Goal: Communication & Community: Answer question/provide support

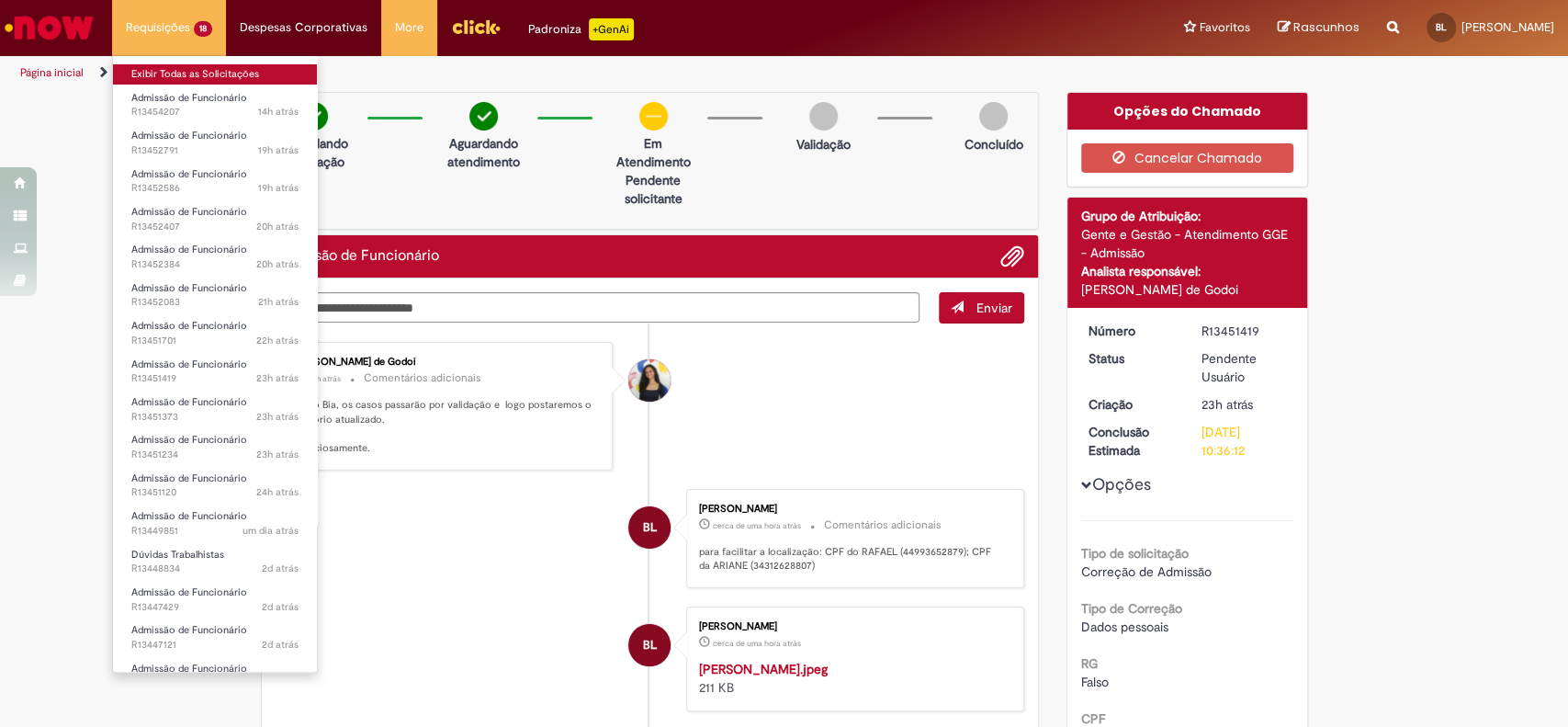
click at [194, 79] on link "Exibir Todas as Solicitações" at bounding box center [214, 74] width 204 height 20
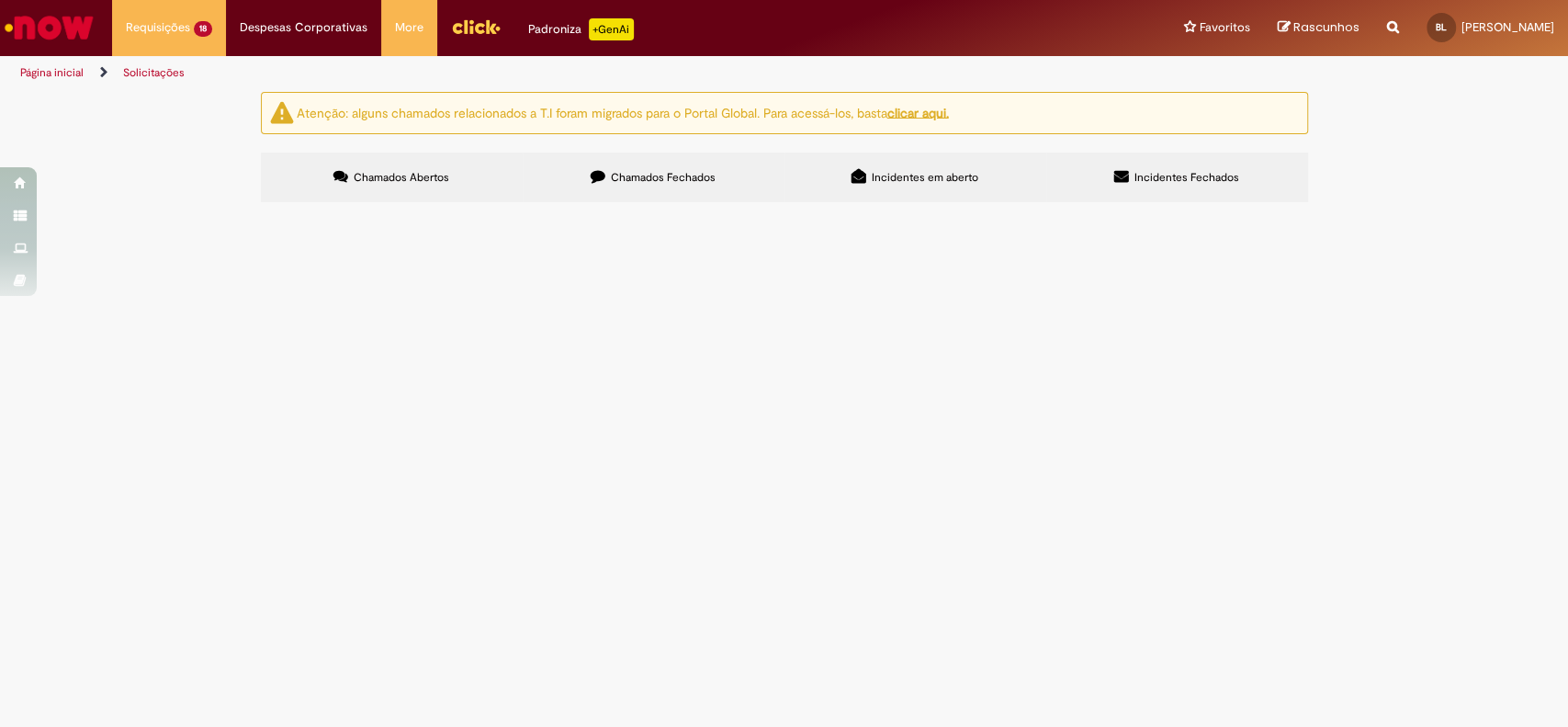
scroll to position [59, 0]
click at [0, 0] on span "Boa tarde, [PERSON_NAME], a posição 10914853 estava com erro no PSA, unidade di…" at bounding box center [0, 0] width 0 height 0
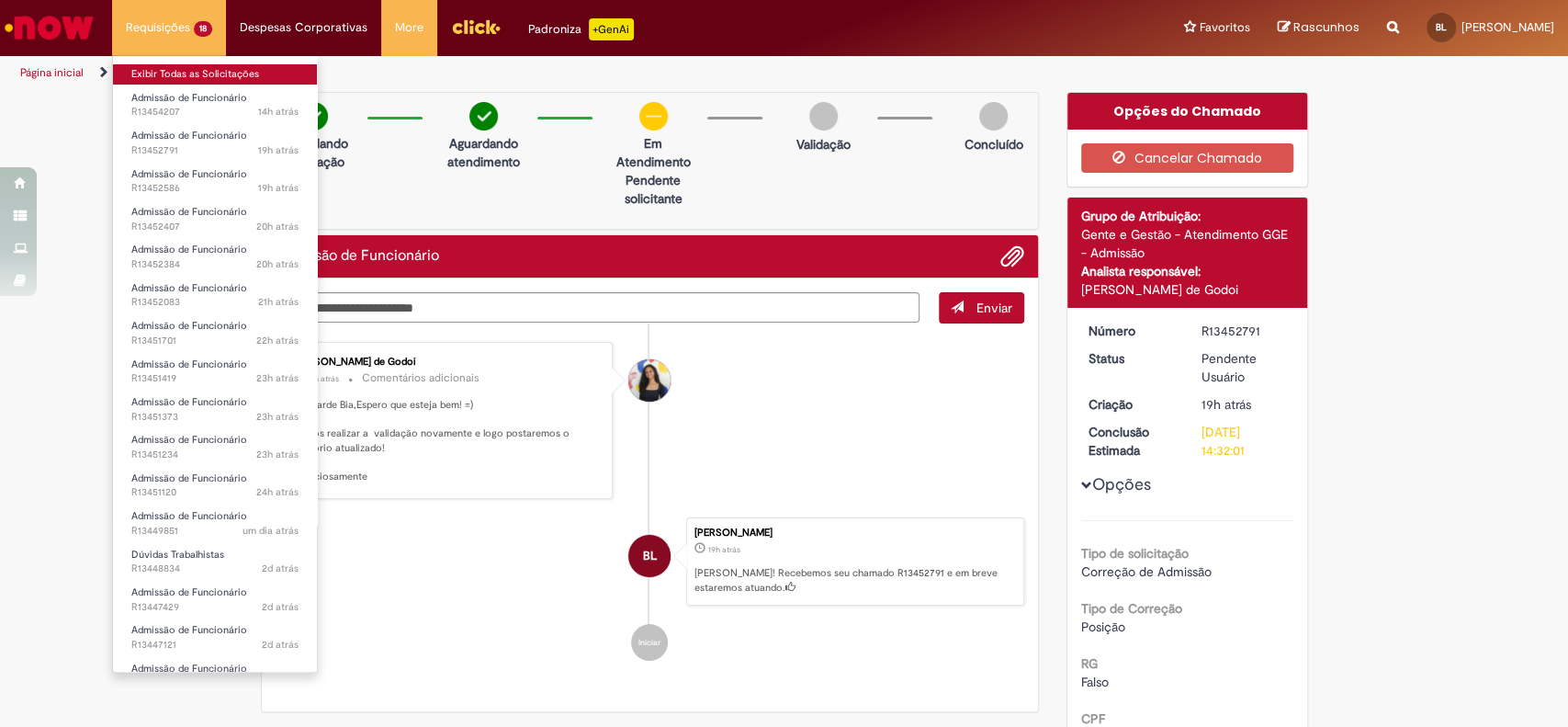
click at [198, 68] on link "Exibir Todas as Solicitações" at bounding box center [214, 74] width 204 height 20
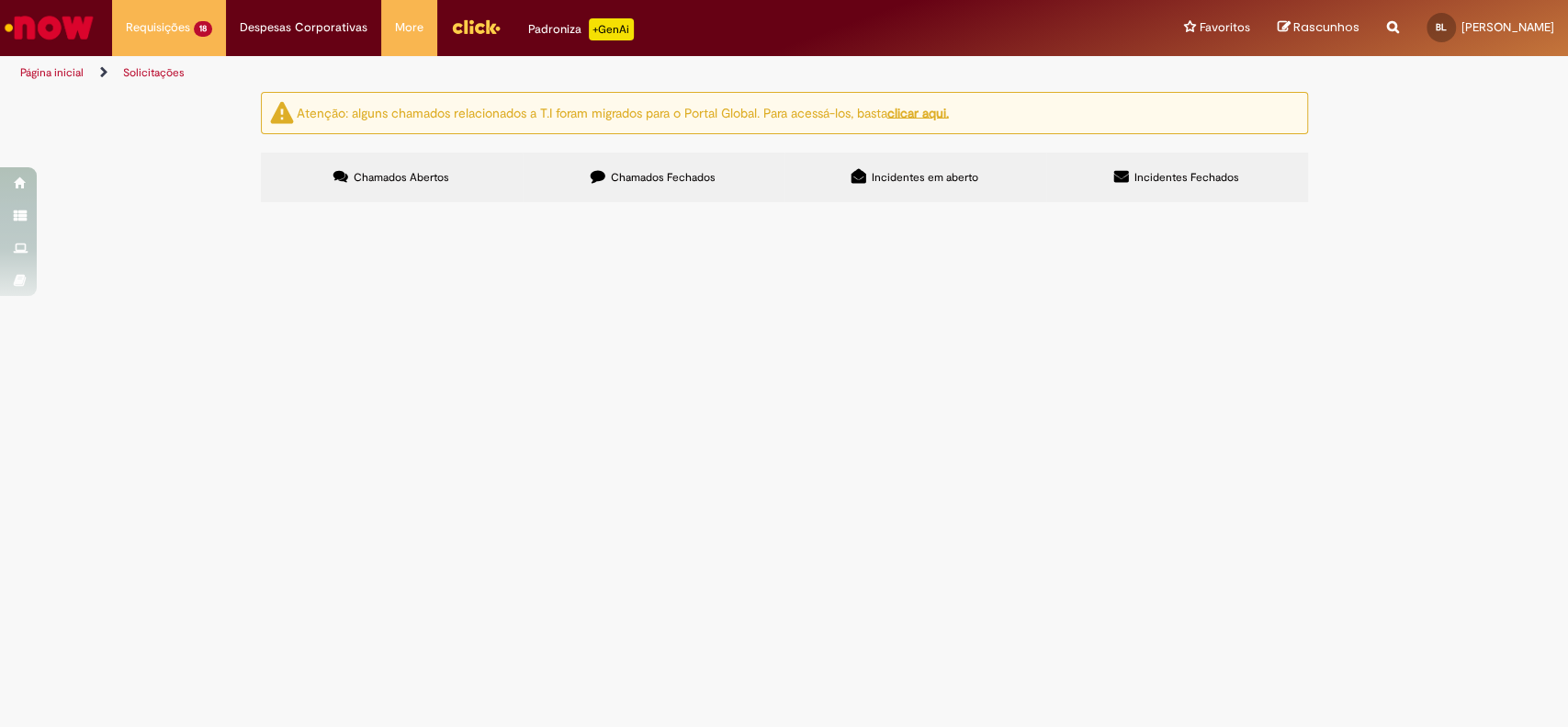
scroll to position [30, 0]
click at [0, 0] on span "Boa tarde, [PERSON_NAME], a posição 10914853 estava com erro no PSA, unidade di…" at bounding box center [0, 0] width 0 height 0
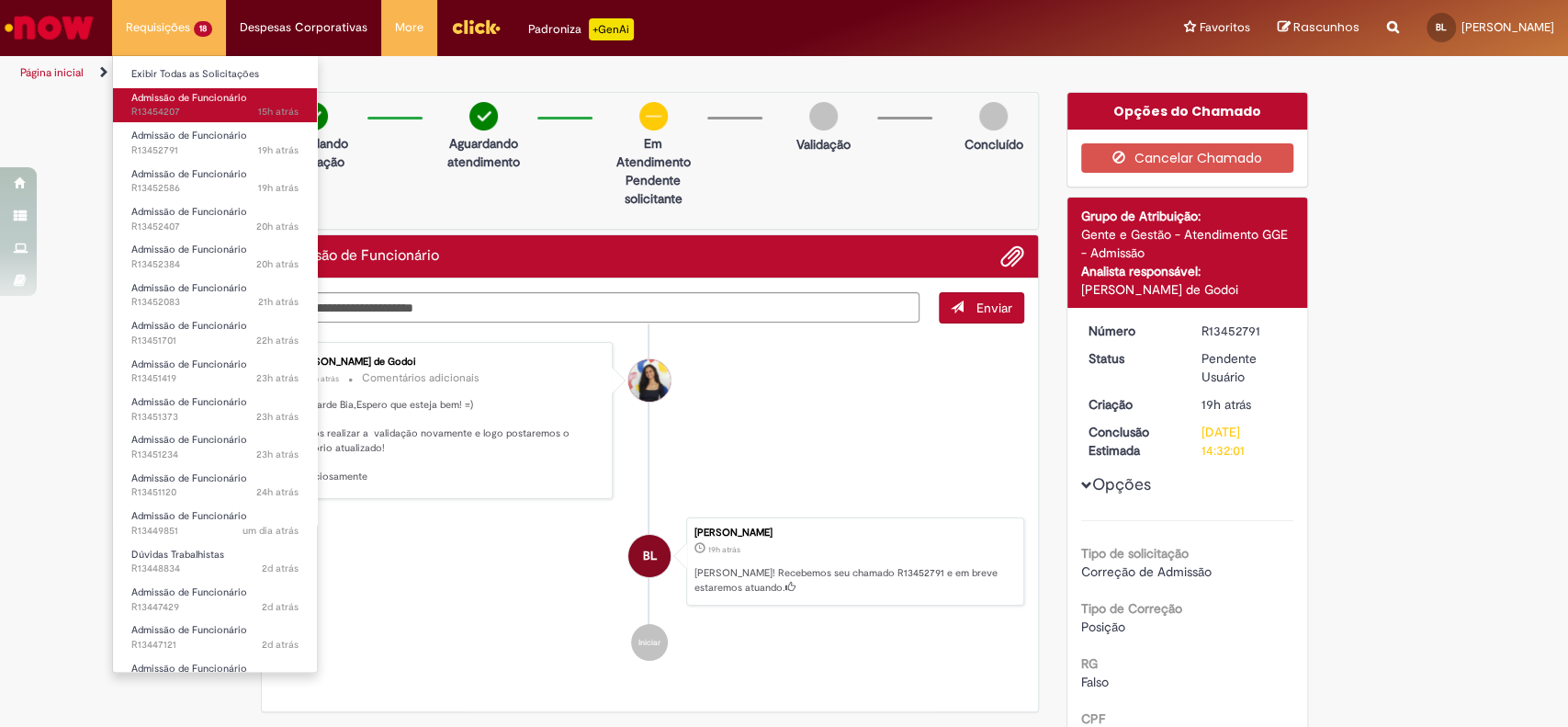
click at [193, 98] on span "Admissão de Funcionário" at bounding box center [189, 98] width 116 height 14
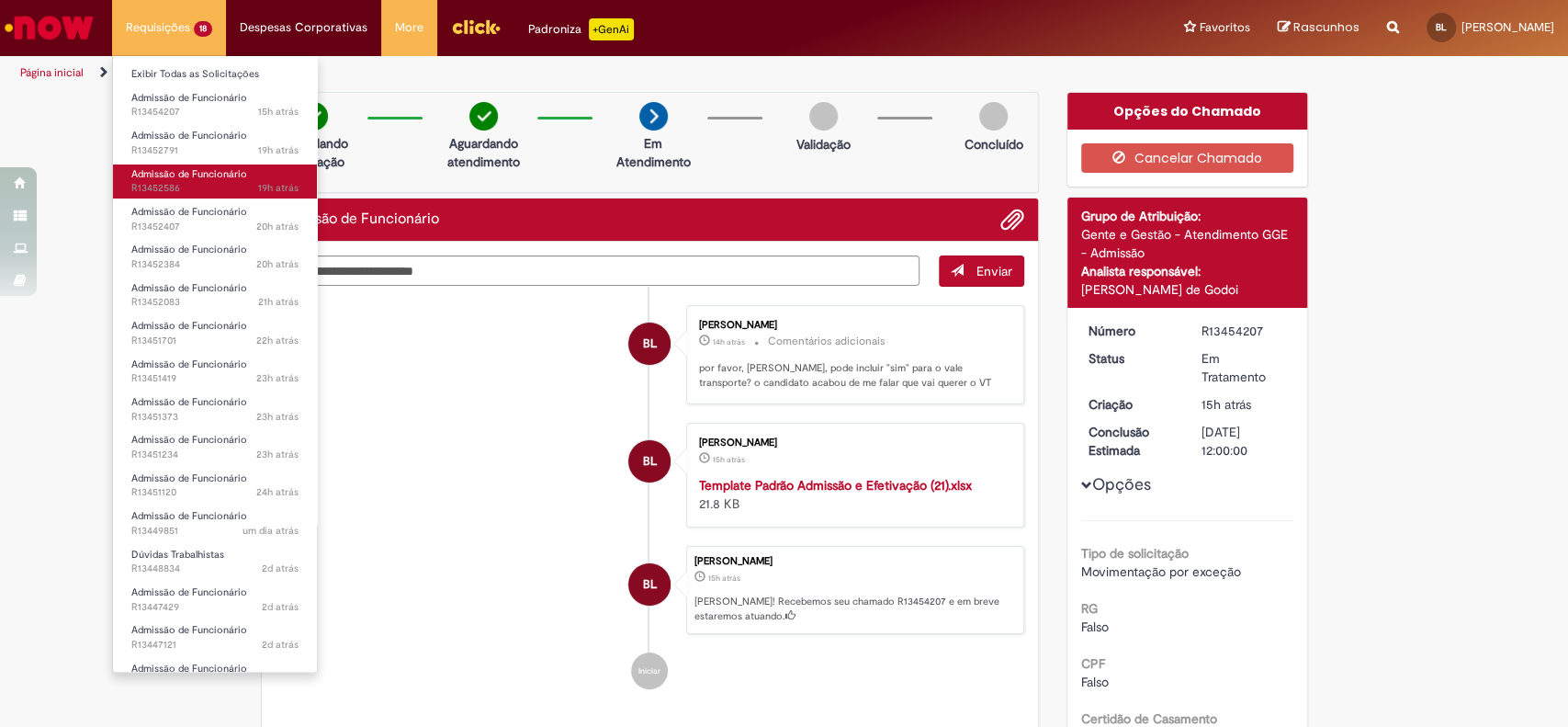
click at [192, 170] on span "Admissão de Funcionário" at bounding box center [189, 174] width 116 height 14
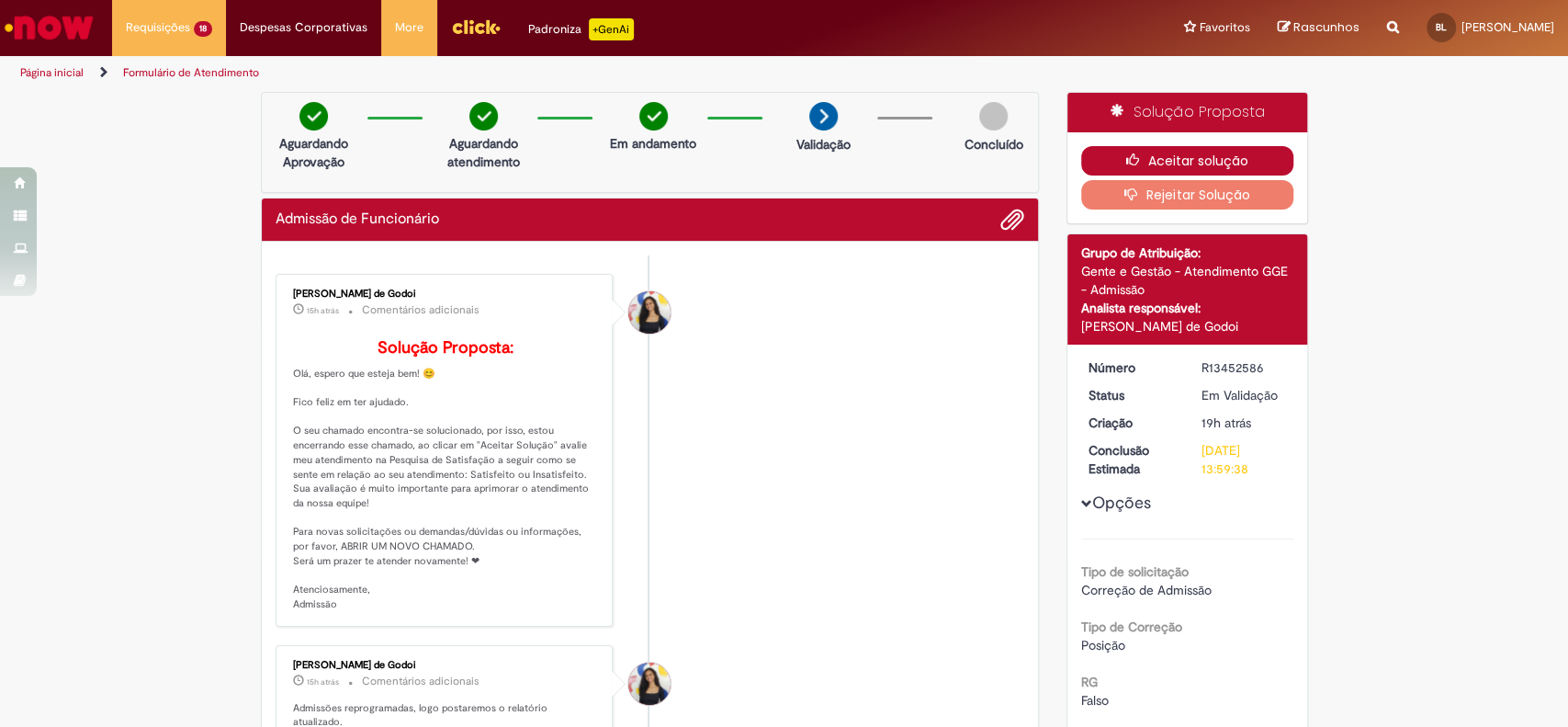
click at [1190, 152] on button "Aceitar solução" at bounding box center [1187, 160] width 212 height 29
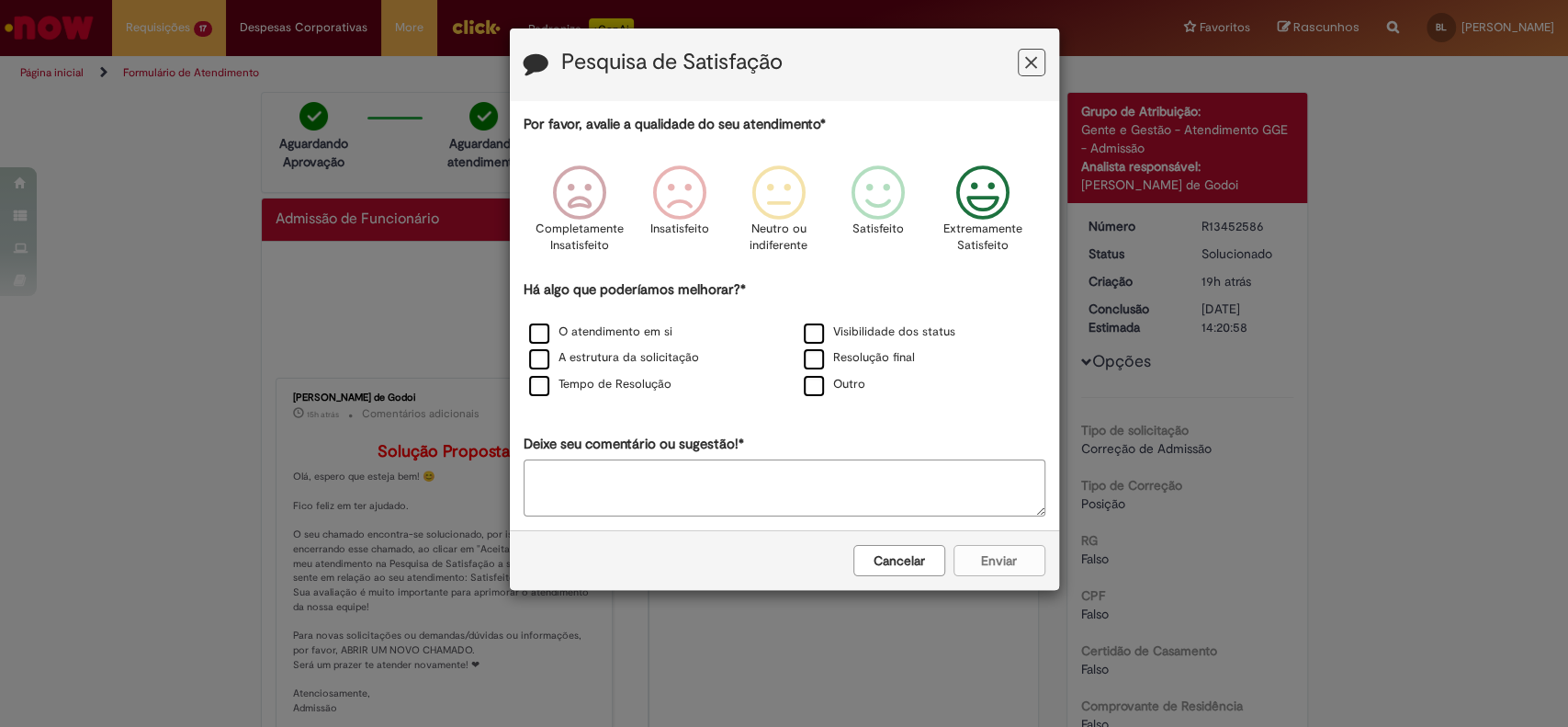
click at [985, 198] on icon "Feedback" at bounding box center [982, 193] width 69 height 55
click at [543, 341] on label "O atendimento em si" at bounding box center [600, 332] width 143 height 17
click at [541, 362] on label "A estrutura da solicitação" at bounding box center [615, 358] width 170 height 17
click at [533, 386] on label "Tempo de Resolução" at bounding box center [600, 384] width 142 height 17
click at [973, 564] on button "Enviar" at bounding box center [999, 559] width 92 height 31
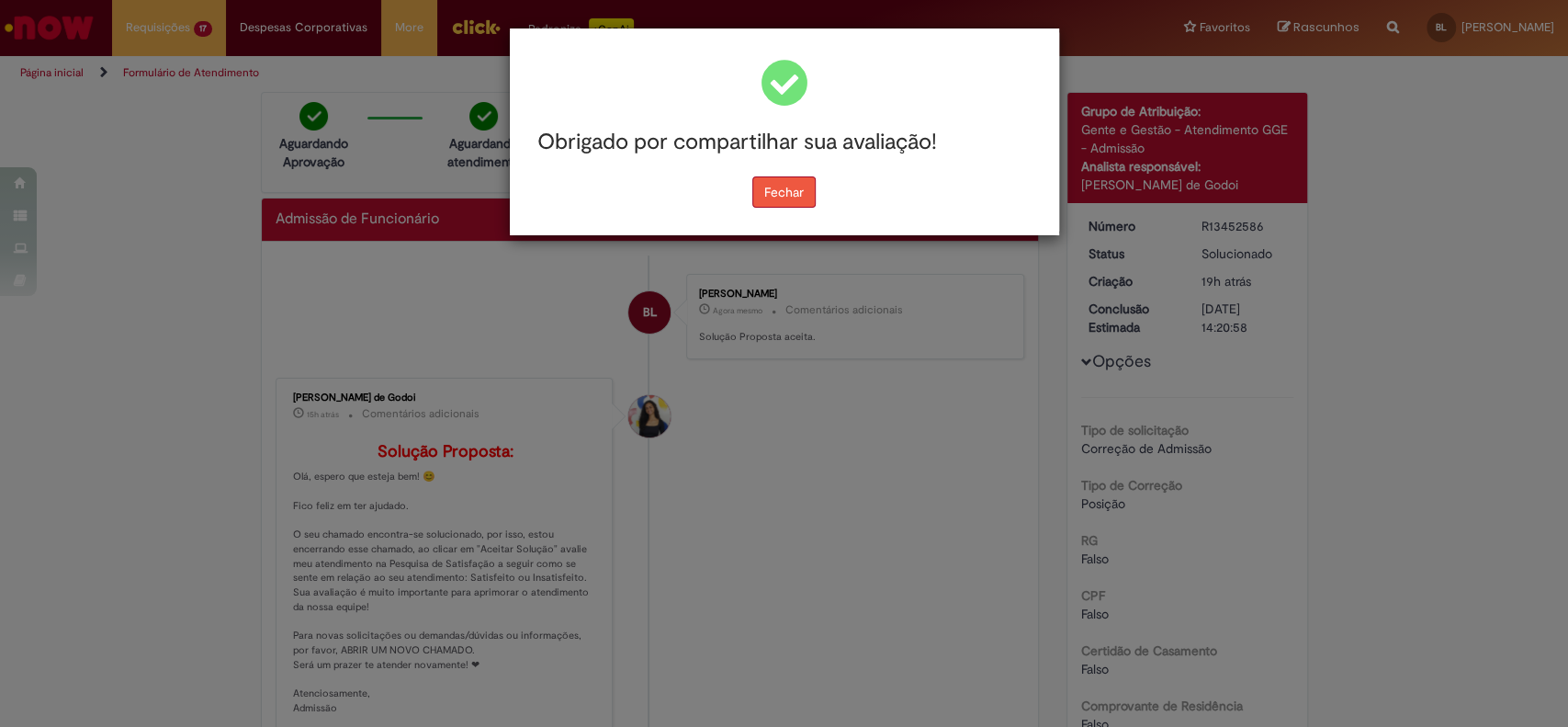
click at [772, 187] on button "Fechar" at bounding box center [784, 191] width 63 height 31
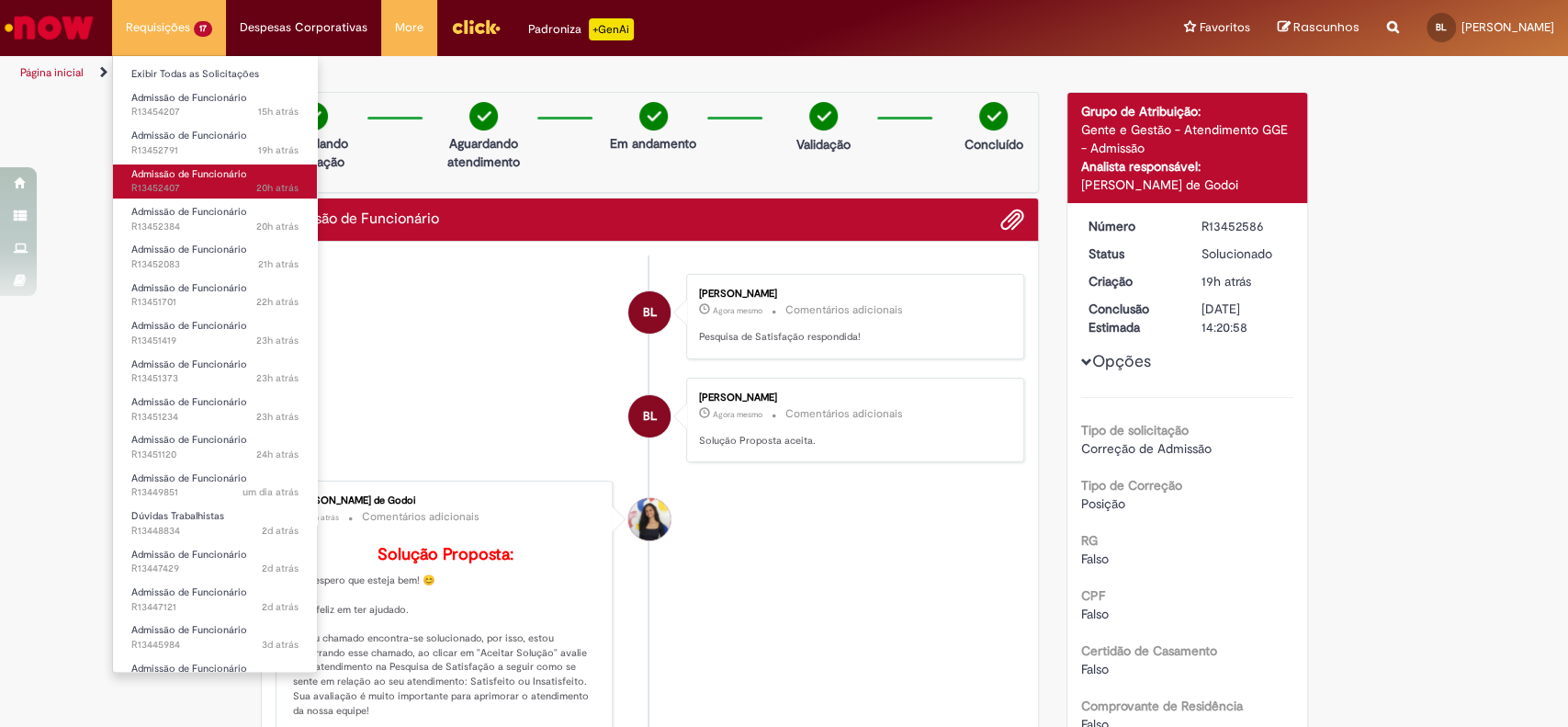
click at [196, 168] on span "Admissão de Funcionário" at bounding box center [189, 174] width 116 height 14
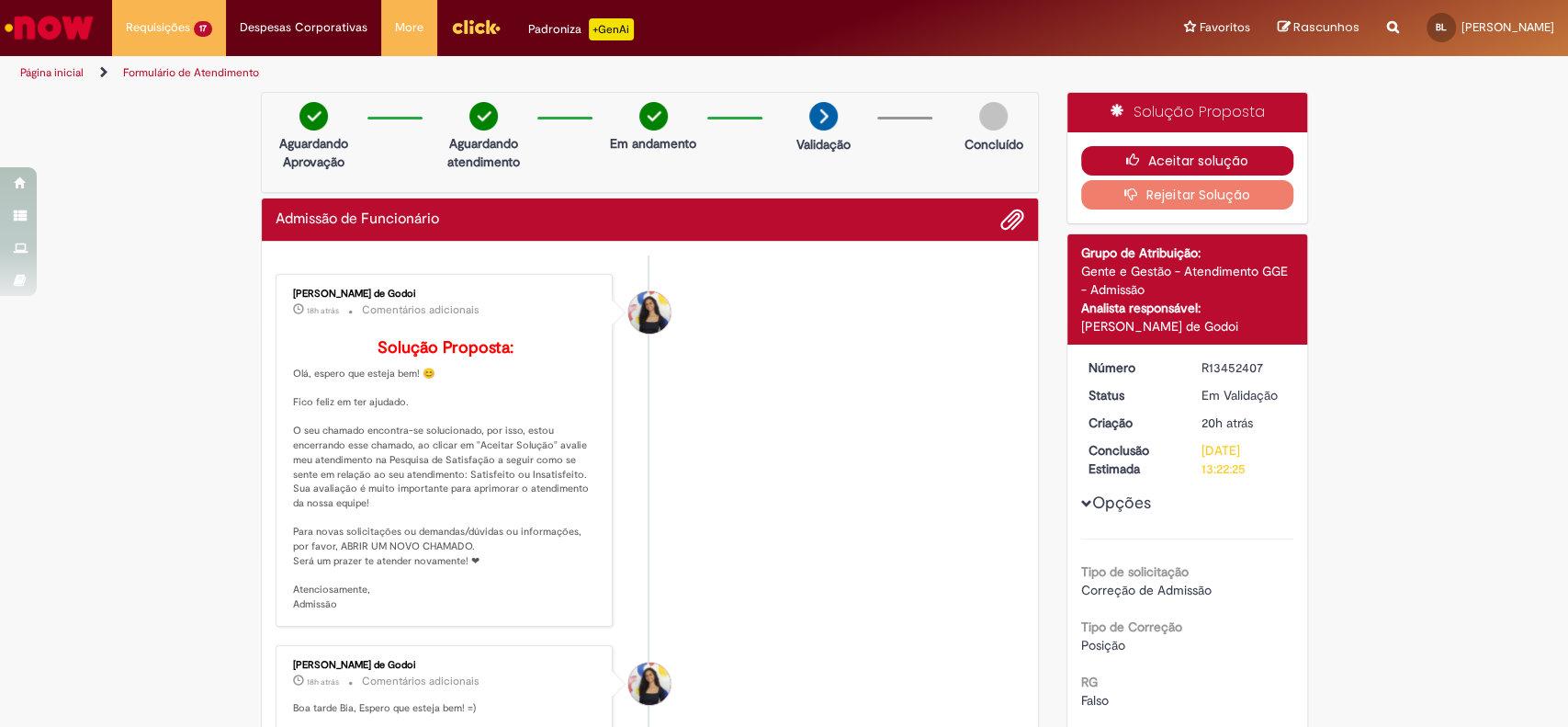
click at [1217, 158] on button "Aceitar solução" at bounding box center [1187, 160] width 212 height 29
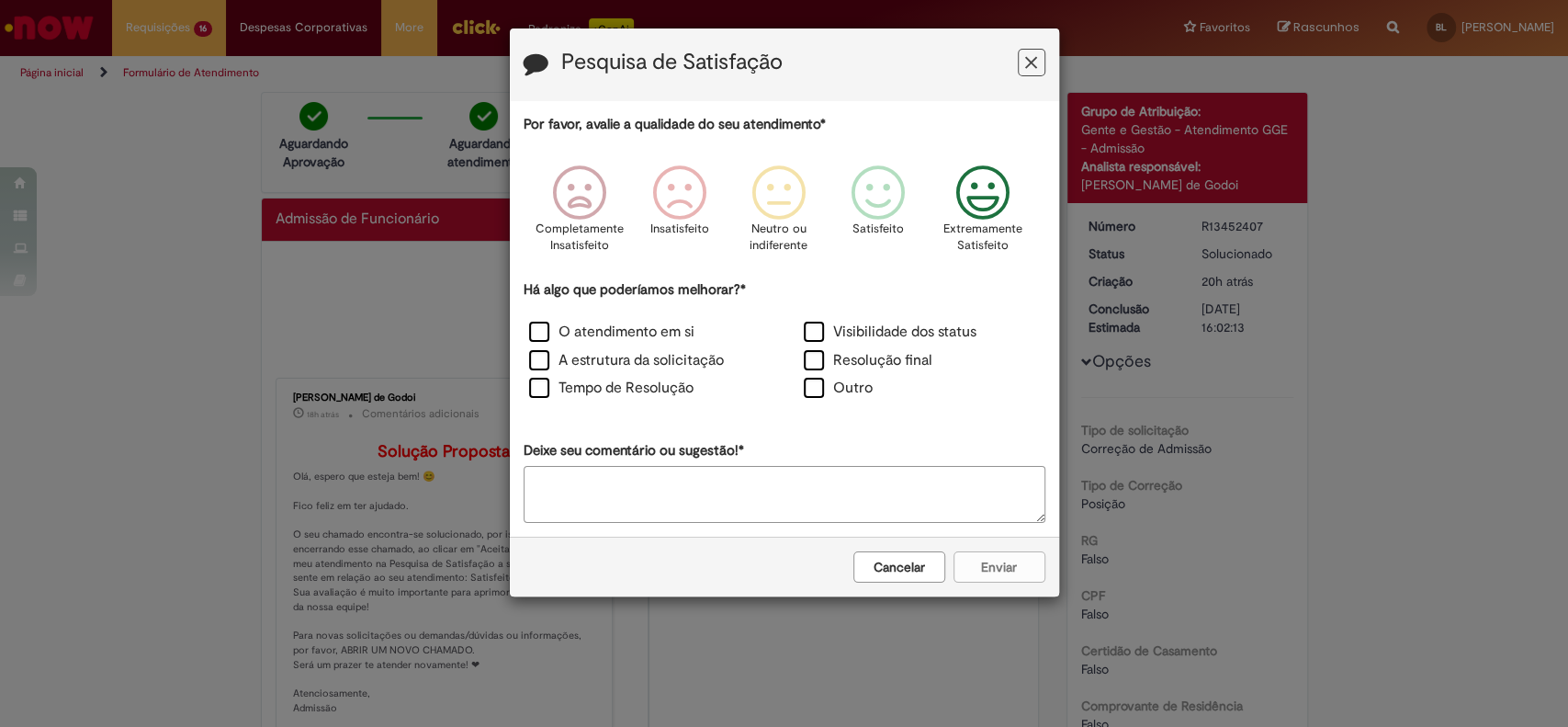
click at [964, 212] on icon "Feedback" at bounding box center [982, 193] width 69 height 55
click at [543, 337] on label "O atendimento em si" at bounding box center [612, 332] width 166 height 21
click at [539, 360] on label "A estrutura da solicitação" at bounding box center [627, 361] width 195 height 21
click at [543, 386] on label "Tempo de Resolução" at bounding box center [612, 388] width 165 height 21
click at [978, 567] on button "Enviar" at bounding box center [999, 566] width 92 height 31
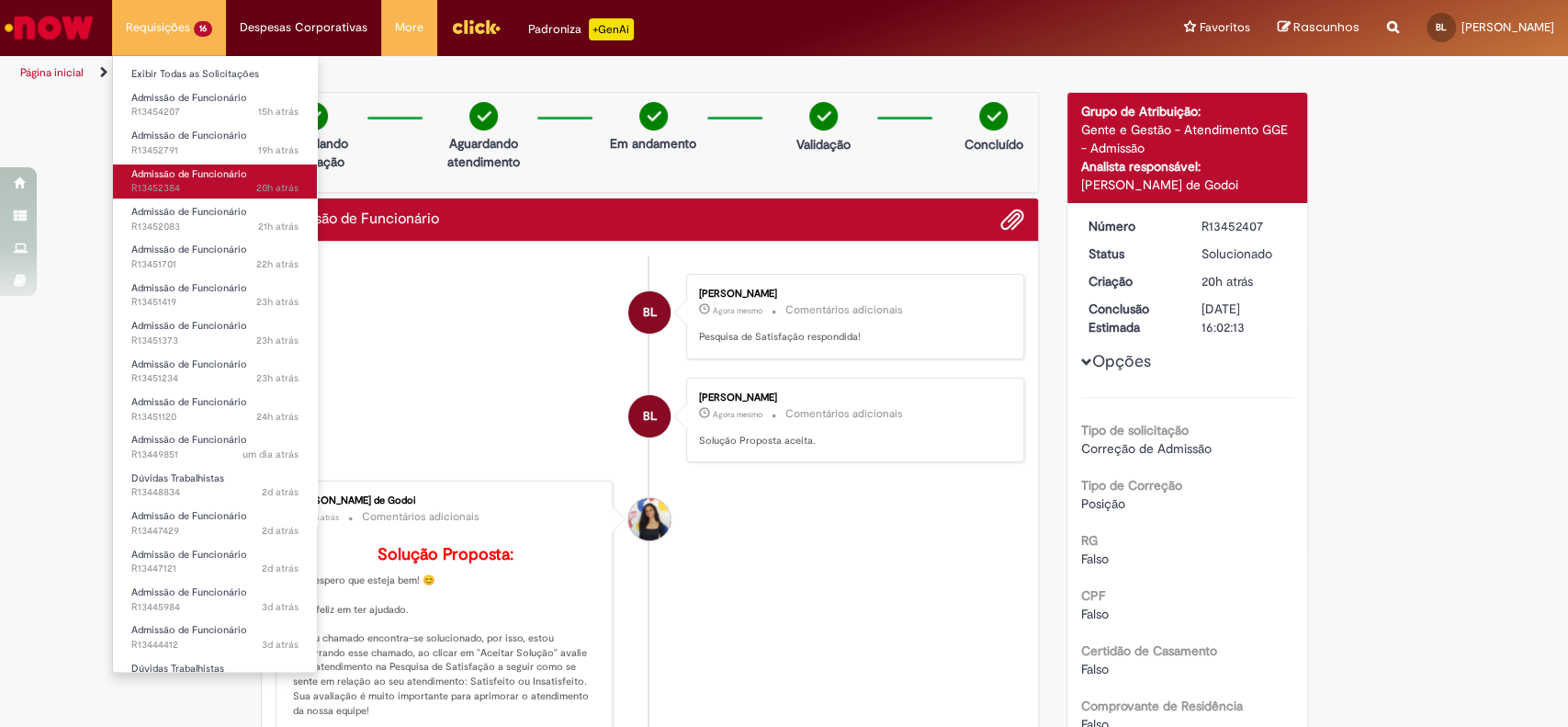
click at [176, 182] on span "20h atrás 20 horas atrás R13452384" at bounding box center [215, 188] width 168 height 15
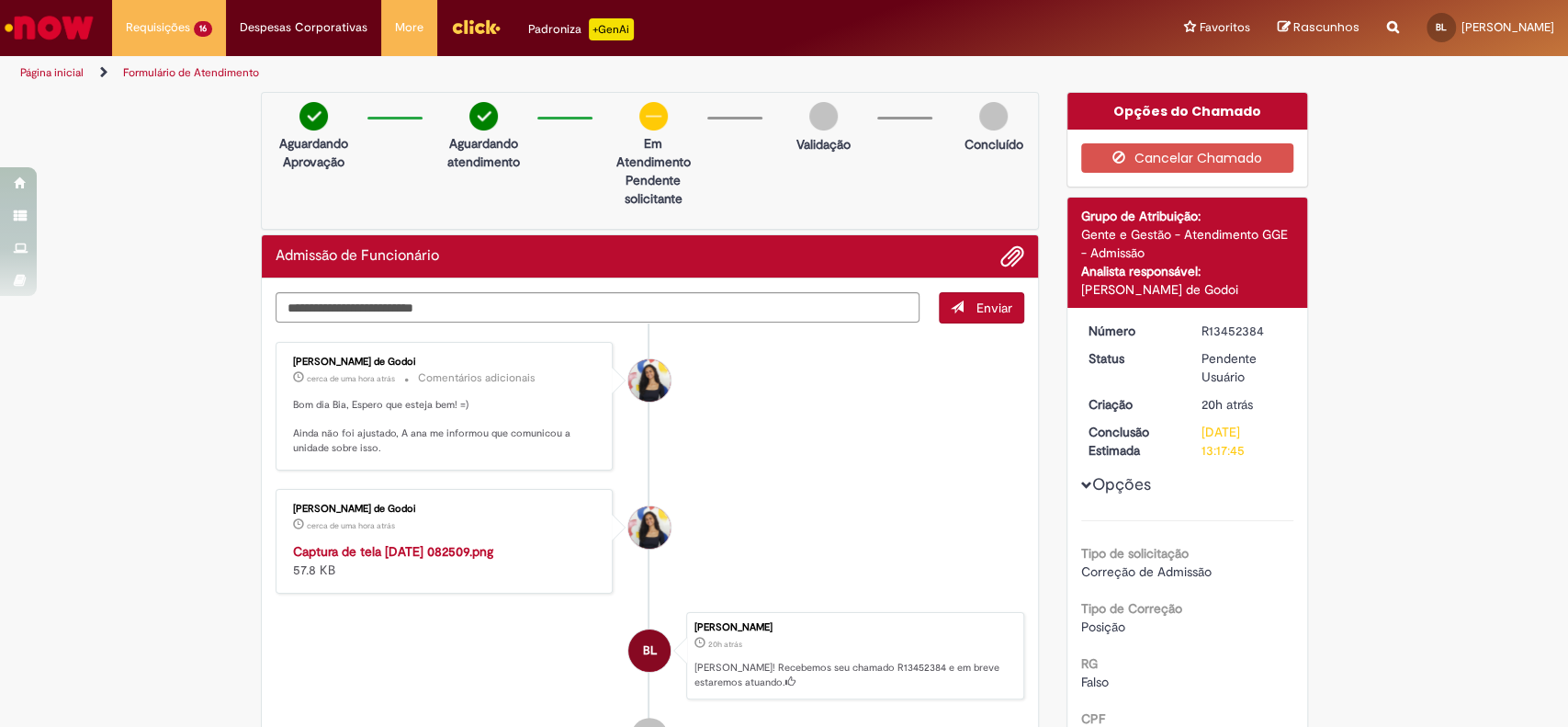
drag, startPoint x: 1257, startPoint y: 326, endPoint x: 1191, endPoint y: 329, distance: 66.1
click at [1191, 329] on dd "R13452384" at bounding box center [1244, 330] width 113 height 18
copy div "R13452384"
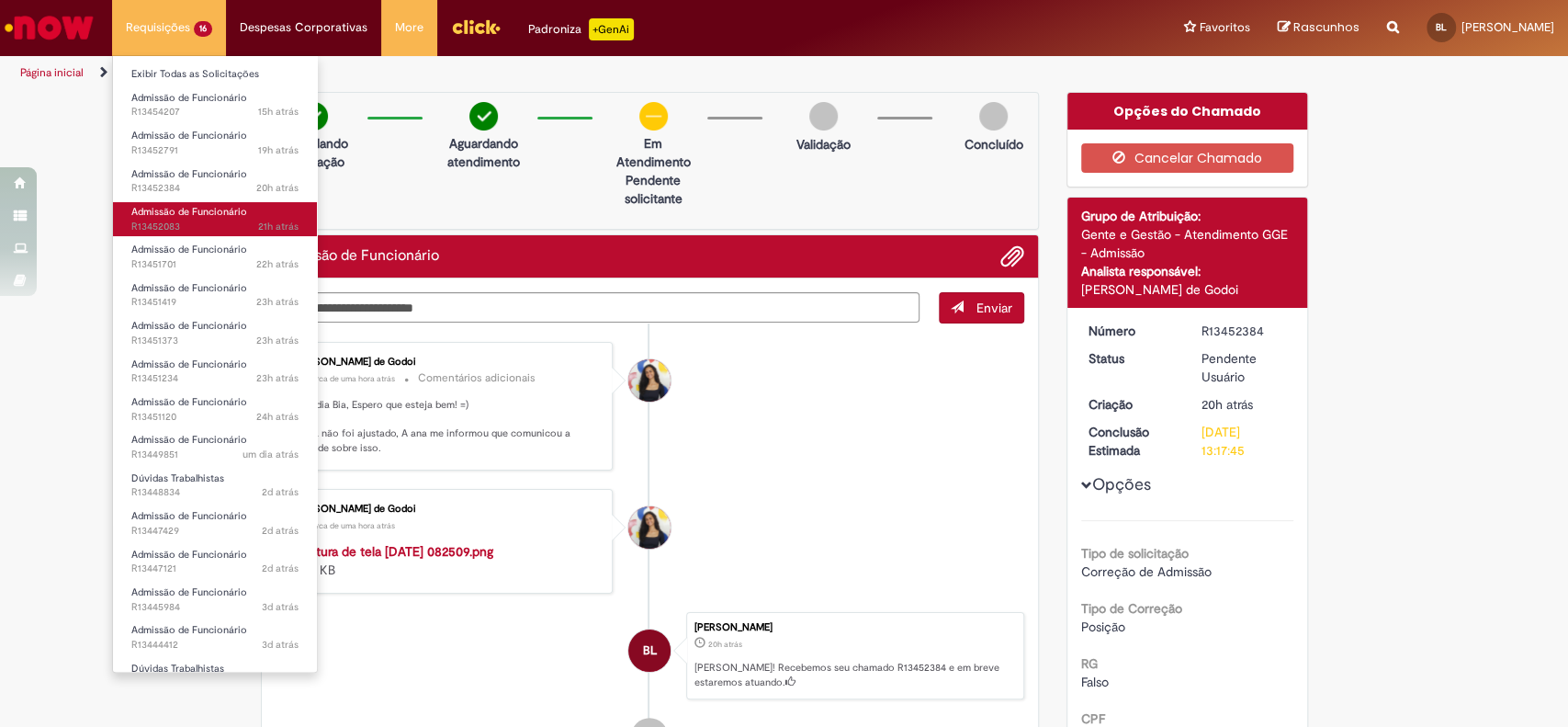
click at [214, 209] on span "Admissão de Funcionário" at bounding box center [189, 211] width 116 height 14
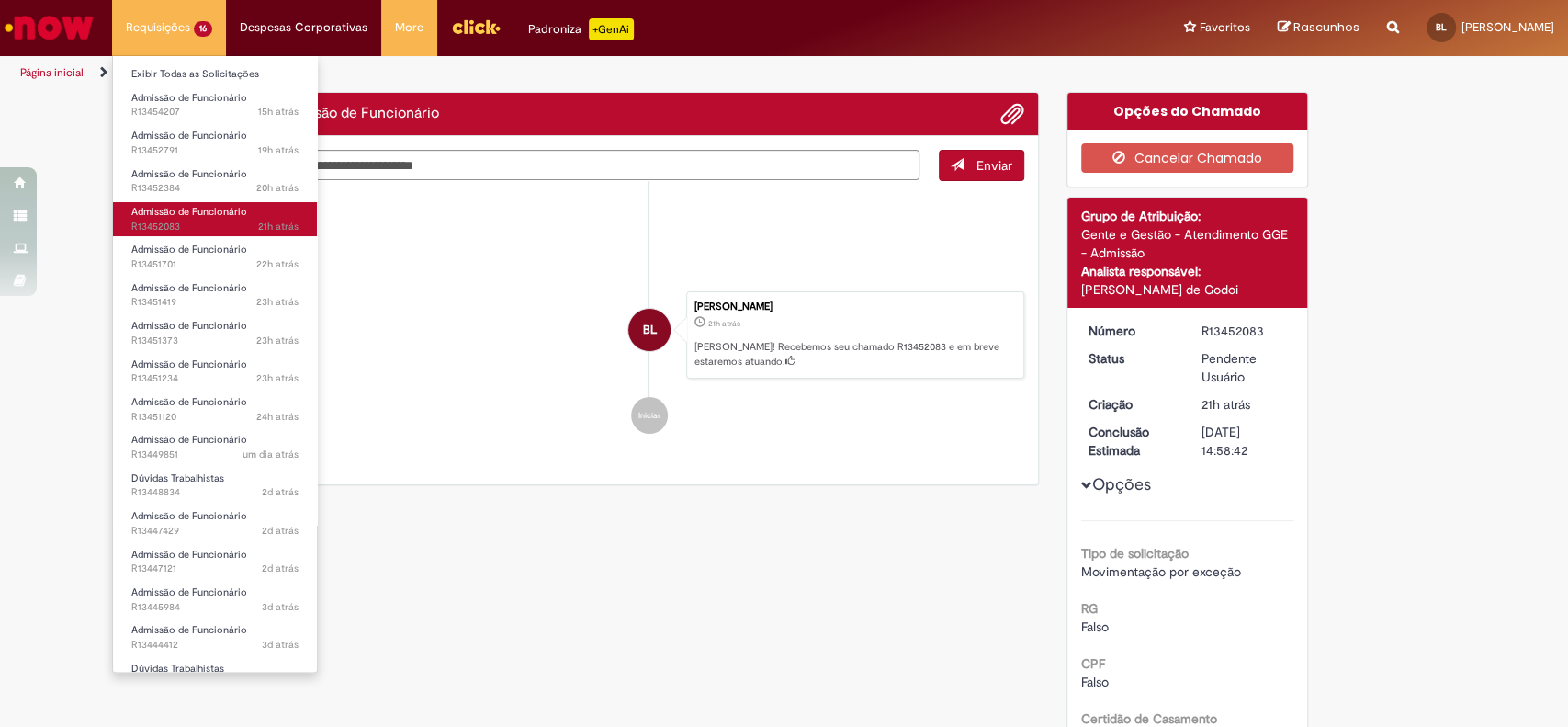
click at [214, 209] on span "Admissão de Funcionário" at bounding box center [189, 211] width 116 height 14
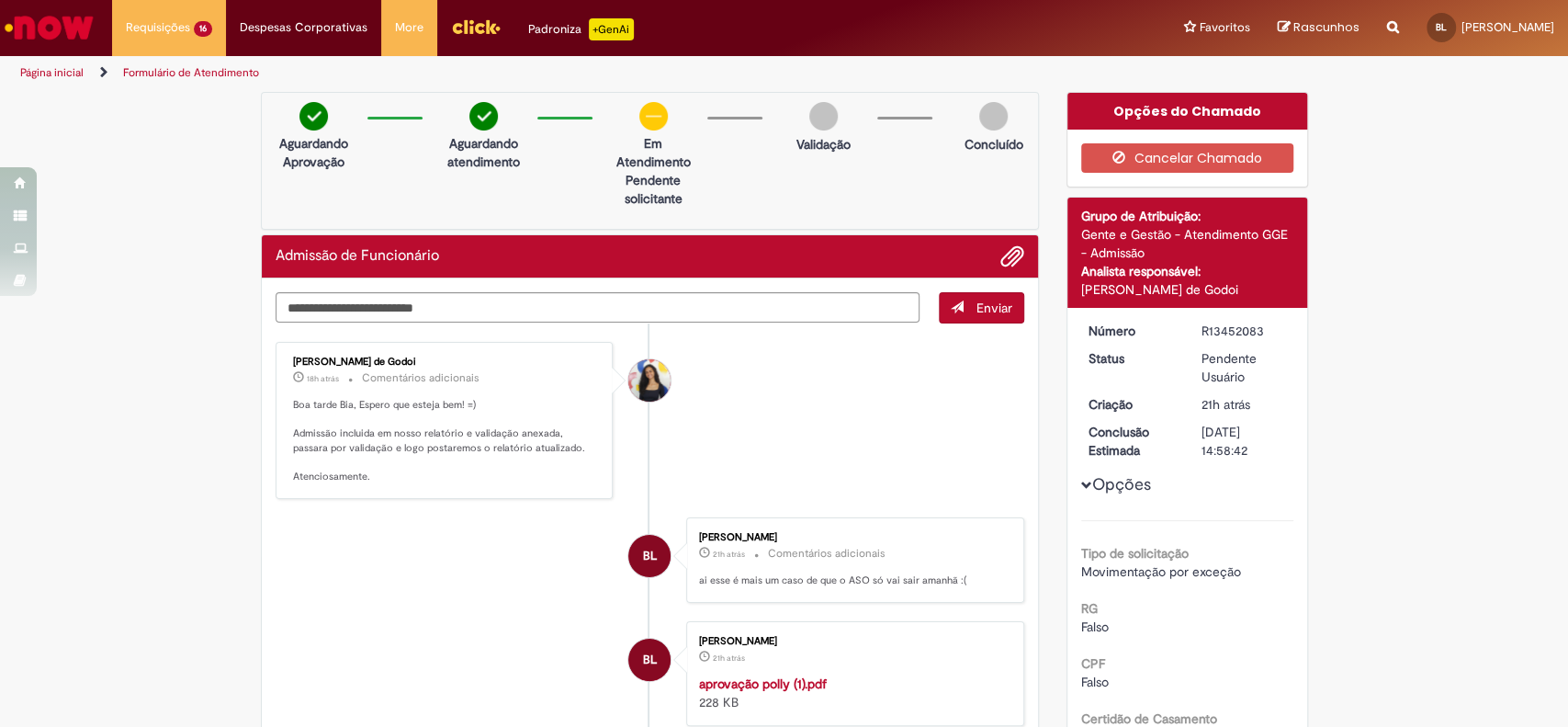
drag, startPoint x: 1253, startPoint y: 330, endPoint x: 1185, endPoint y: 326, distance: 68.1
click at [1188, 326] on dd "R13452083" at bounding box center [1244, 330] width 113 height 18
copy div "R13452083"
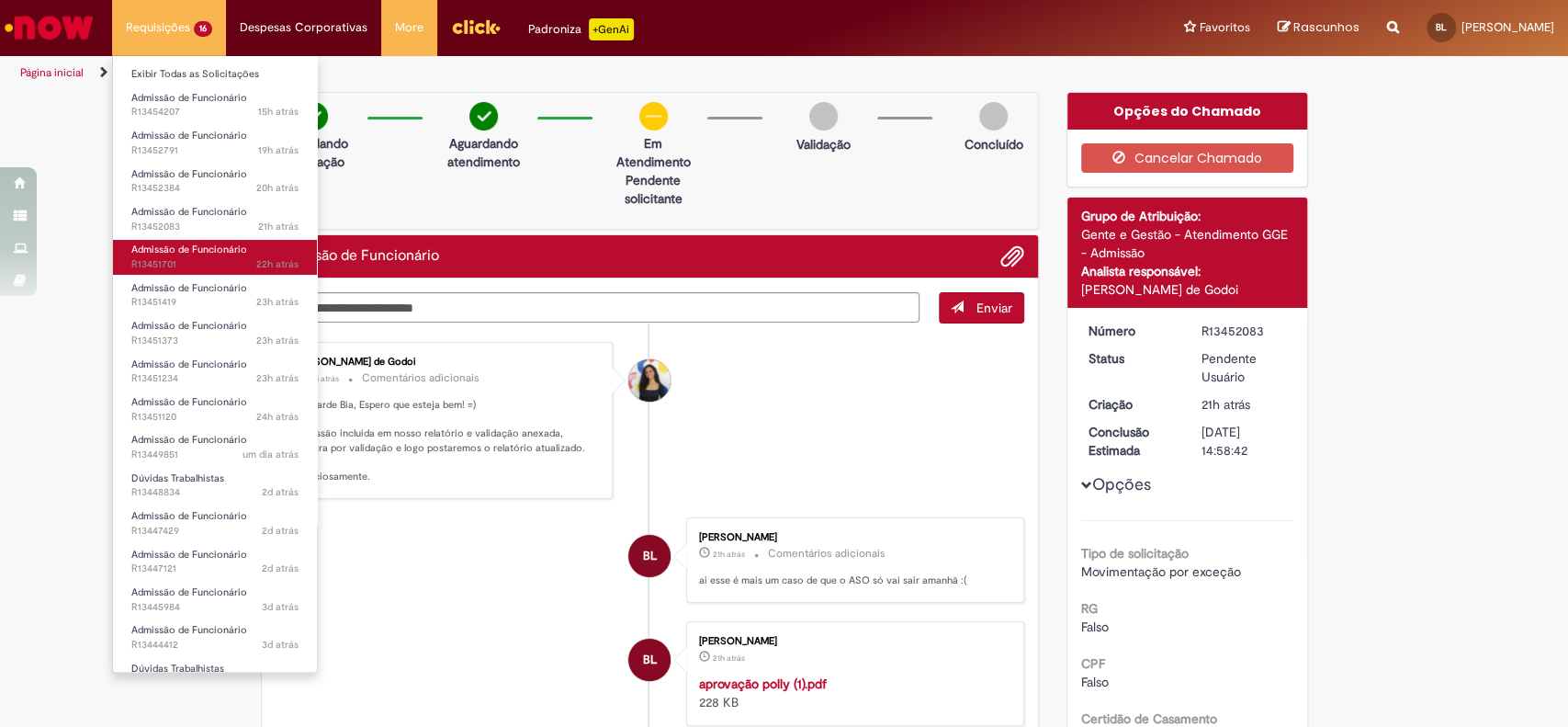
click at [203, 249] on span "Admissão de Funcionário" at bounding box center [189, 249] width 116 height 14
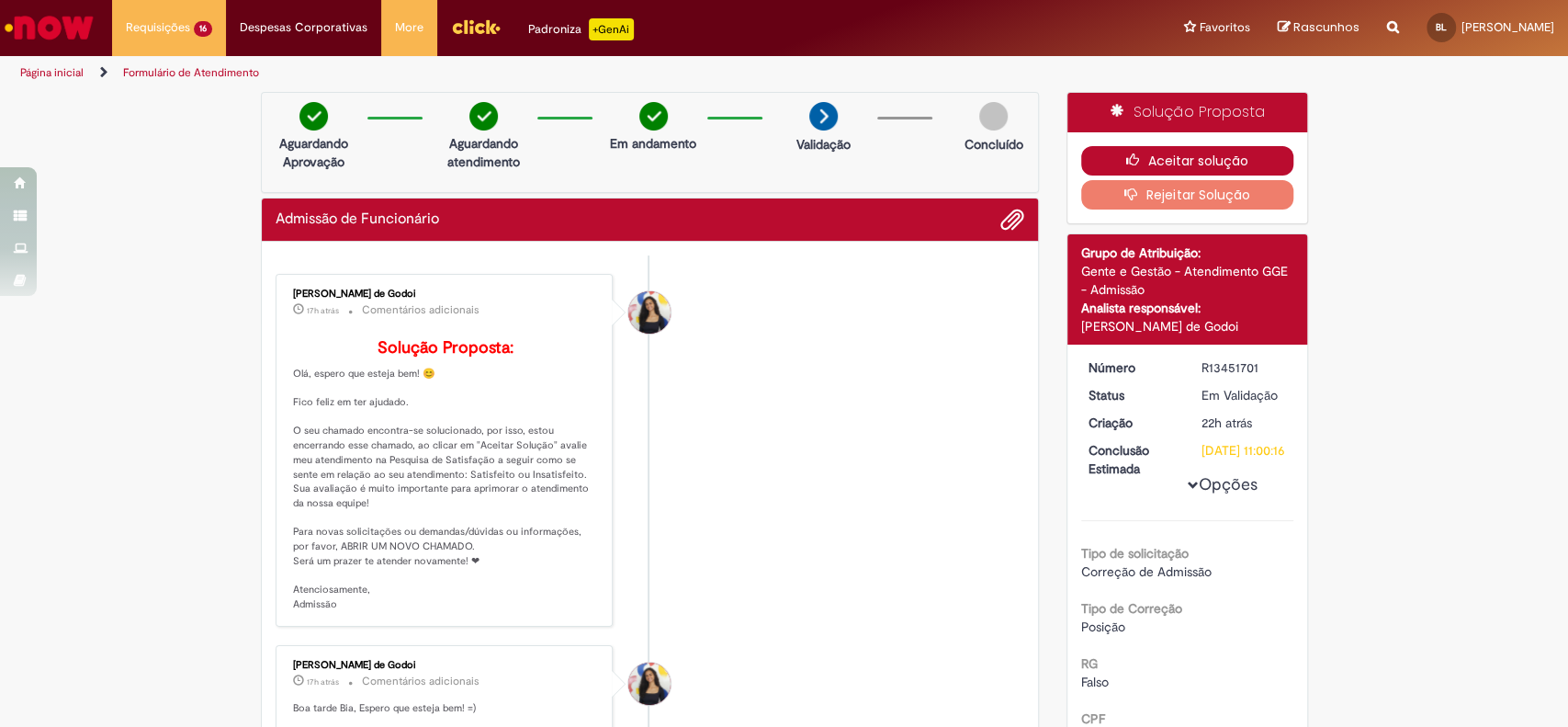
click at [1127, 160] on icon "button" at bounding box center [1137, 160] width 22 height 13
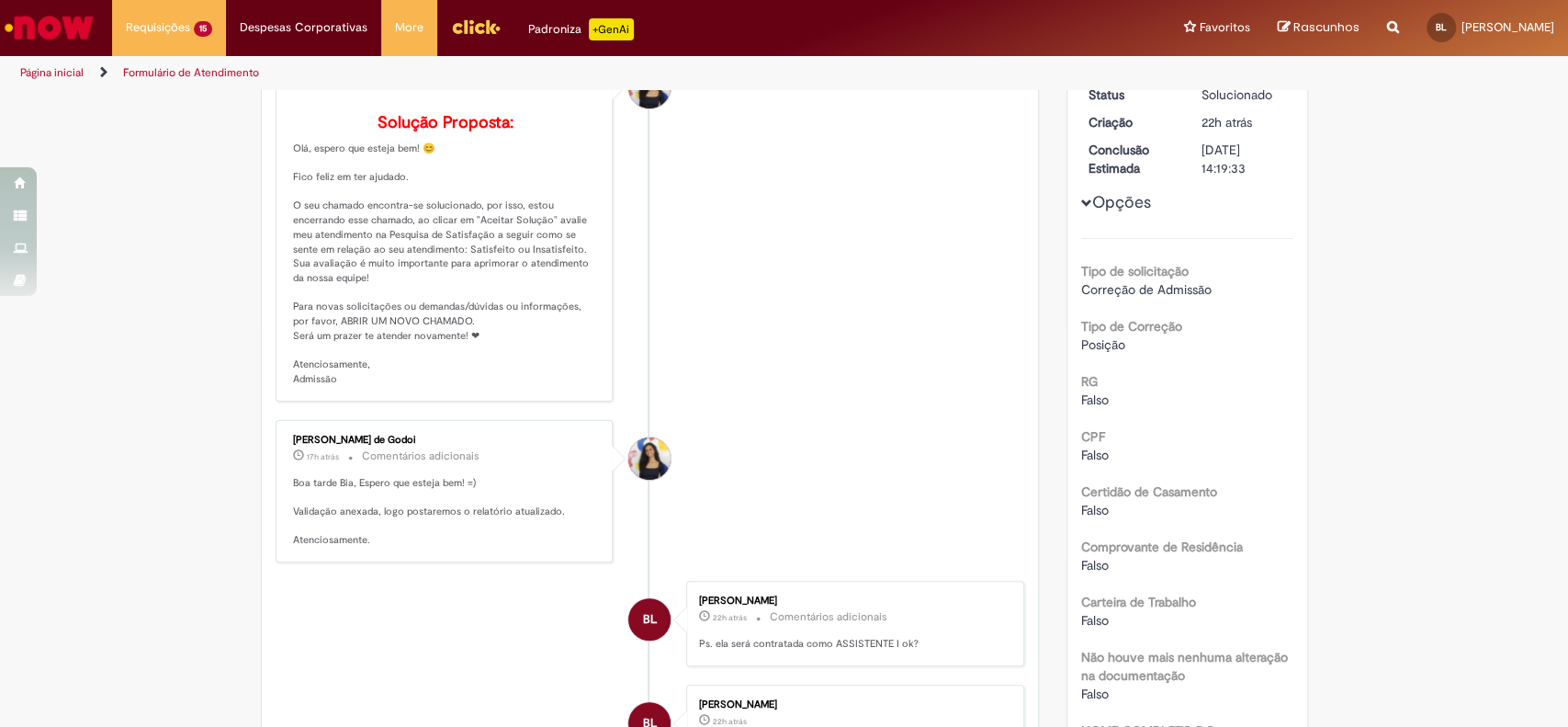
scroll to position [380, 0]
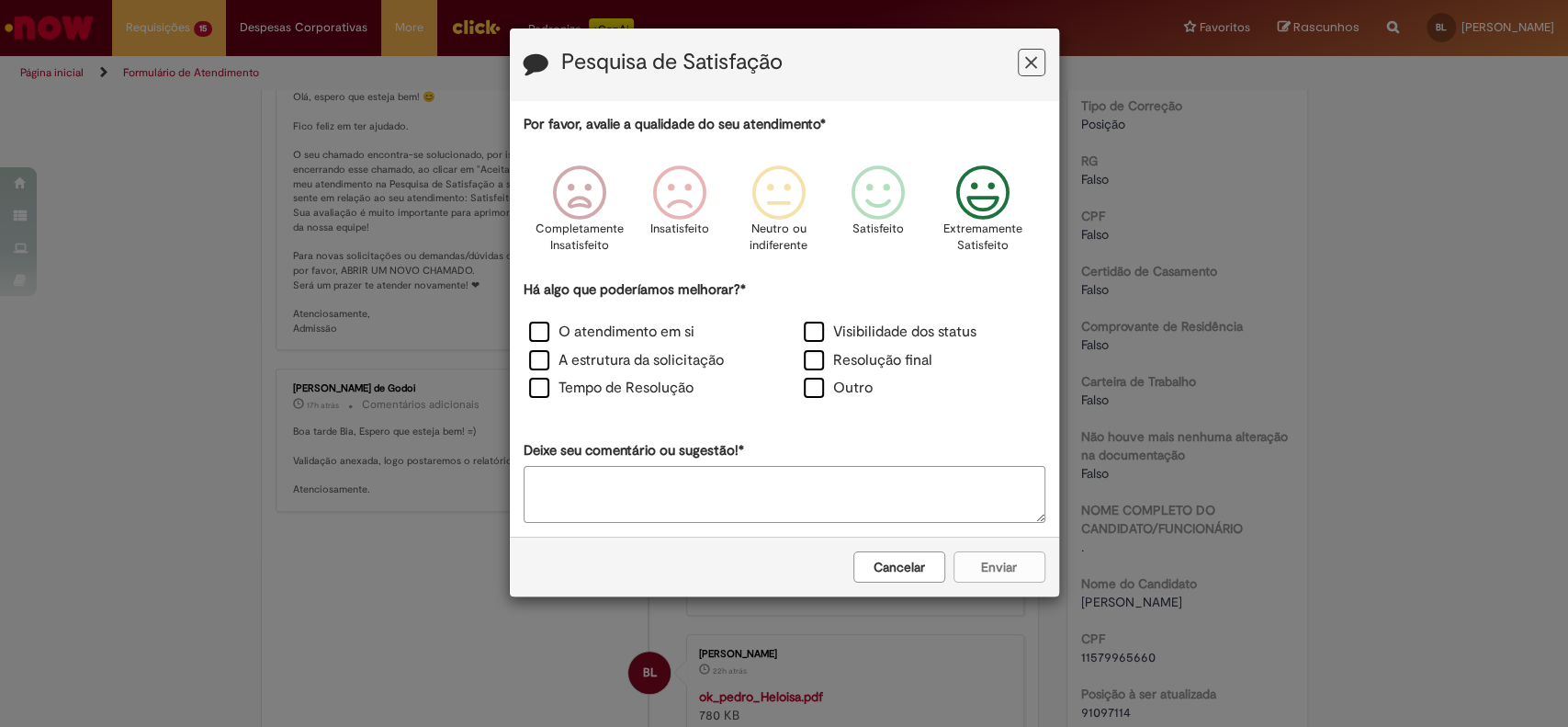
click at [989, 193] on icon "Feedback" at bounding box center [982, 193] width 69 height 55
click at [598, 329] on label "O atendimento em si" at bounding box center [612, 332] width 166 height 21
click at [571, 351] on label "A estrutura da solicitação" at bounding box center [627, 361] width 195 height 21
click at [575, 384] on label "Tempo de Resolução" at bounding box center [612, 388] width 165 height 21
click at [1000, 567] on button "Enviar" at bounding box center [999, 566] width 92 height 31
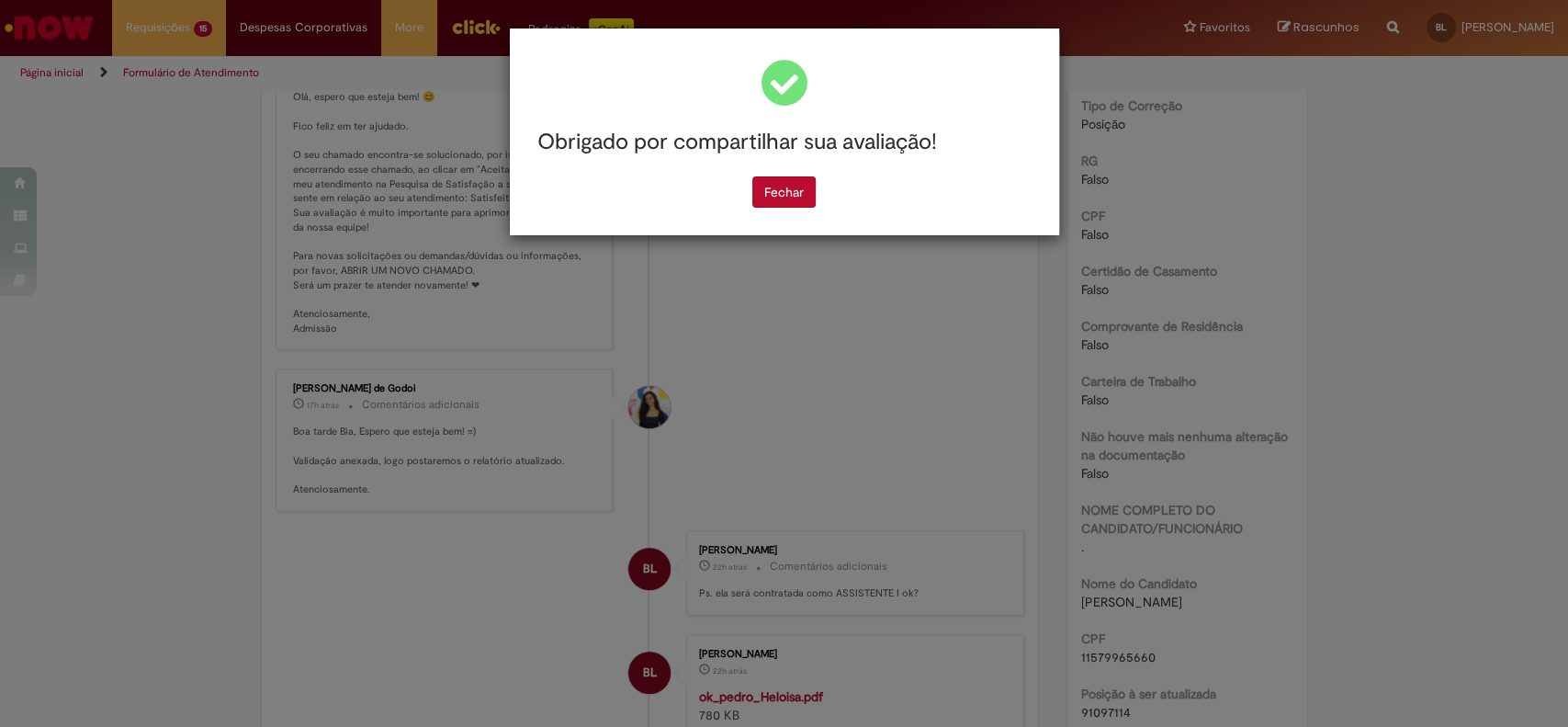
click at [744, 192] on div "Fechar" at bounding box center [784, 191] width 522 height 31
click at [769, 194] on button "Fechar" at bounding box center [784, 191] width 63 height 31
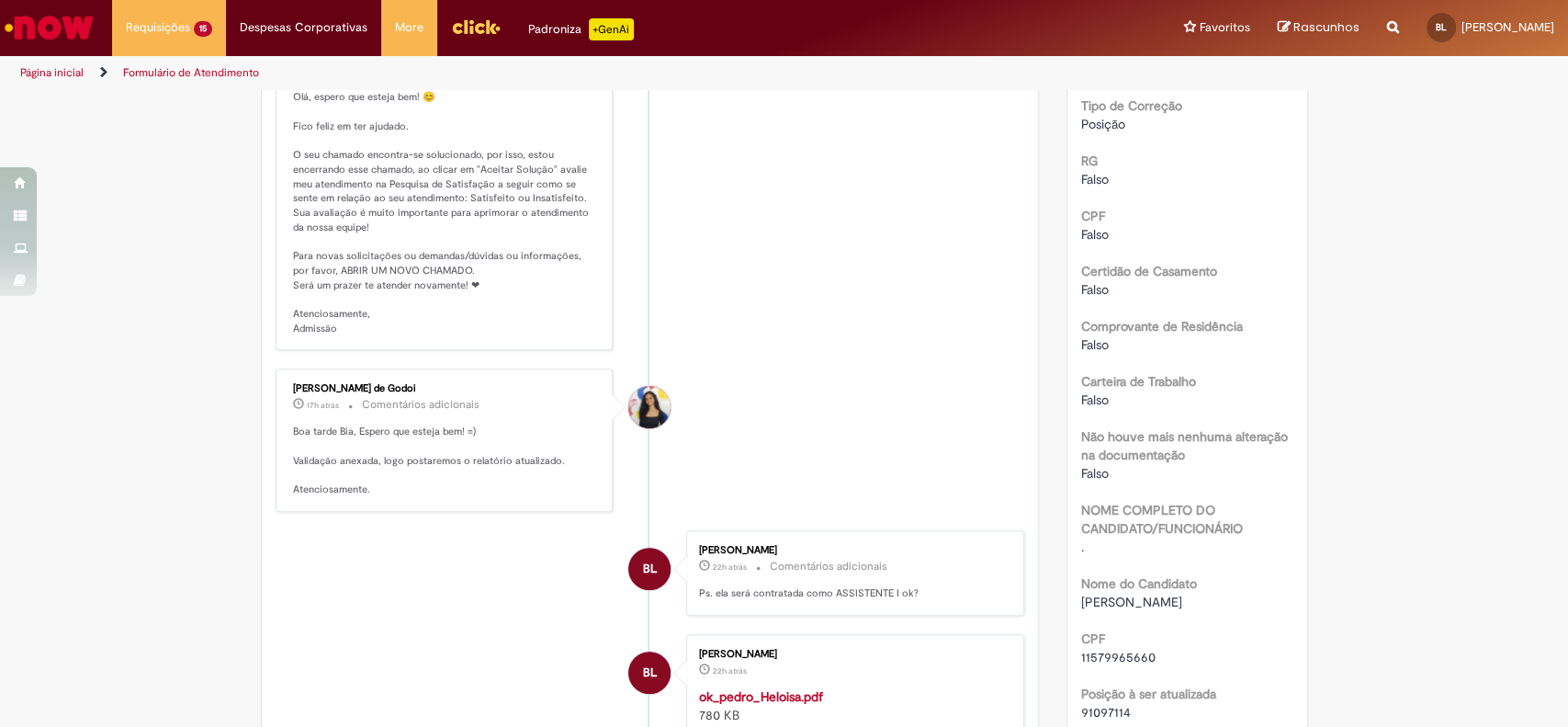
scroll to position [0, 0]
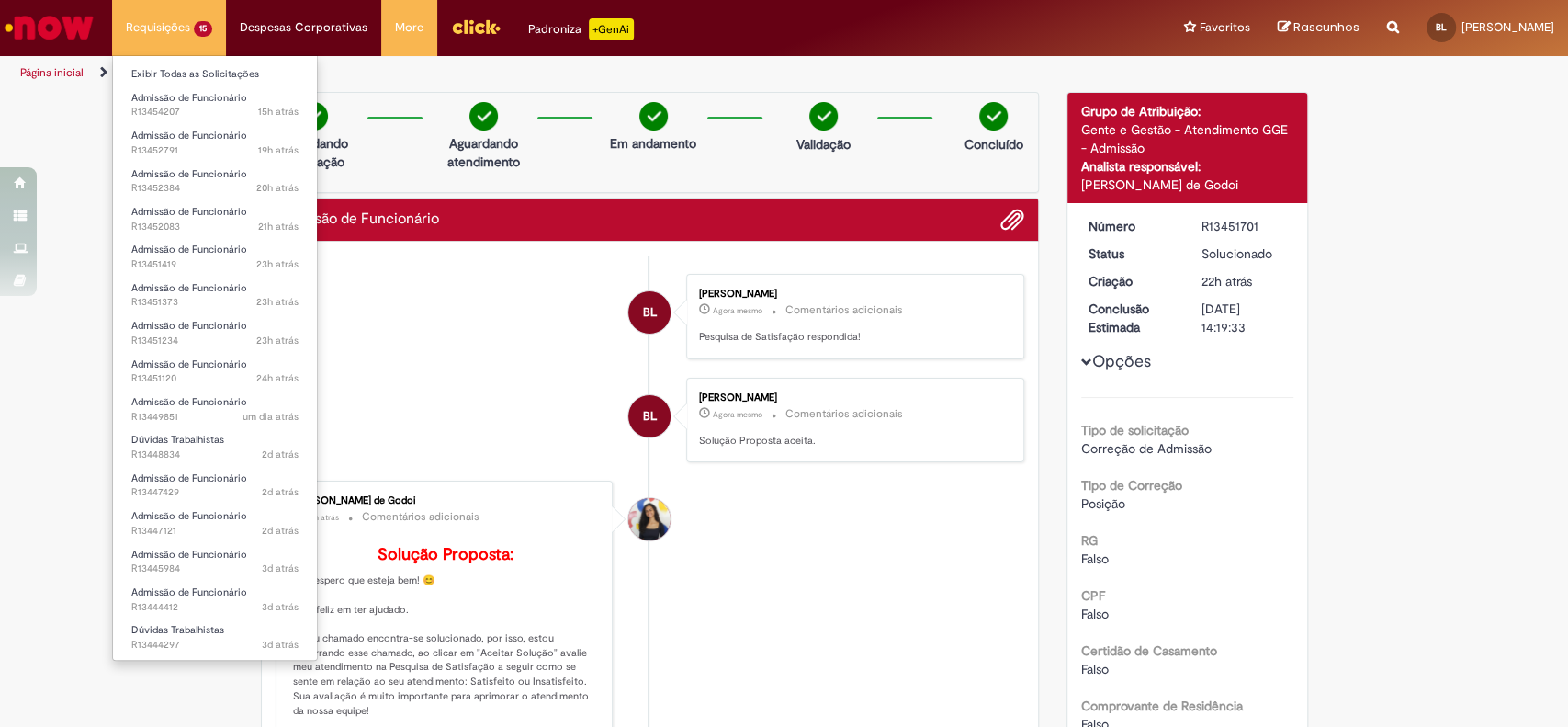
click at [143, 34] on li "Requisições 15 Exibir Todas as Solicitações Admissão de Funcionário 15h atrás 1…" at bounding box center [169, 27] width 114 height 55
click at [223, 257] on link "Admissão de Funcionário 23h atrás 23 horas atrás R13451419" at bounding box center [214, 257] width 204 height 34
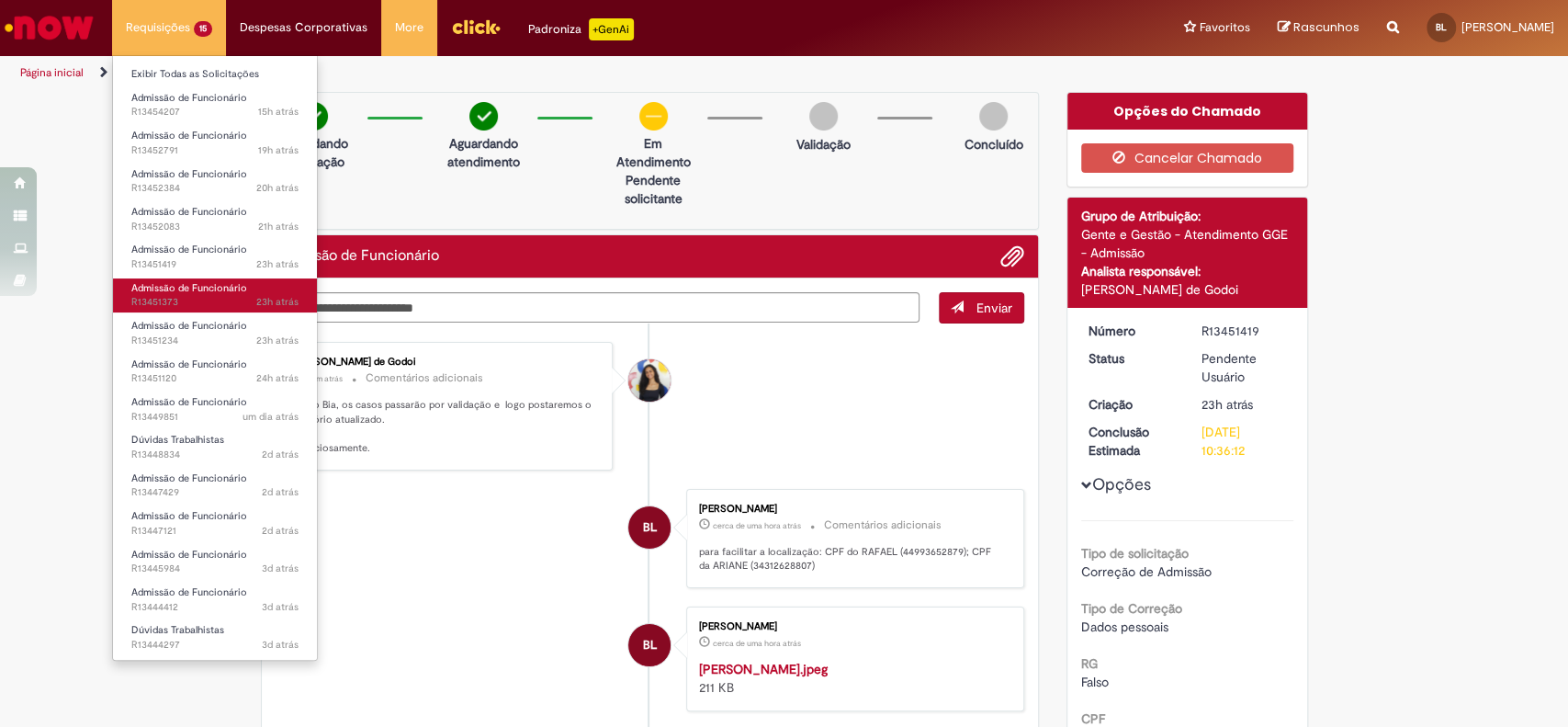
click at [210, 290] on span "Admissão de Funcionário" at bounding box center [189, 288] width 116 height 14
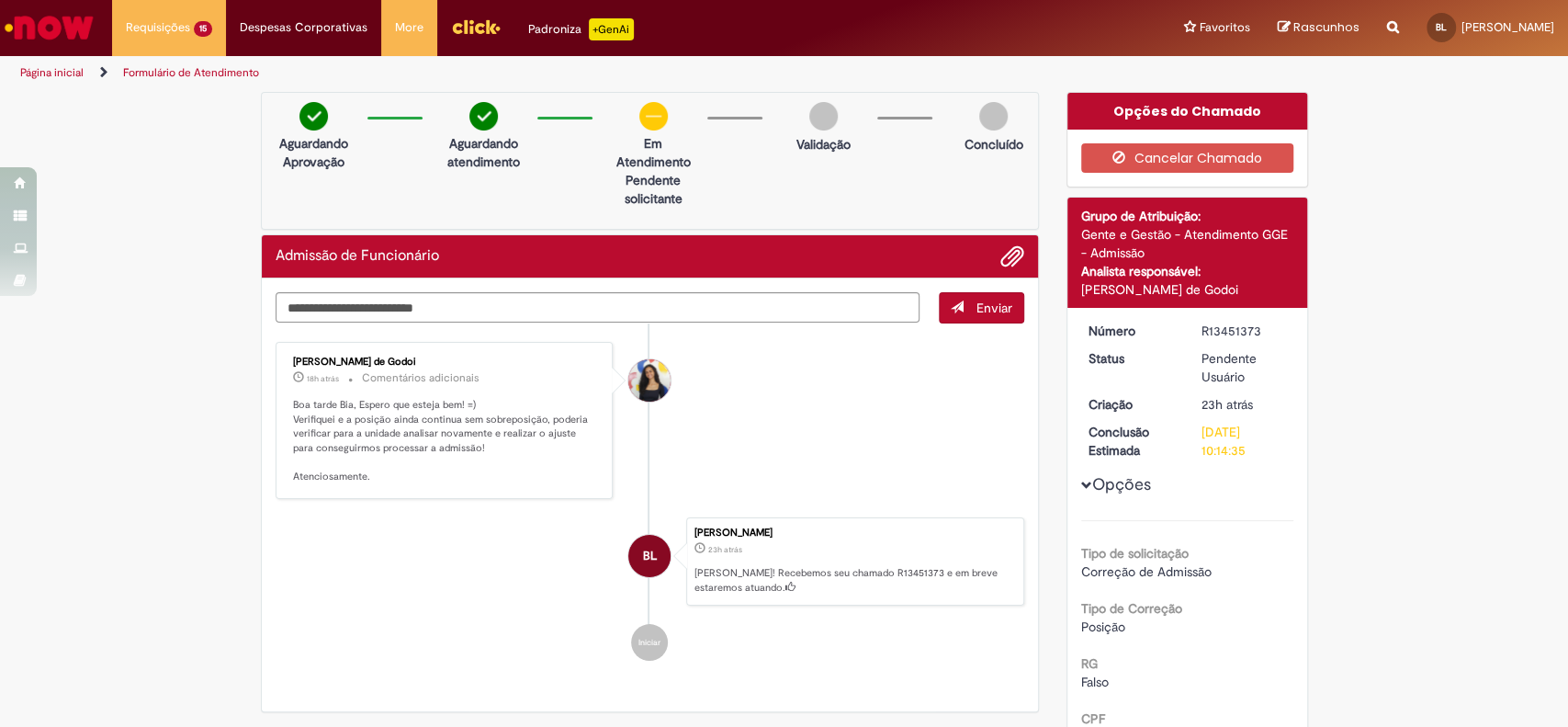
drag, startPoint x: 1259, startPoint y: 334, endPoint x: 1191, endPoint y: 332, distance: 68.0
click at [1191, 332] on dd "R13451373" at bounding box center [1244, 330] width 113 height 18
copy div "R13451373"
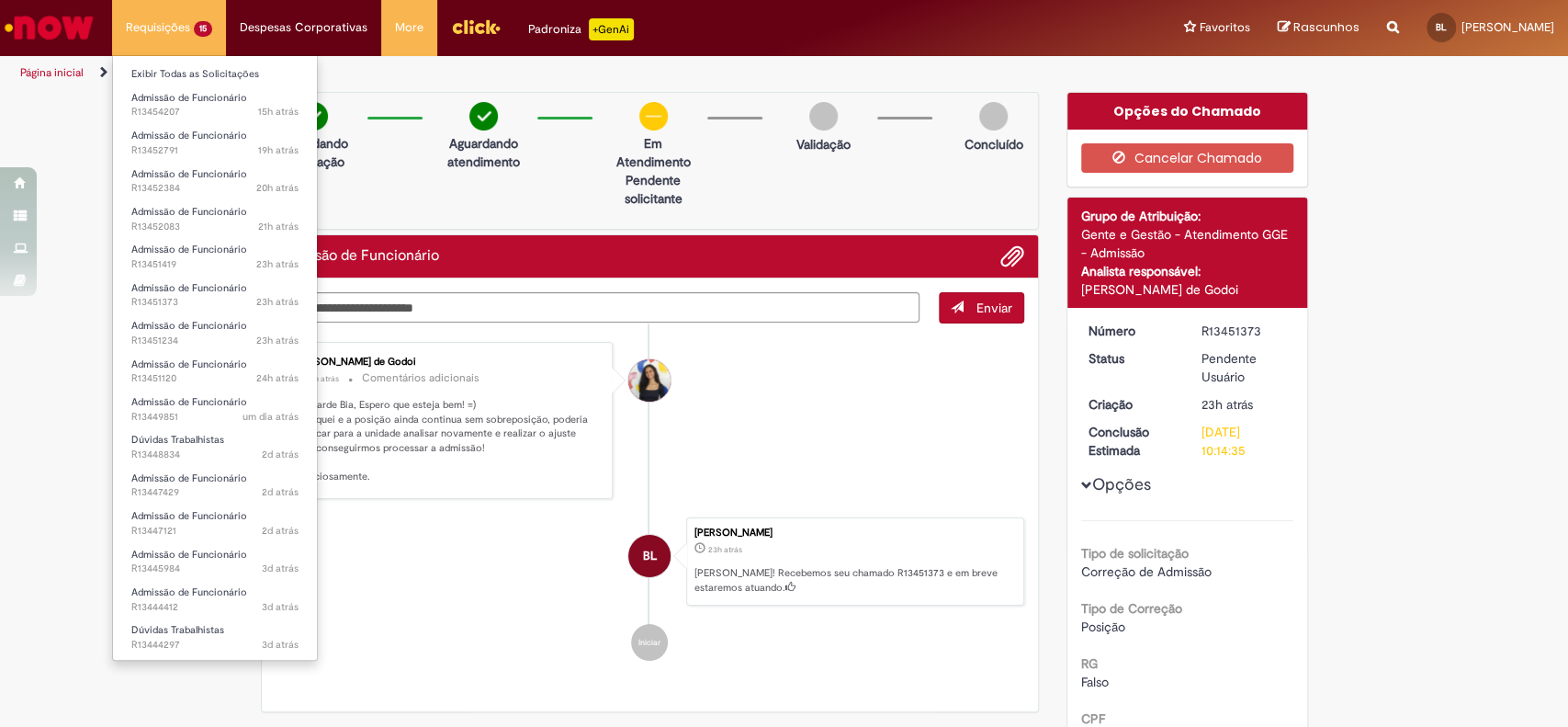
click at [158, 18] on li "Requisições 15 Exibir Todas as Solicitações Admissão de Funcionário 15h atrás 1…" at bounding box center [169, 27] width 114 height 55
click at [193, 327] on span "Admissão de Funcionário" at bounding box center [189, 326] width 116 height 14
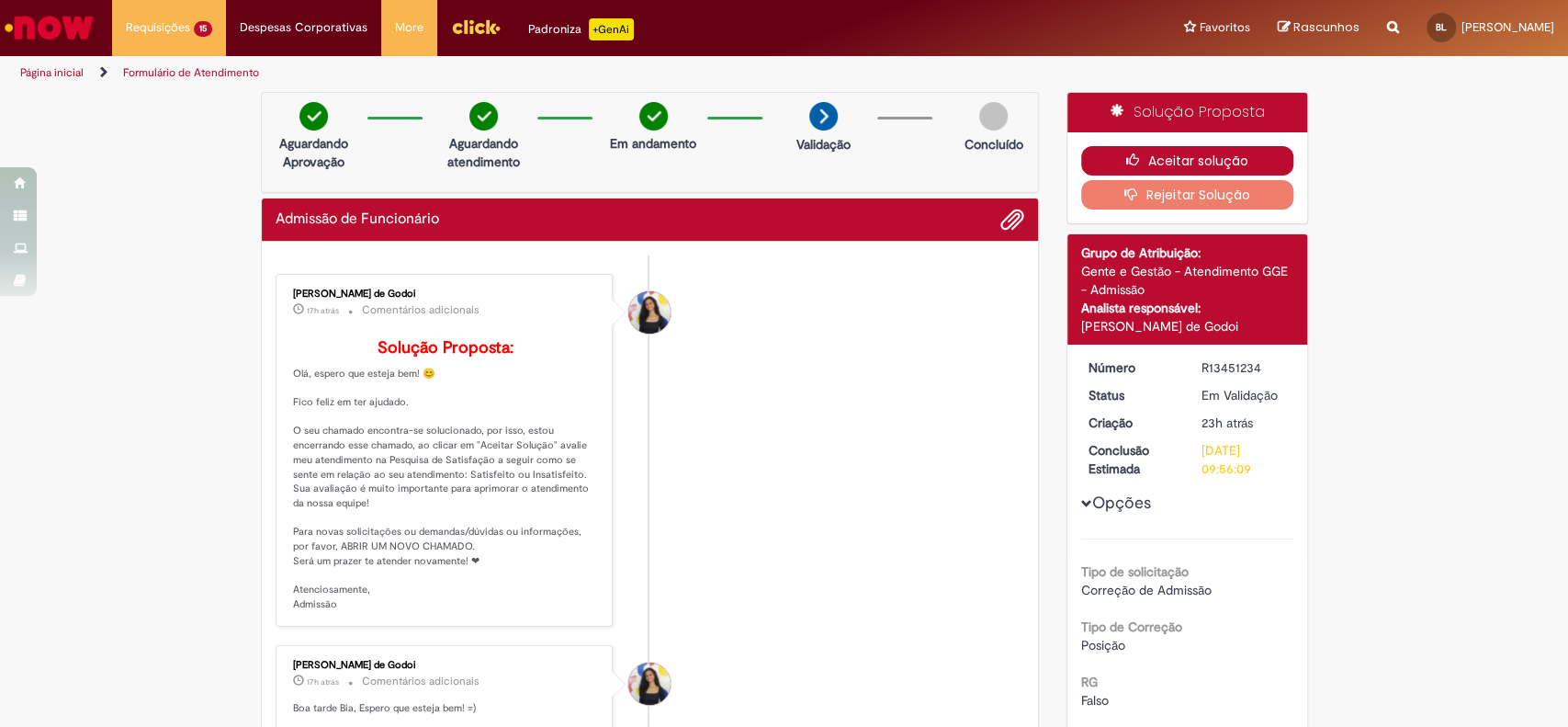
click at [1253, 158] on button "Aceitar solução" at bounding box center [1187, 160] width 212 height 29
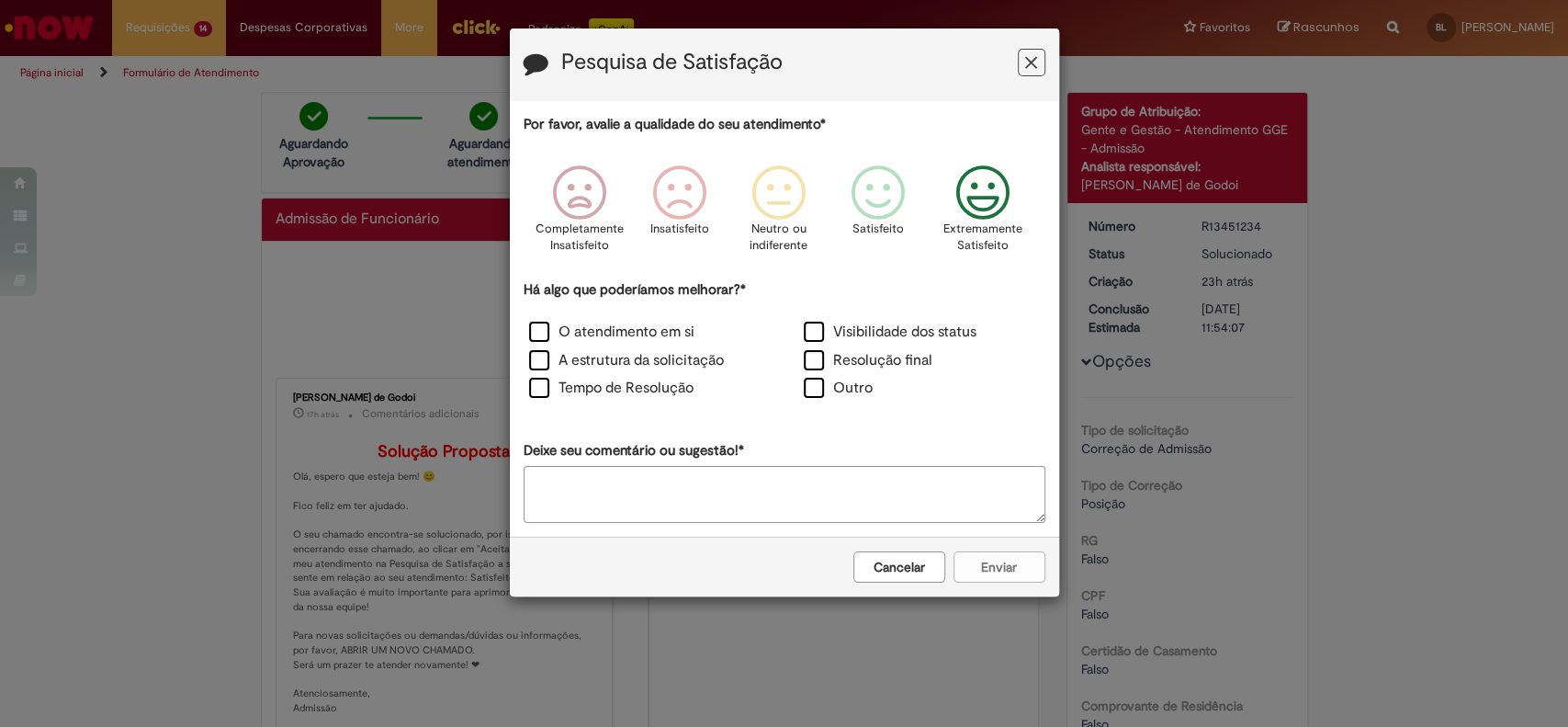
click at [973, 216] on icon "Feedback" at bounding box center [982, 193] width 69 height 55
click at [571, 326] on label "O atendimento em si" at bounding box center [612, 332] width 166 height 21
click at [1007, 559] on button "Enviar" at bounding box center [999, 566] width 92 height 31
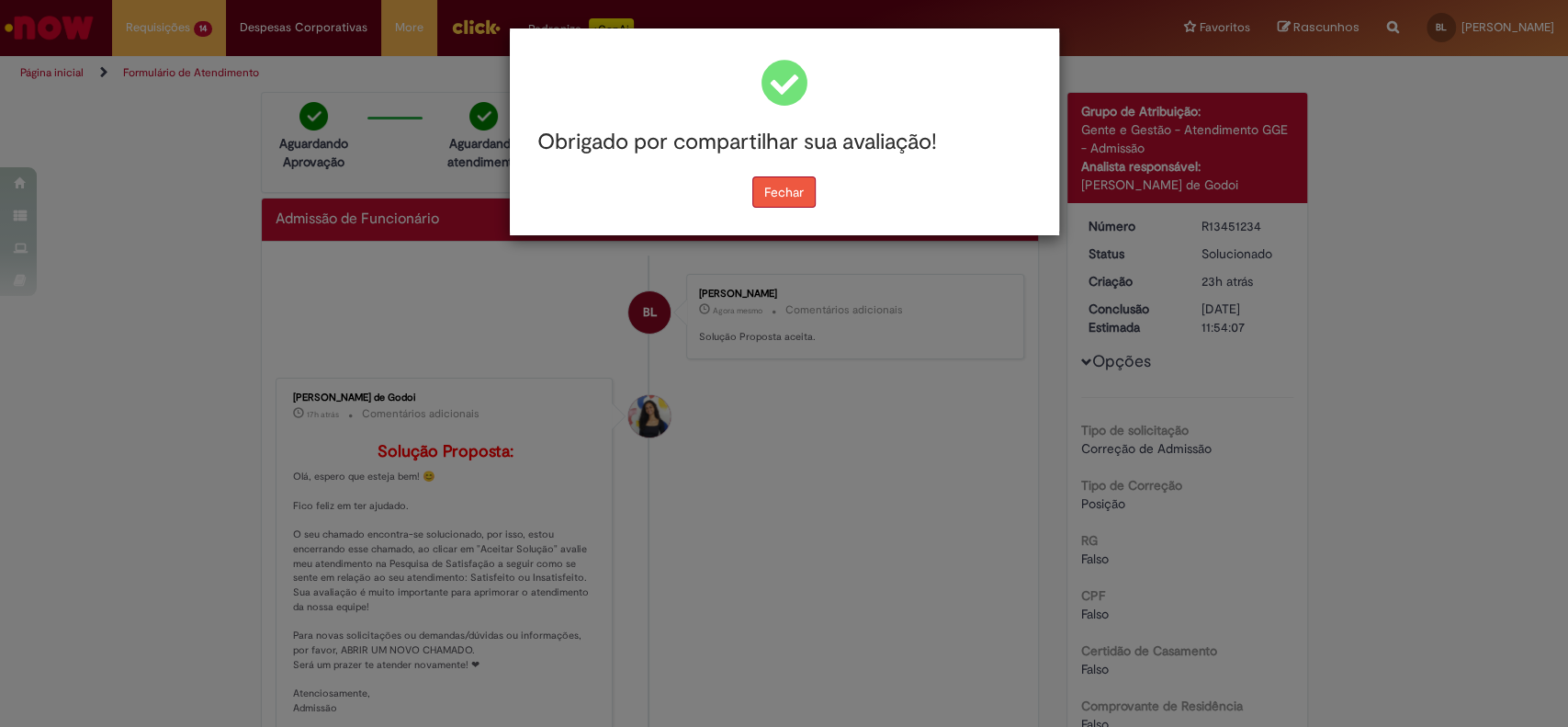
click at [804, 199] on button "Fechar" at bounding box center [784, 191] width 63 height 31
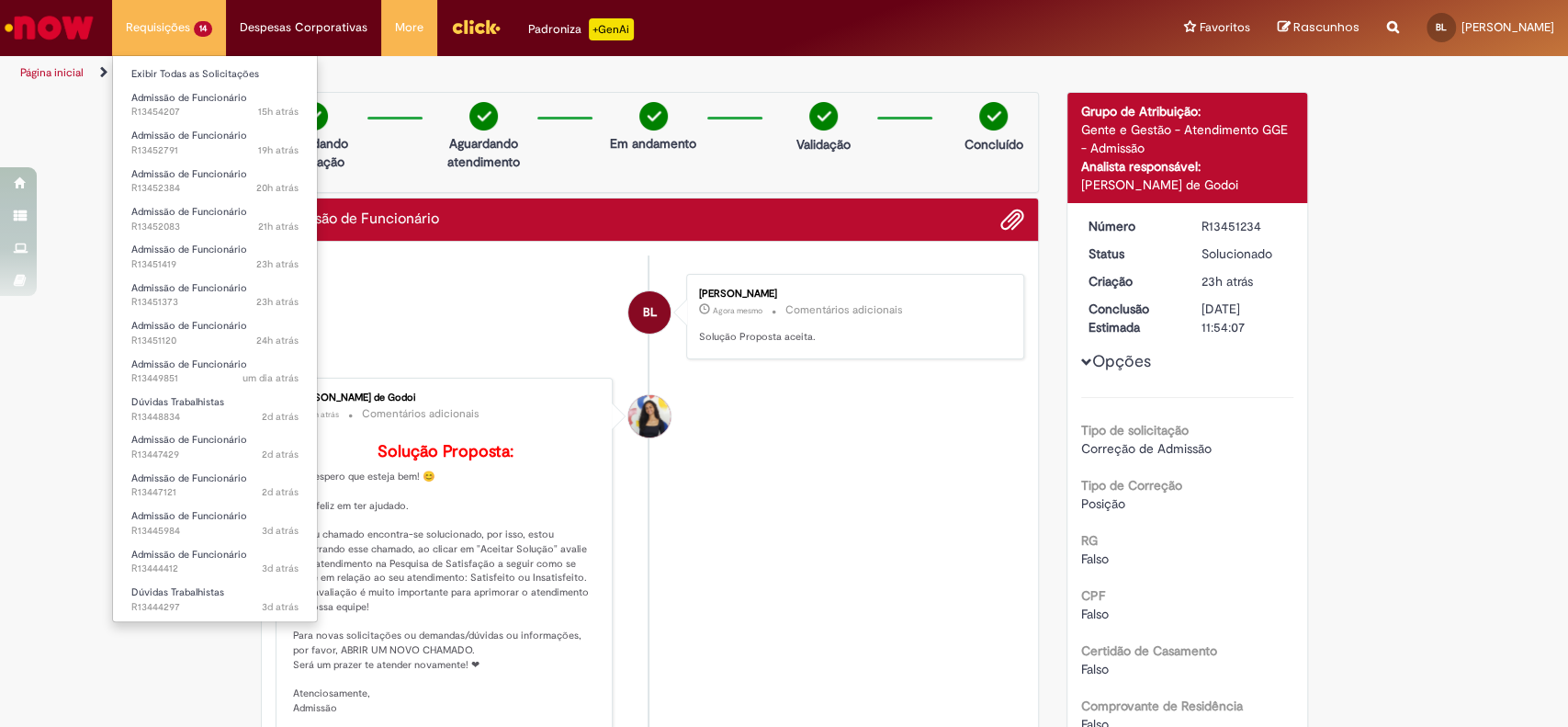
click at [152, 17] on li "Requisições 14 Exibir Todas as Solicitações Admissão de Funcionário 15h atrás 1…" at bounding box center [169, 27] width 114 height 55
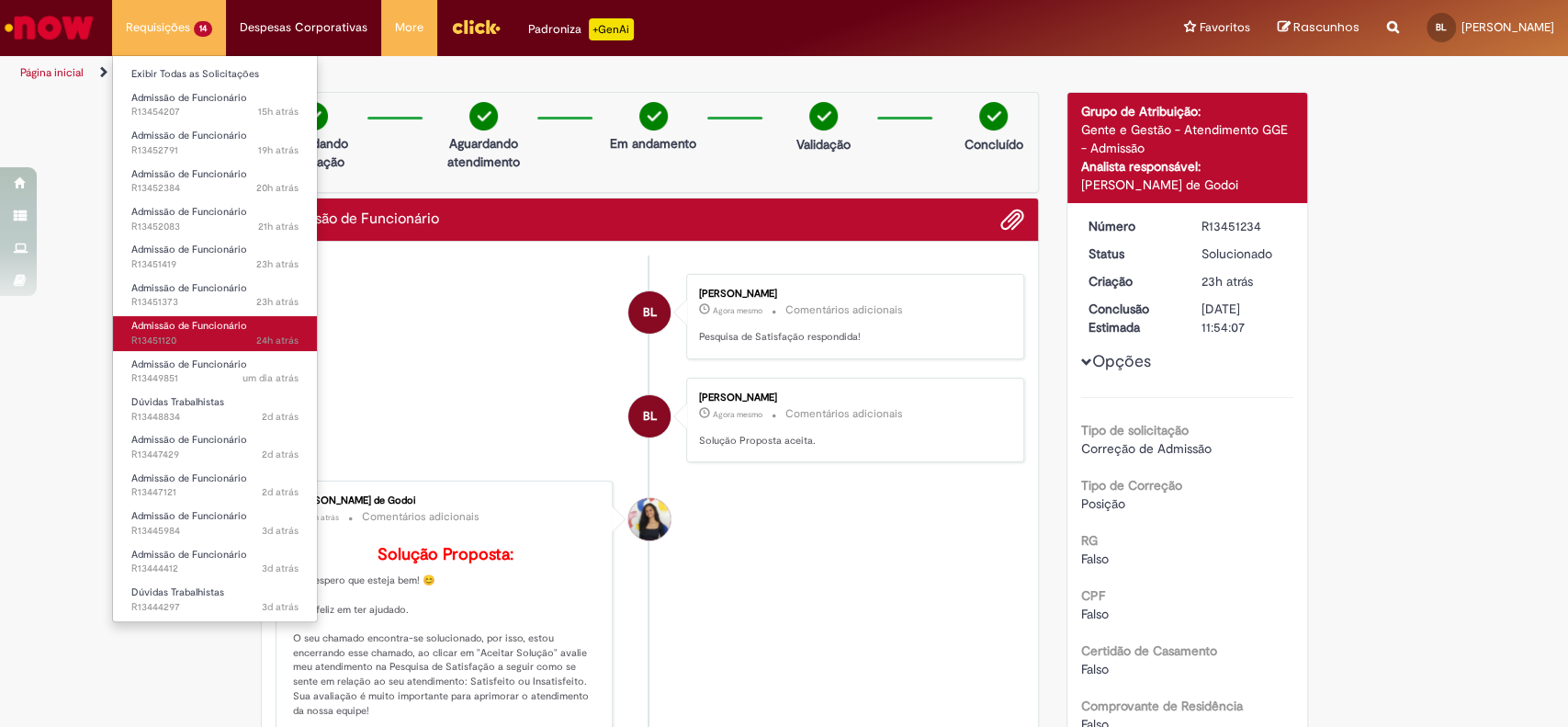
click at [199, 325] on span "Admissão de Funcionário" at bounding box center [189, 326] width 116 height 14
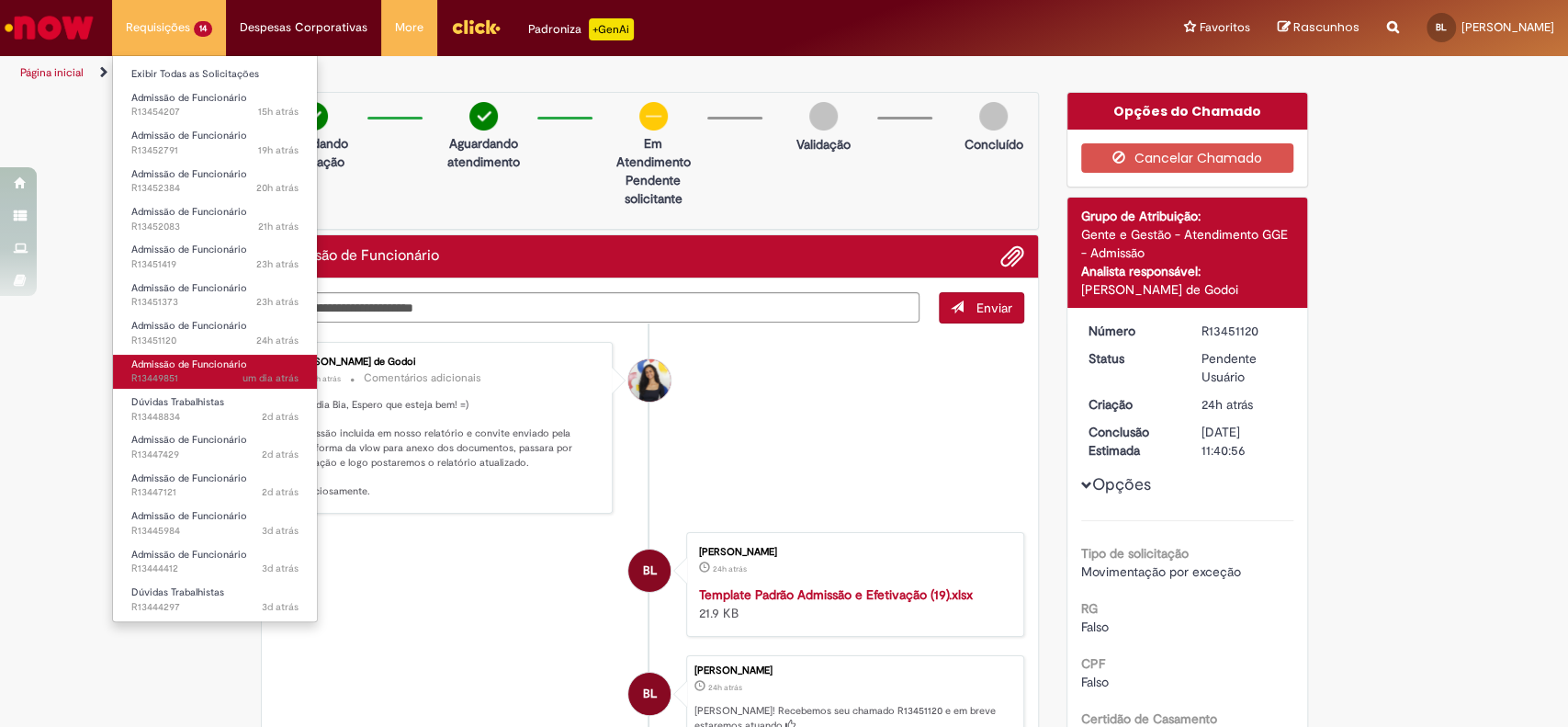
click at [209, 371] on link "Admissão de Funcionário um dia atrás um dia atrás R13449851" at bounding box center [214, 372] width 204 height 34
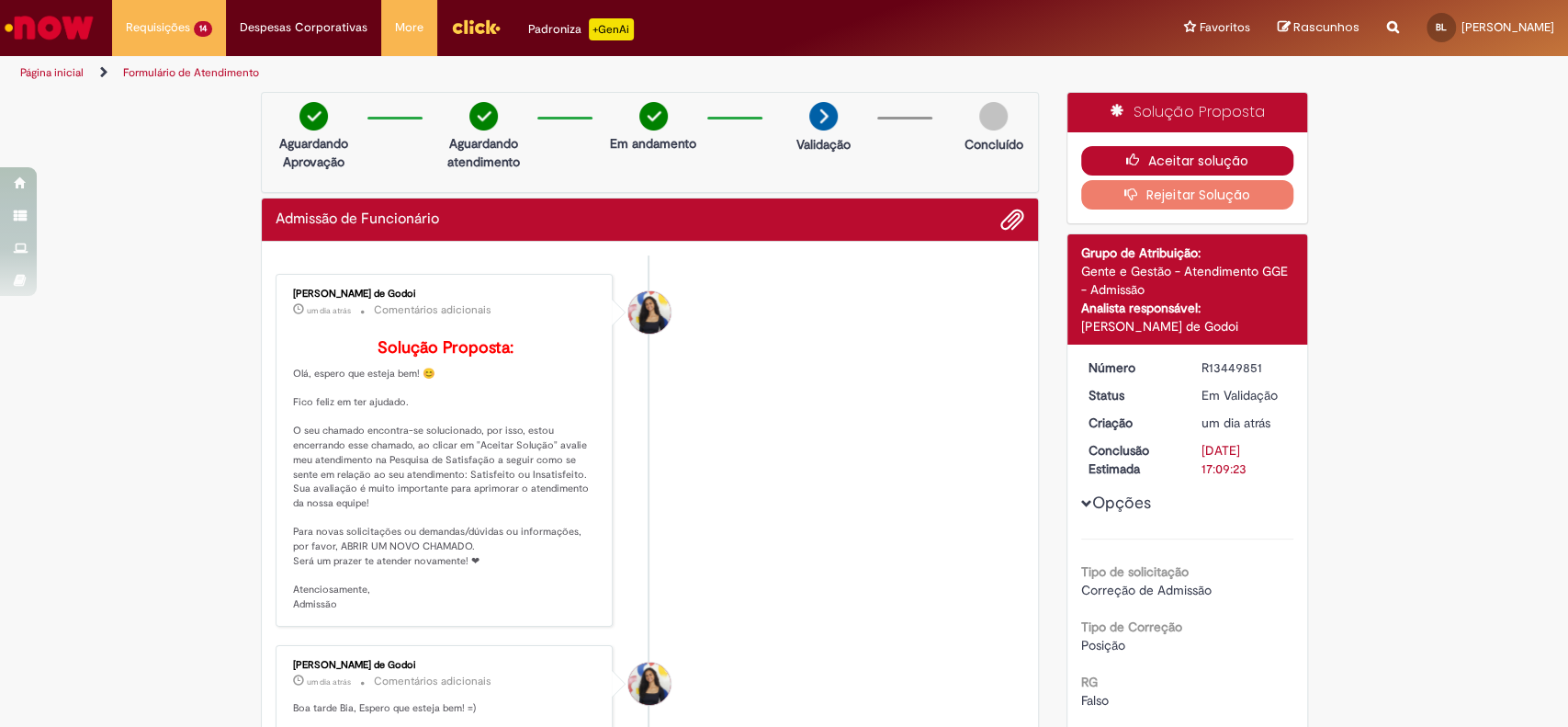
click at [1177, 163] on button "Aceitar solução" at bounding box center [1187, 160] width 212 height 29
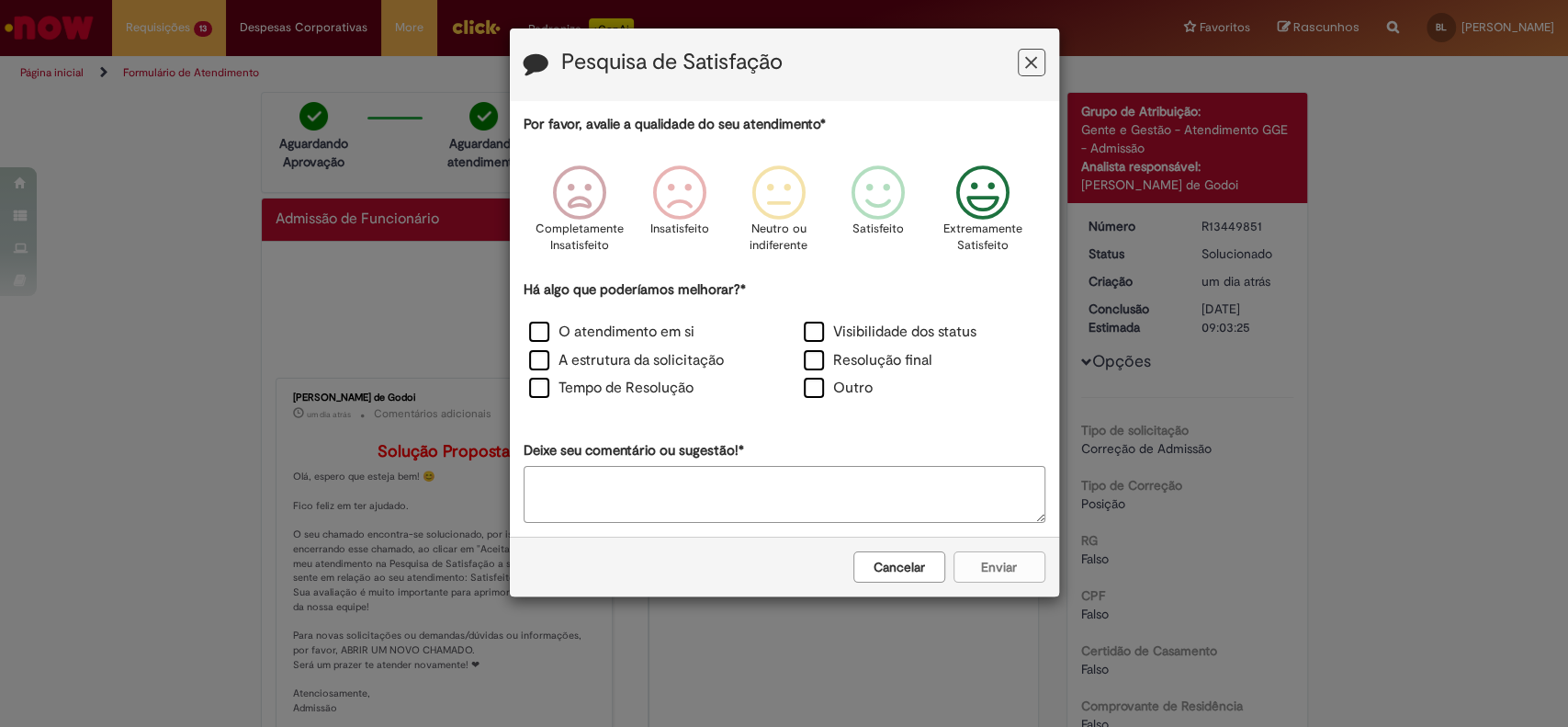
click at [982, 187] on icon "Feedback" at bounding box center [982, 193] width 69 height 55
click at [614, 332] on label "O atendimento em si" at bounding box center [612, 332] width 166 height 21
click at [602, 361] on label "A estrutura da solicitação" at bounding box center [627, 361] width 195 height 21
click at [605, 386] on label "Tempo de Resolução" at bounding box center [612, 388] width 165 height 21
click at [992, 560] on button "Enviar" at bounding box center [999, 566] width 92 height 31
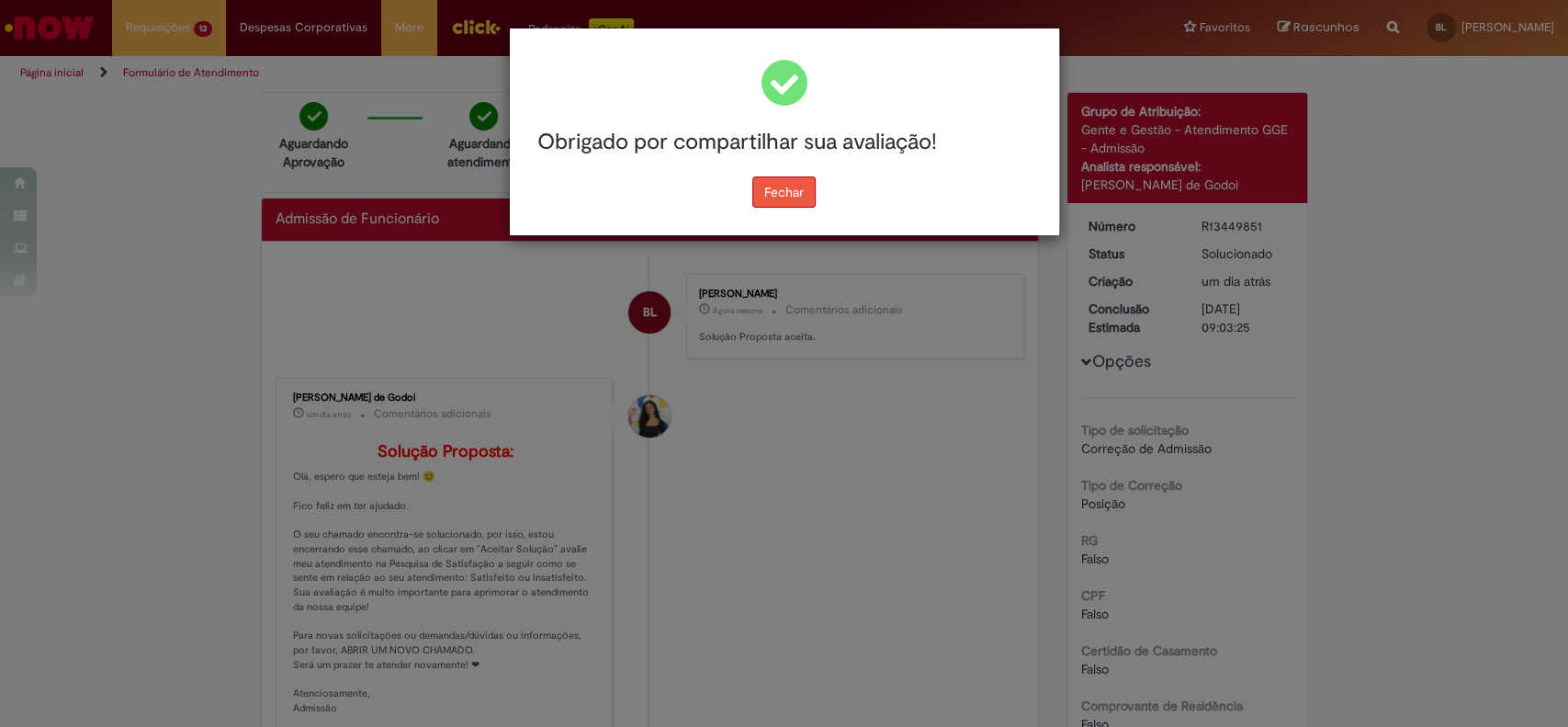
click at [758, 188] on button "Fechar" at bounding box center [784, 191] width 63 height 31
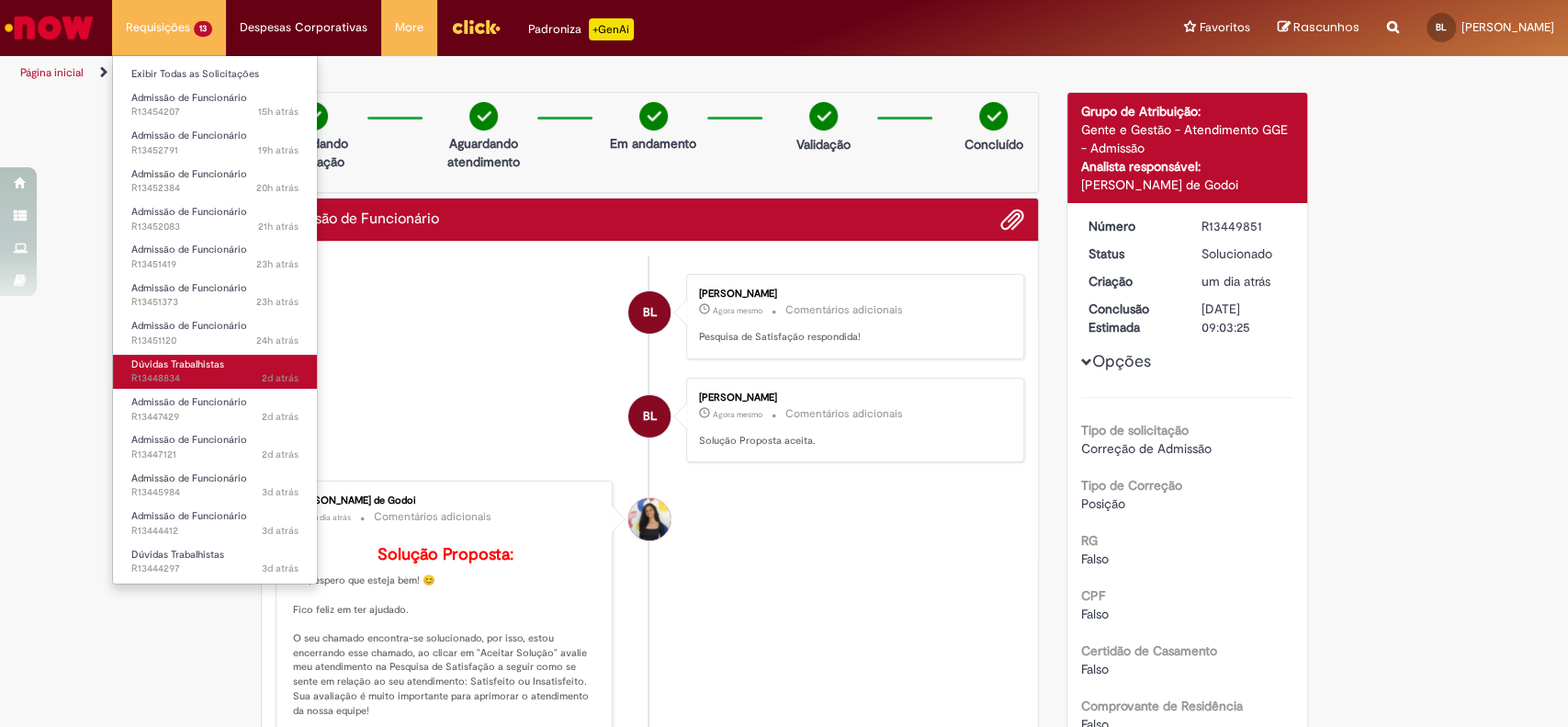
click at [200, 364] on span "Dúvidas Trabalhistas" at bounding box center [178, 364] width 93 height 14
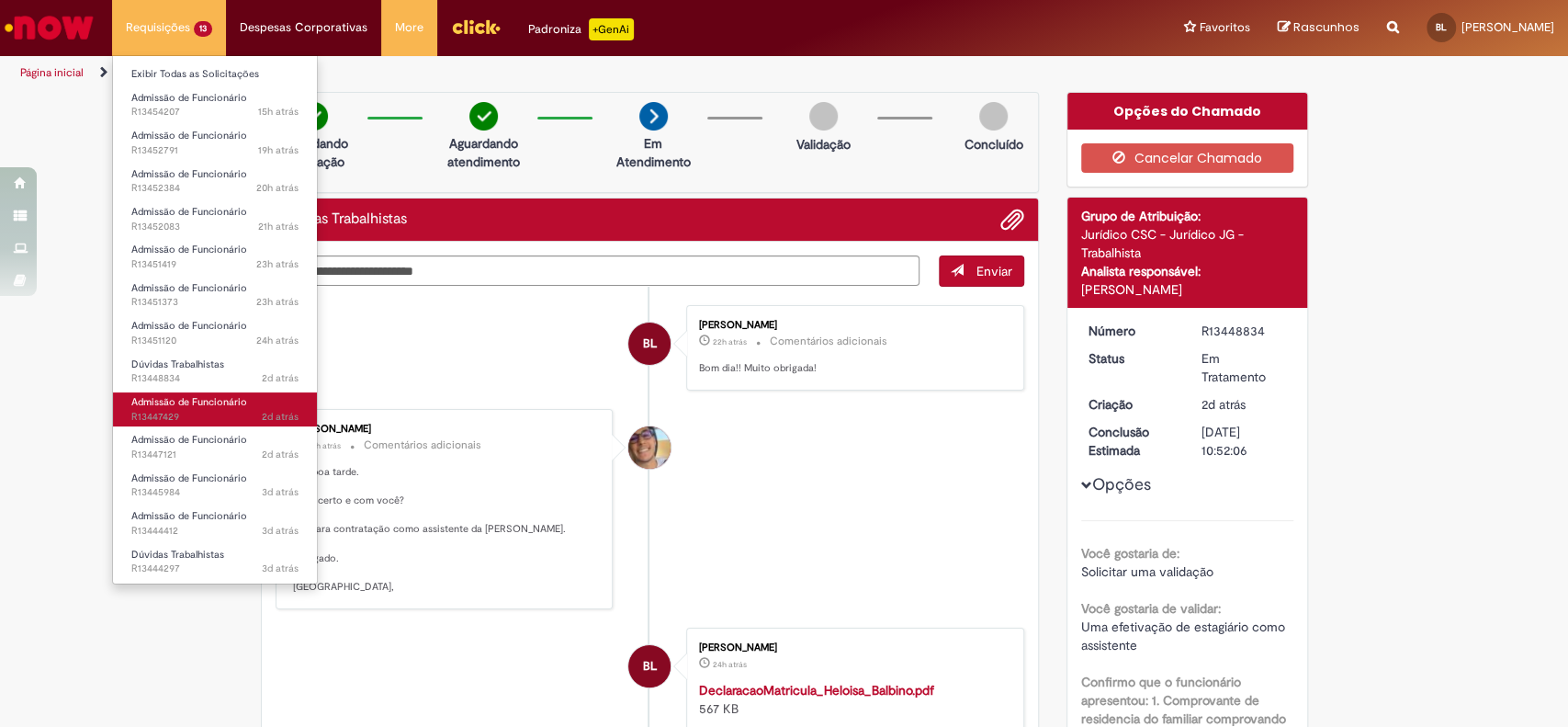
click at [198, 406] on span "Admissão de Funcionário" at bounding box center [189, 401] width 116 height 14
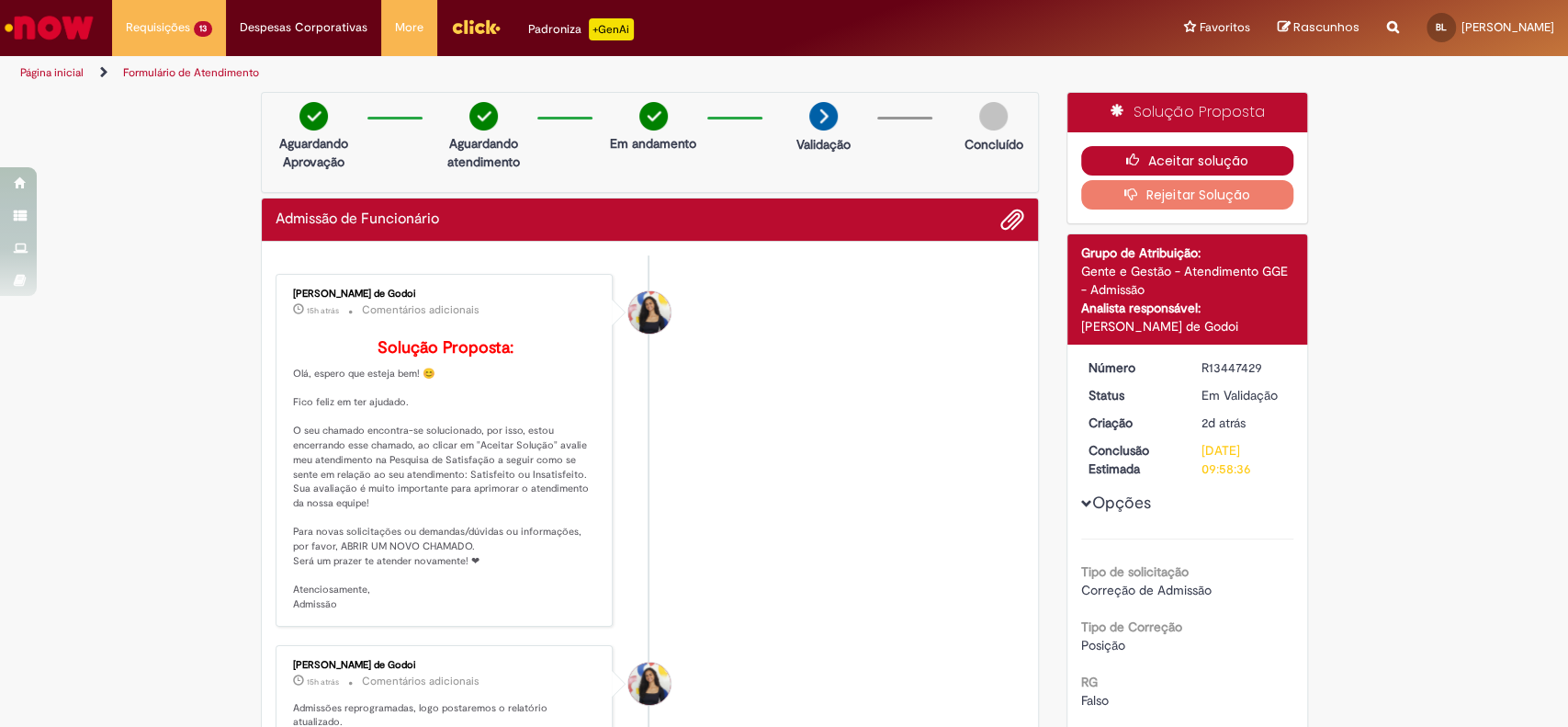
click at [1207, 160] on button "Aceitar solução" at bounding box center [1187, 160] width 212 height 29
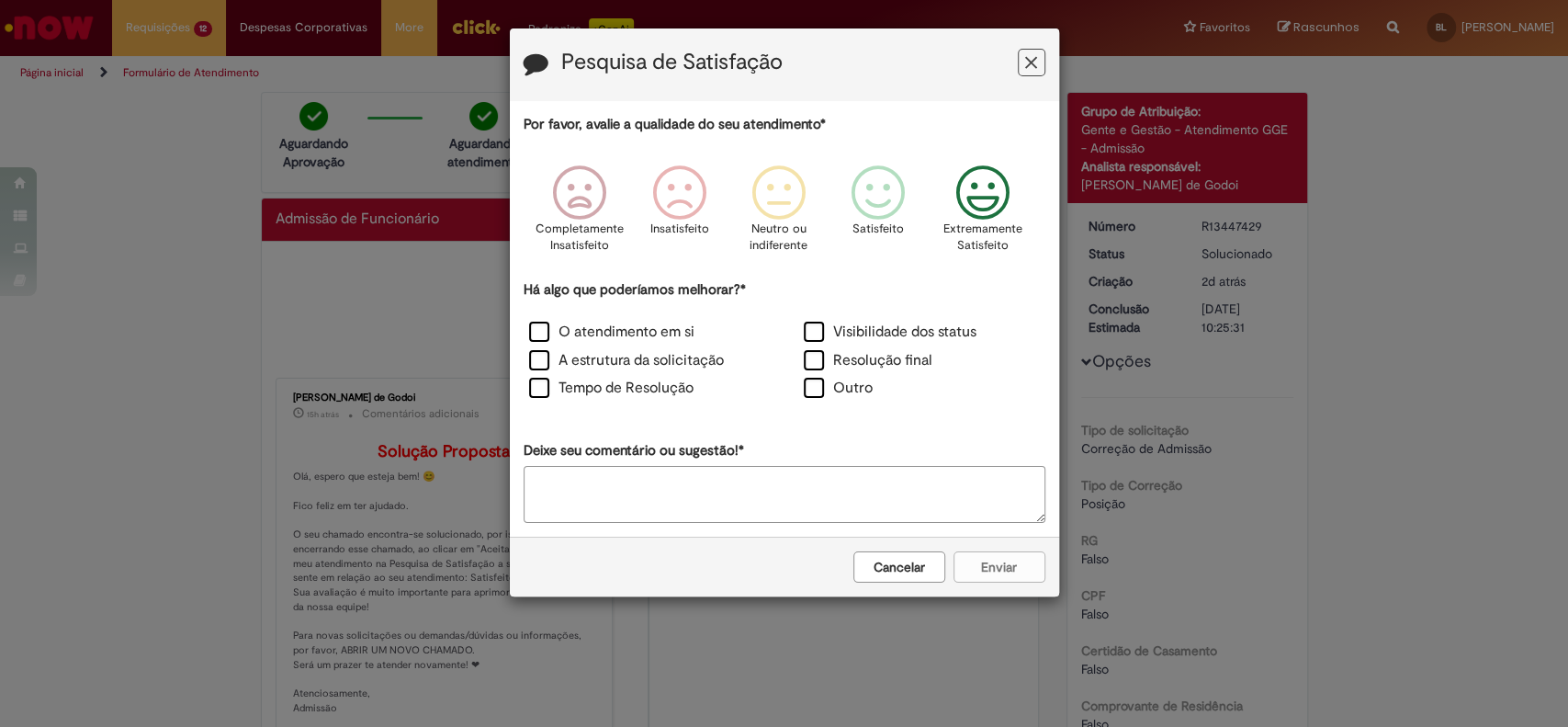
click at [969, 202] on icon "Feedback" at bounding box center [982, 193] width 69 height 55
click at [551, 329] on label "O atendimento em si" at bounding box center [612, 332] width 166 height 21
click at [544, 356] on label "A estrutura da solicitação" at bounding box center [627, 361] width 195 height 21
click at [543, 383] on label "Tempo de Resolução" at bounding box center [612, 388] width 165 height 21
click at [999, 559] on button "Enviar" at bounding box center [999, 566] width 92 height 31
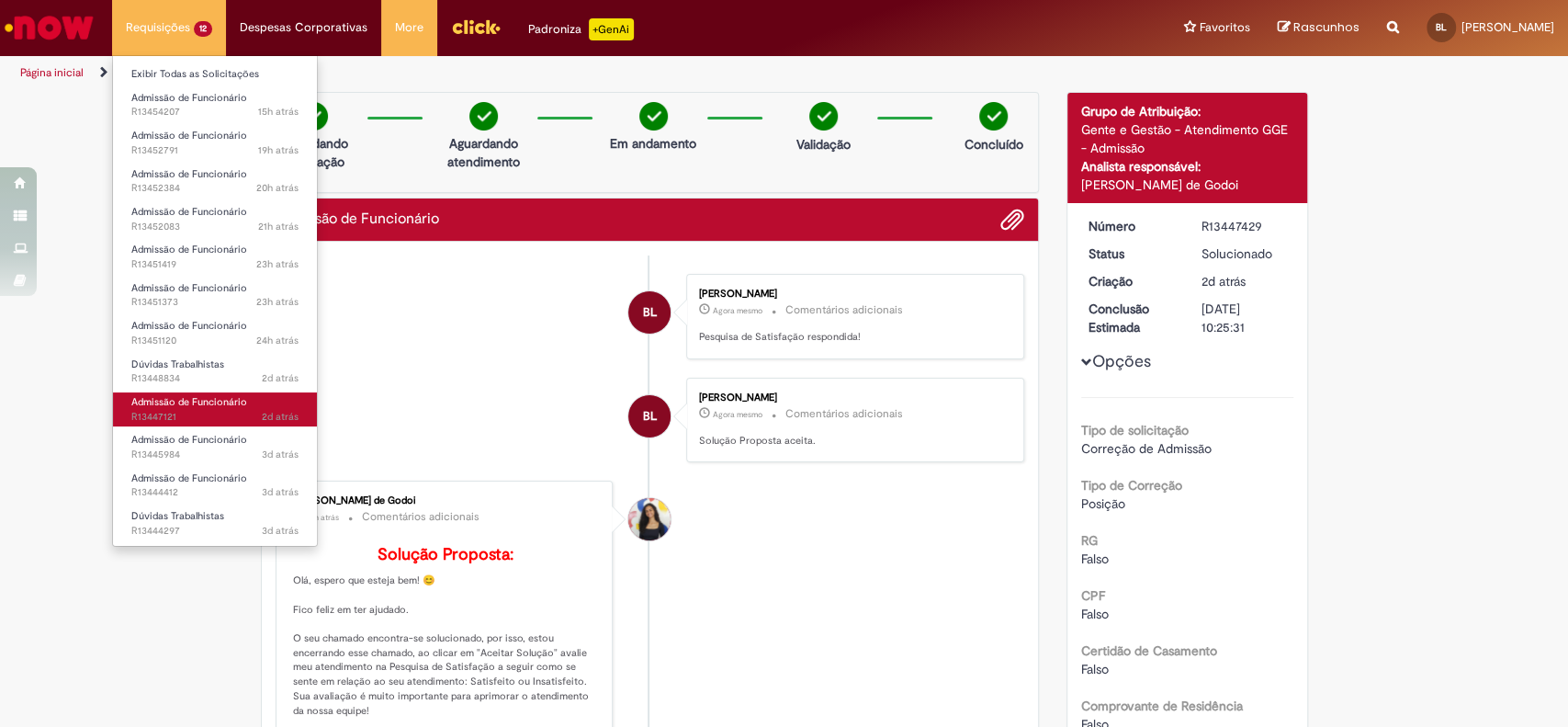
click at [226, 419] on span "2d atrás 2 dias atrás R13447121" at bounding box center [215, 417] width 168 height 15
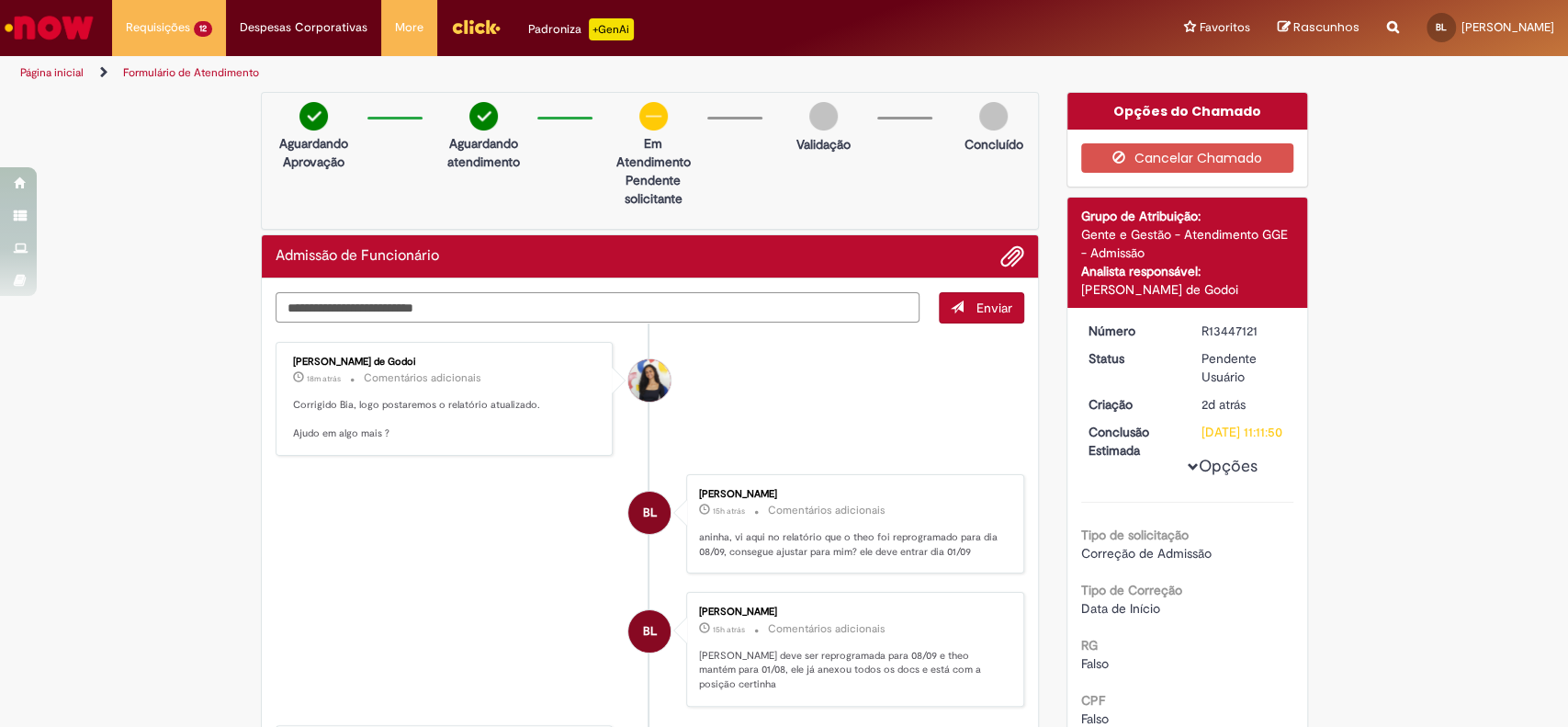
click at [639, 307] on textarea "Digite sua mensagem aqui..." at bounding box center [597, 308] width 645 height 31
type textarea "*"
type textarea "**********"
click at [965, 320] on button "Enviar" at bounding box center [982, 308] width 85 height 31
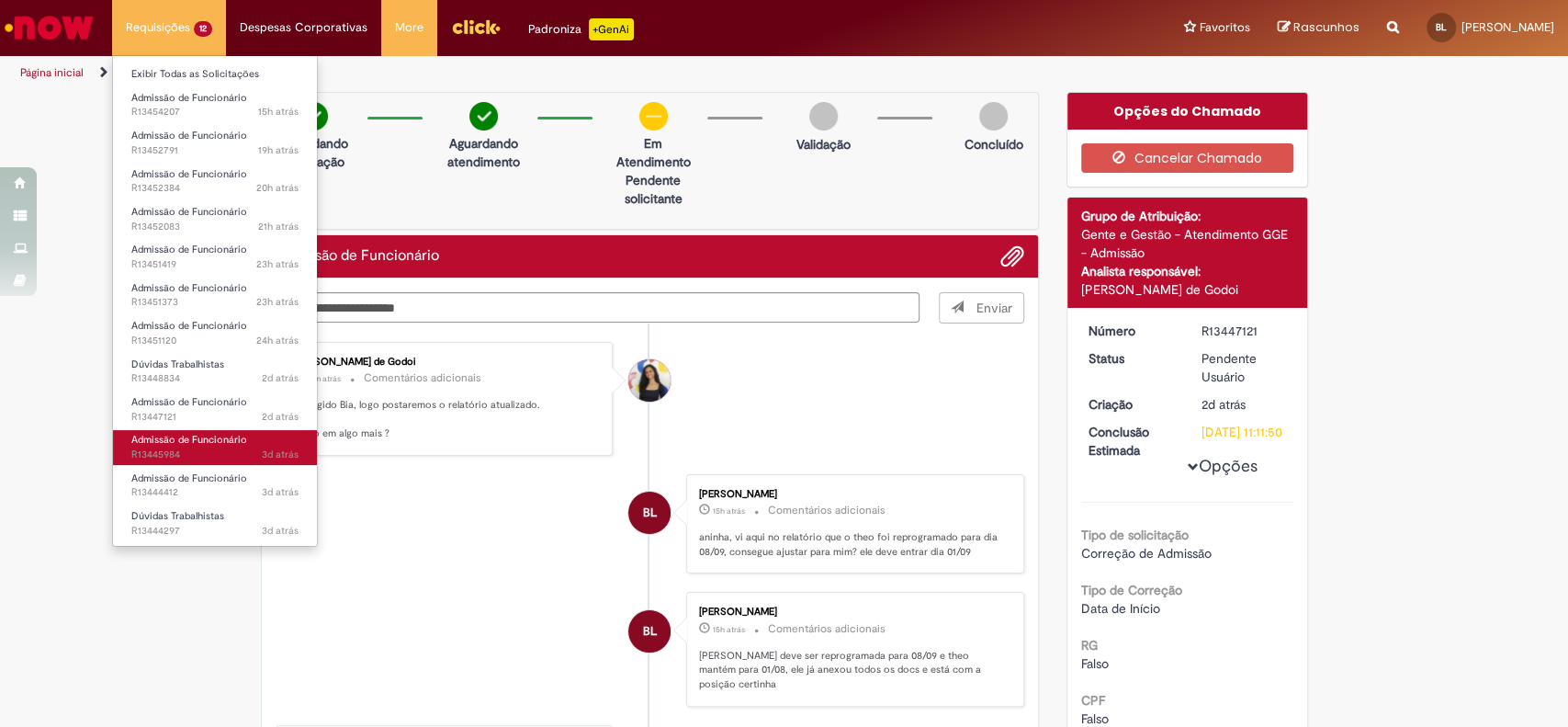
click at [174, 441] on span "Admissão de Funcionário" at bounding box center [189, 439] width 116 height 14
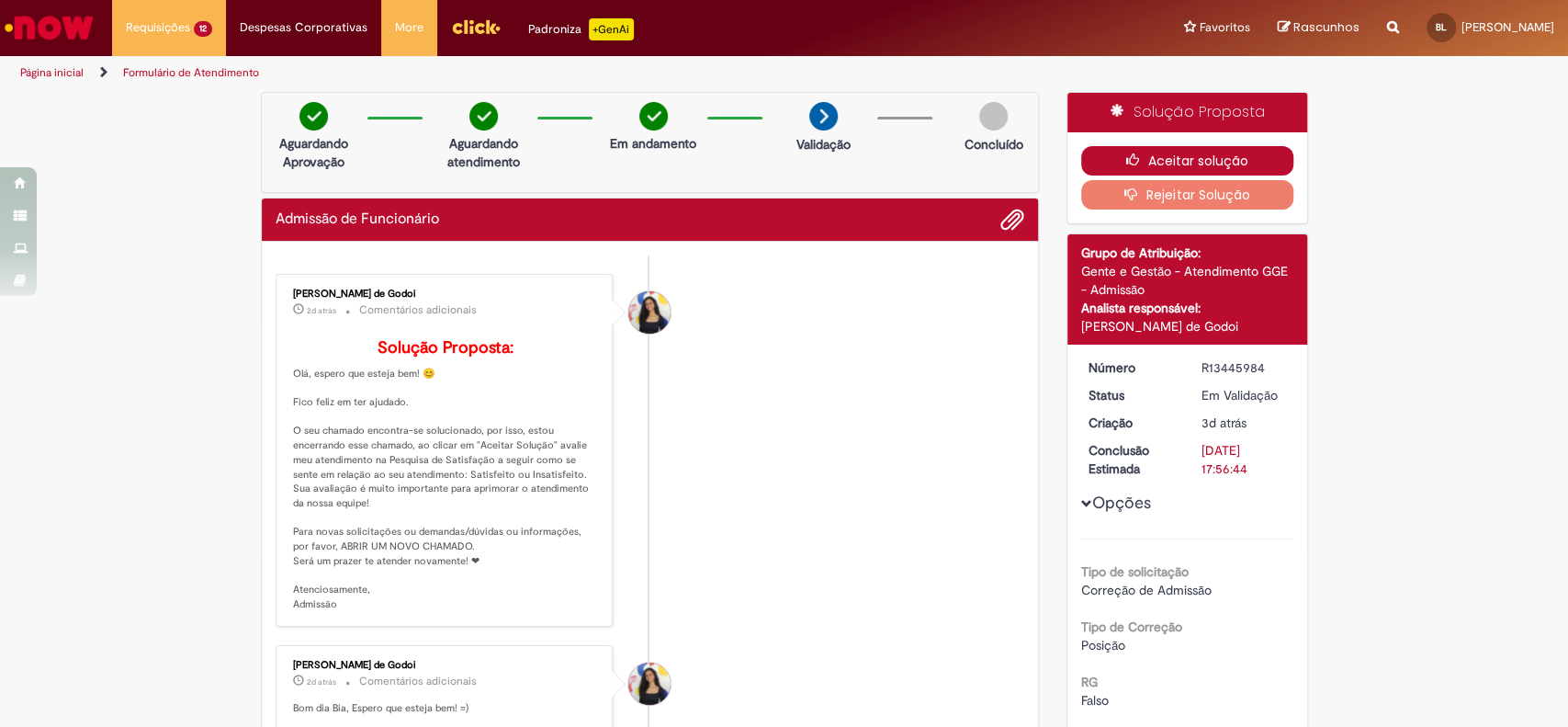
click at [1226, 161] on button "Aceitar solução" at bounding box center [1187, 160] width 212 height 29
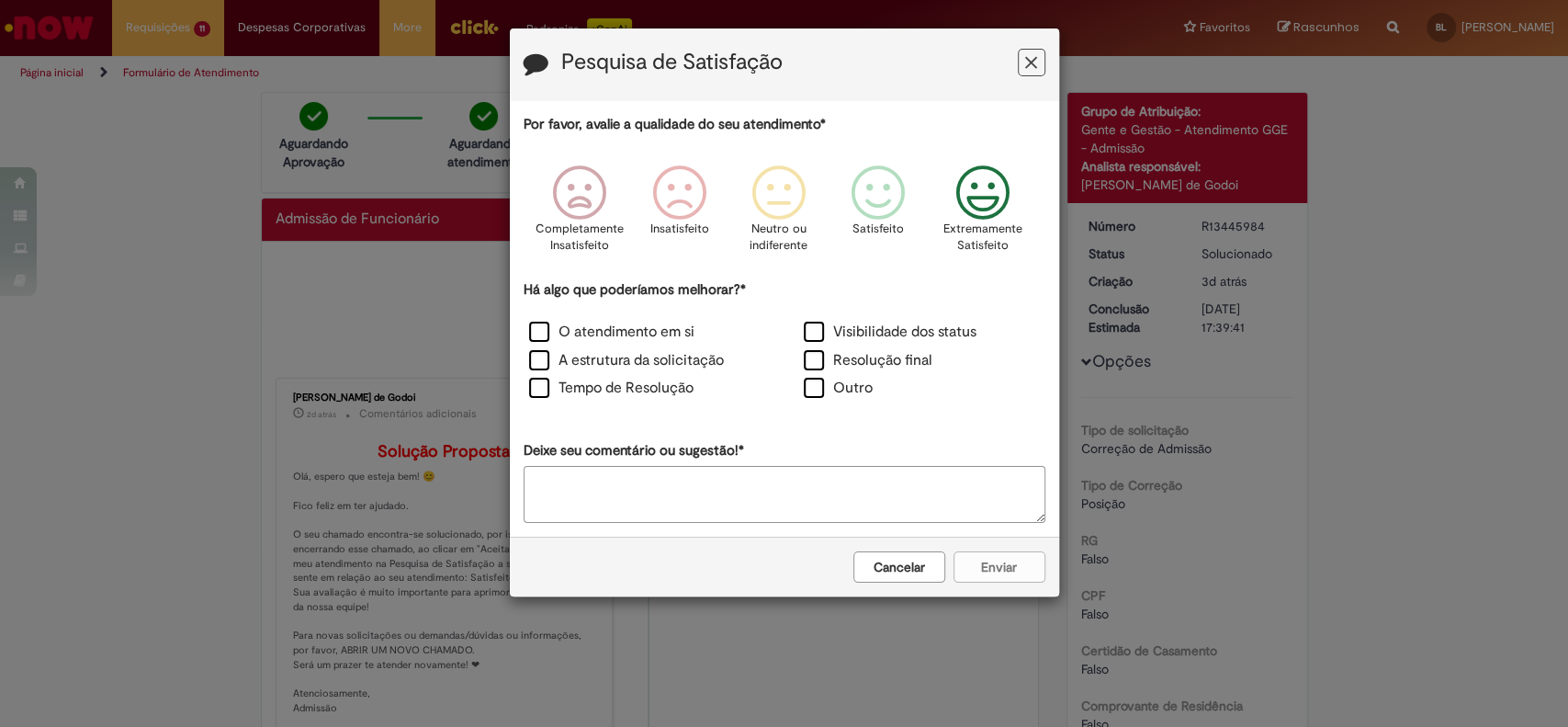
click at [992, 204] on icon "Feedback" at bounding box center [982, 193] width 69 height 55
click at [569, 341] on label "O atendimento em si" at bounding box center [612, 332] width 166 height 21
click at [545, 357] on label "A estrutura da solicitação" at bounding box center [627, 361] width 195 height 21
click at [543, 386] on label "Tempo de Resolução" at bounding box center [612, 388] width 165 height 21
click at [1011, 555] on button "Enviar" at bounding box center [999, 566] width 92 height 31
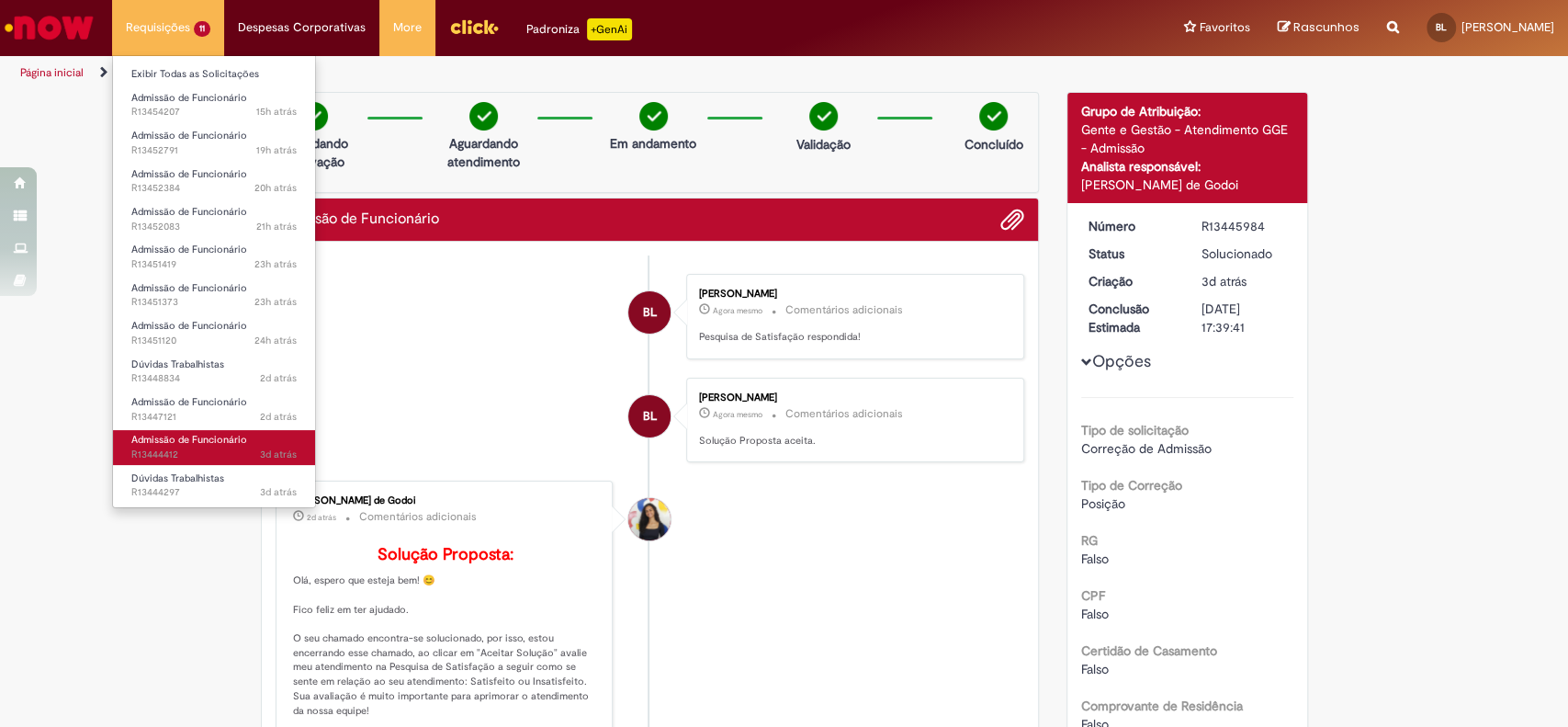
click at [210, 448] on span "3d atrás 3 dias atrás R13444412" at bounding box center [214, 455] width 166 height 15
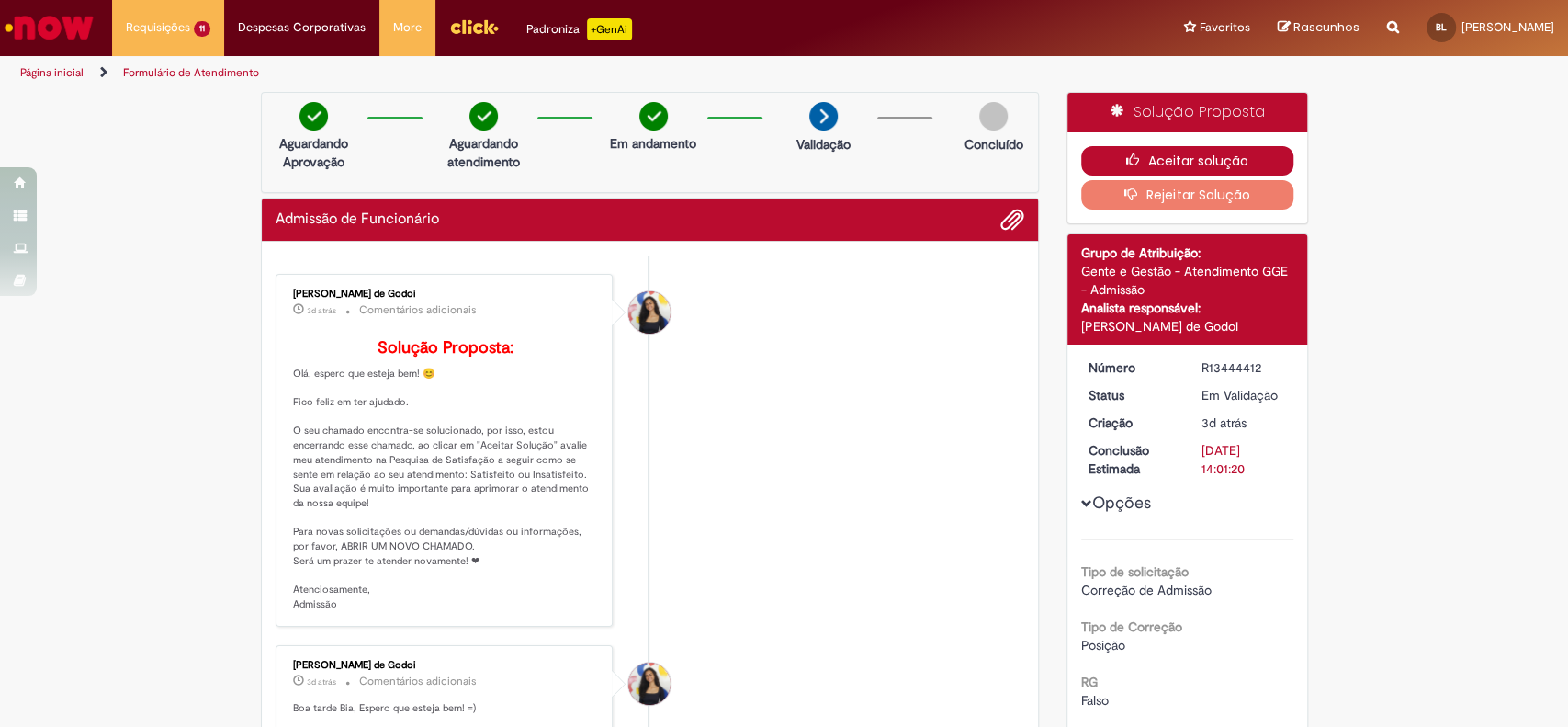
click at [1229, 158] on button "Aceitar solução" at bounding box center [1187, 160] width 212 height 29
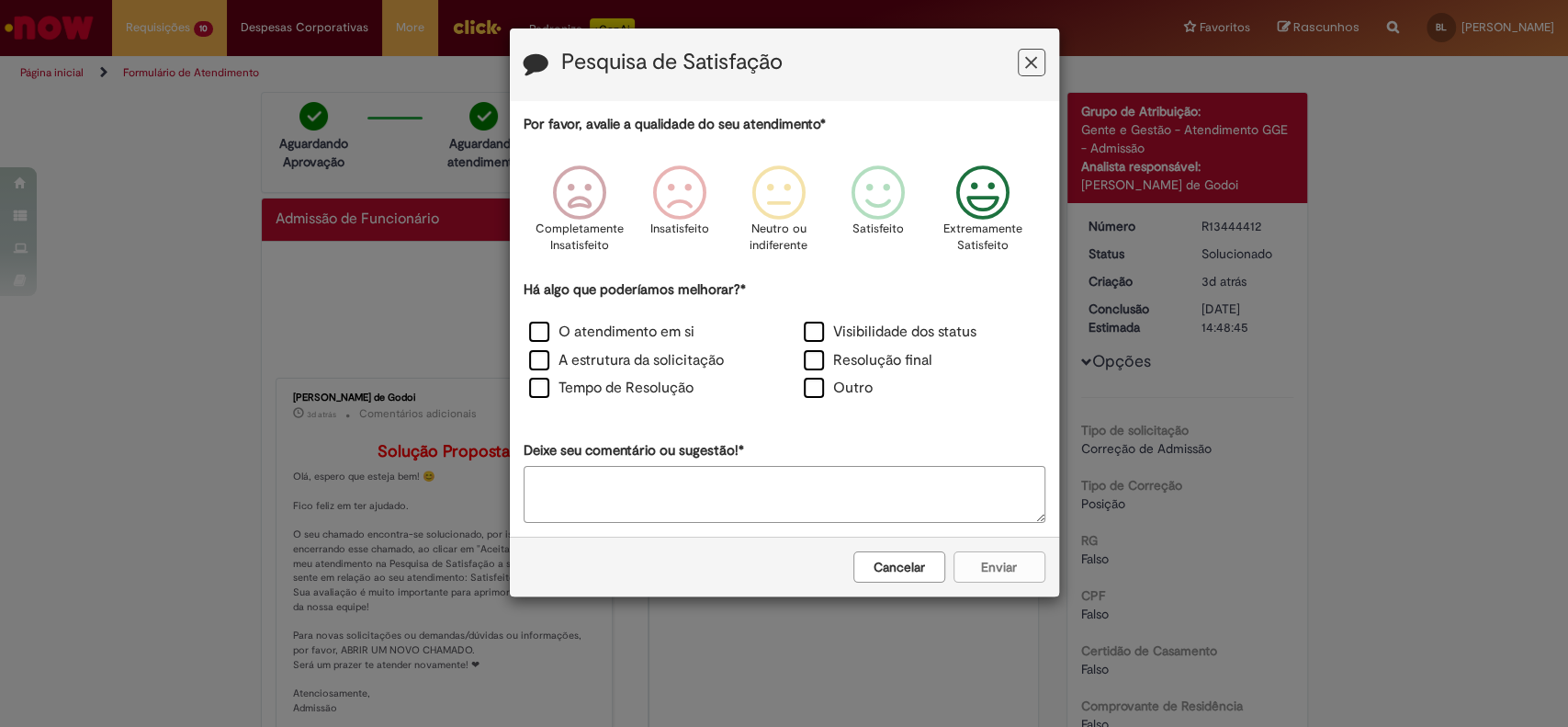
click at [971, 188] on icon "Feedback" at bounding box center [982, 193] width 69 height 55
click at [575, 344] on div "O atendimento em si" at bounding box center [648, 334] width 271 height 25
click at [559, 340] on label "O atendimento em si" at bounding box center [612, 332] width 166 height 21
click at [558, 351] on label "A estrutura da solicitação" at bounding box center [627, 361] width 195 height 21
drag, startPoint x: 576, startPoint y: 385, endPoint x: 588, endPoint y: 386, distance: 12.0
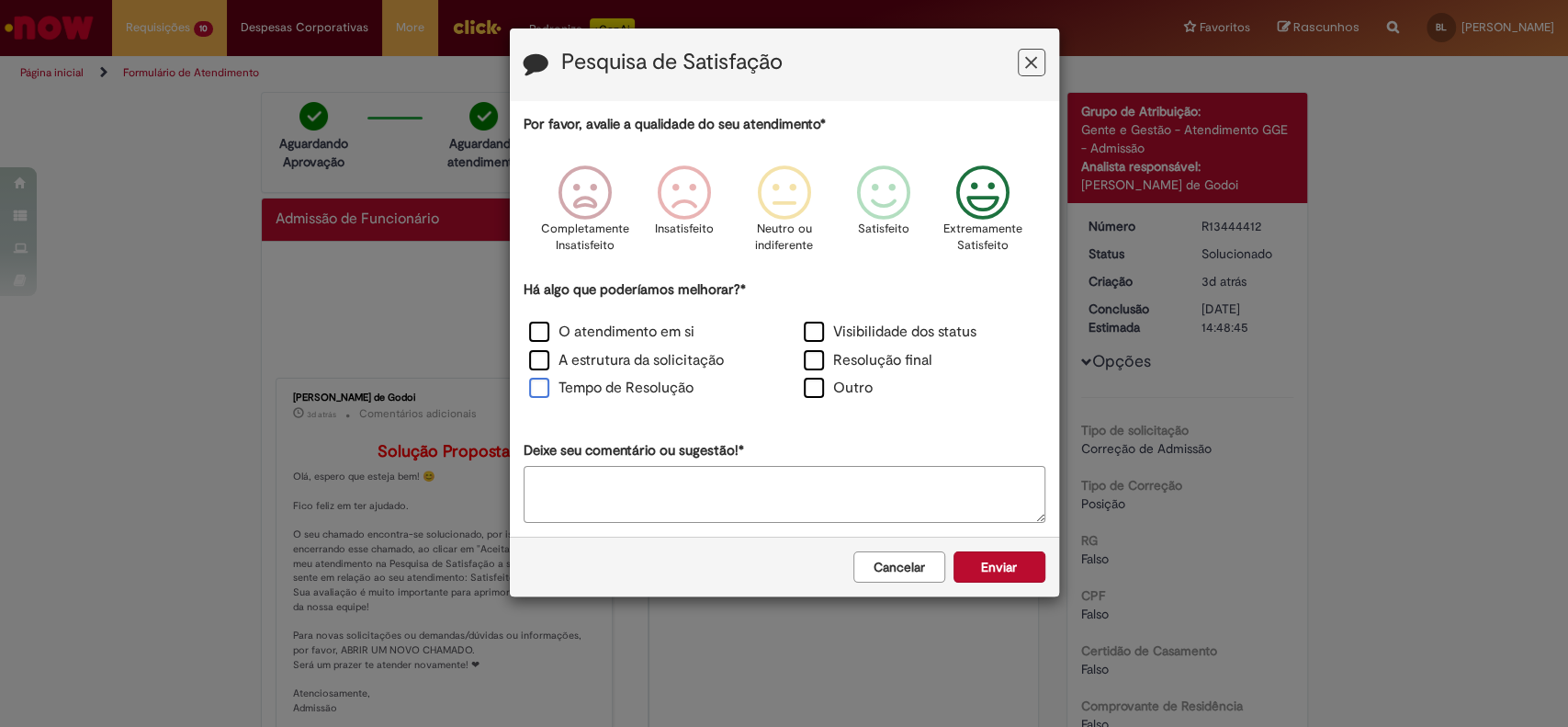
click at [578, 387] on label "Tempo de Resolução" at bounding box center [612, 388] width 165 height 21
click at [1000, 558] on button "Enviar" at bounding box center [999, 566] width 92 height 31
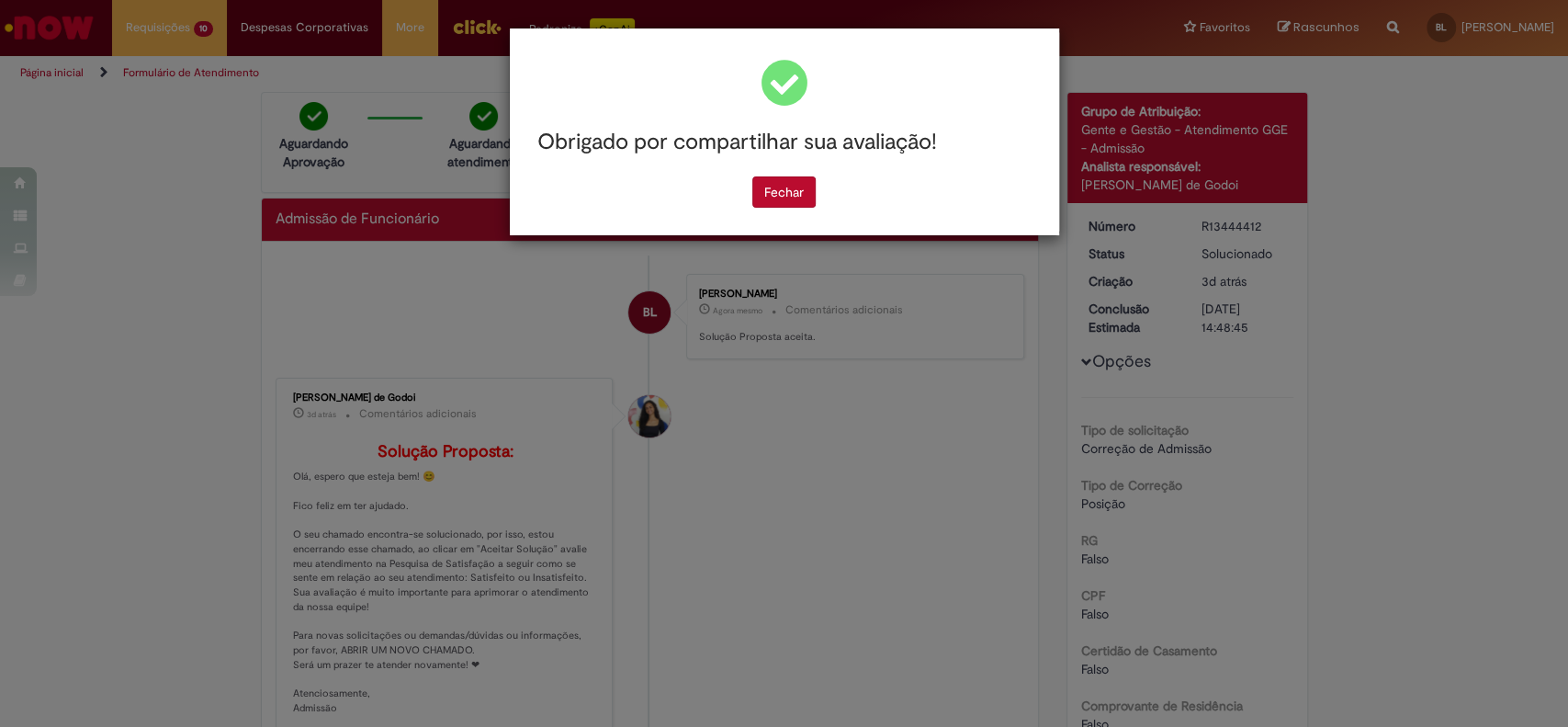
click at [814, 198] on button "Fechar" at bounding box center [784, 191] width 63 height 31
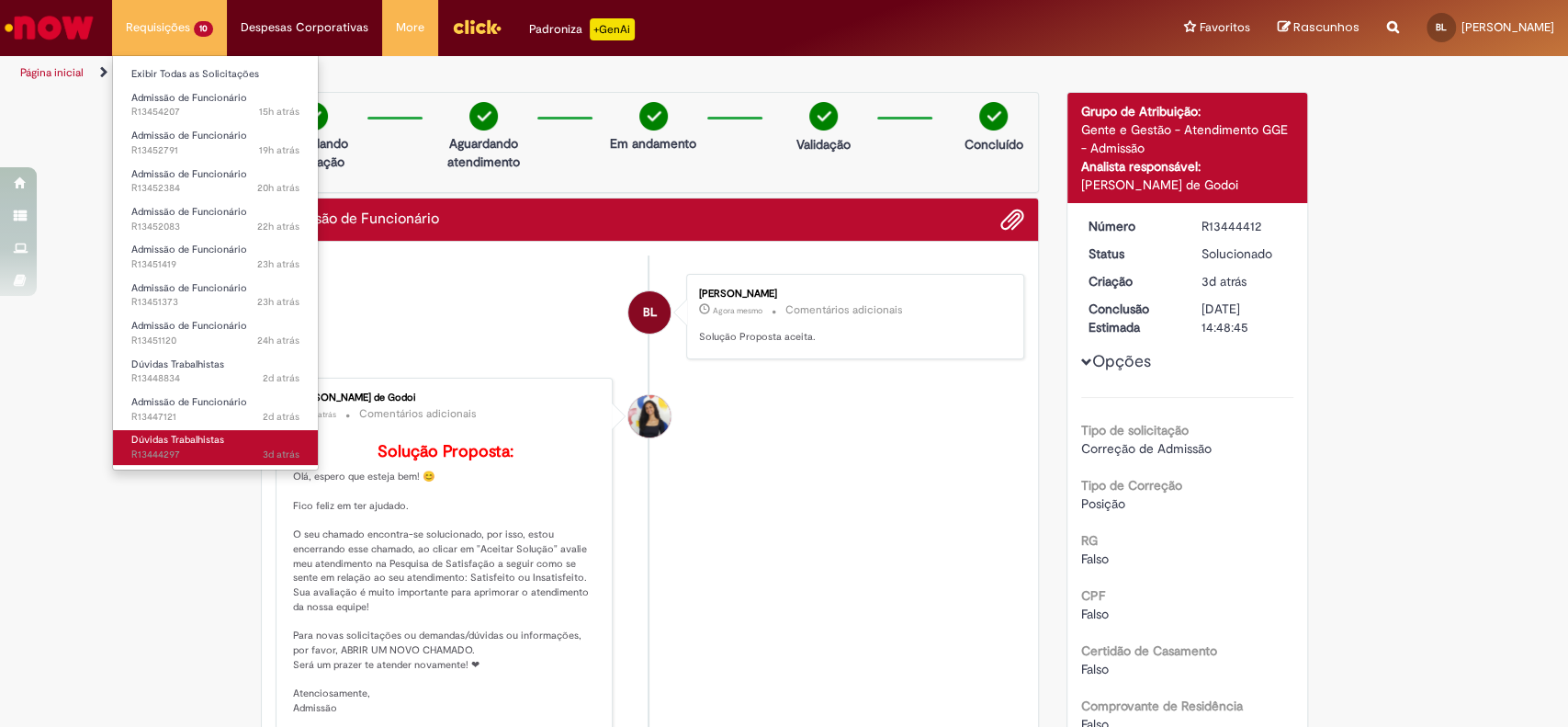
click at [219, 433] on span "Dúvidas Trabalhistas" at bounding box center [178, 439] width 93 height 14
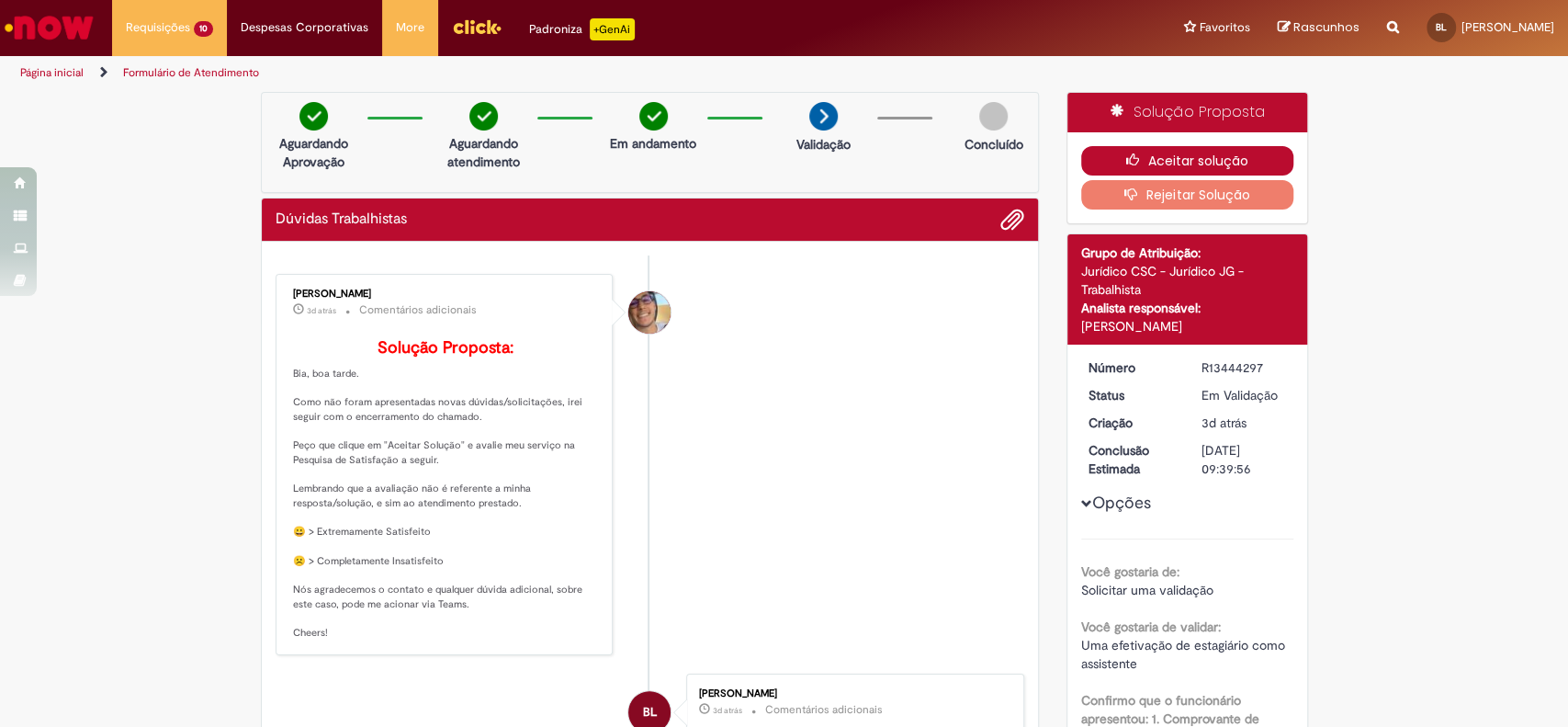
click at [1175, 162] on button "Aceitar solução" at bounding box center [1187, 160] width 212 height 29
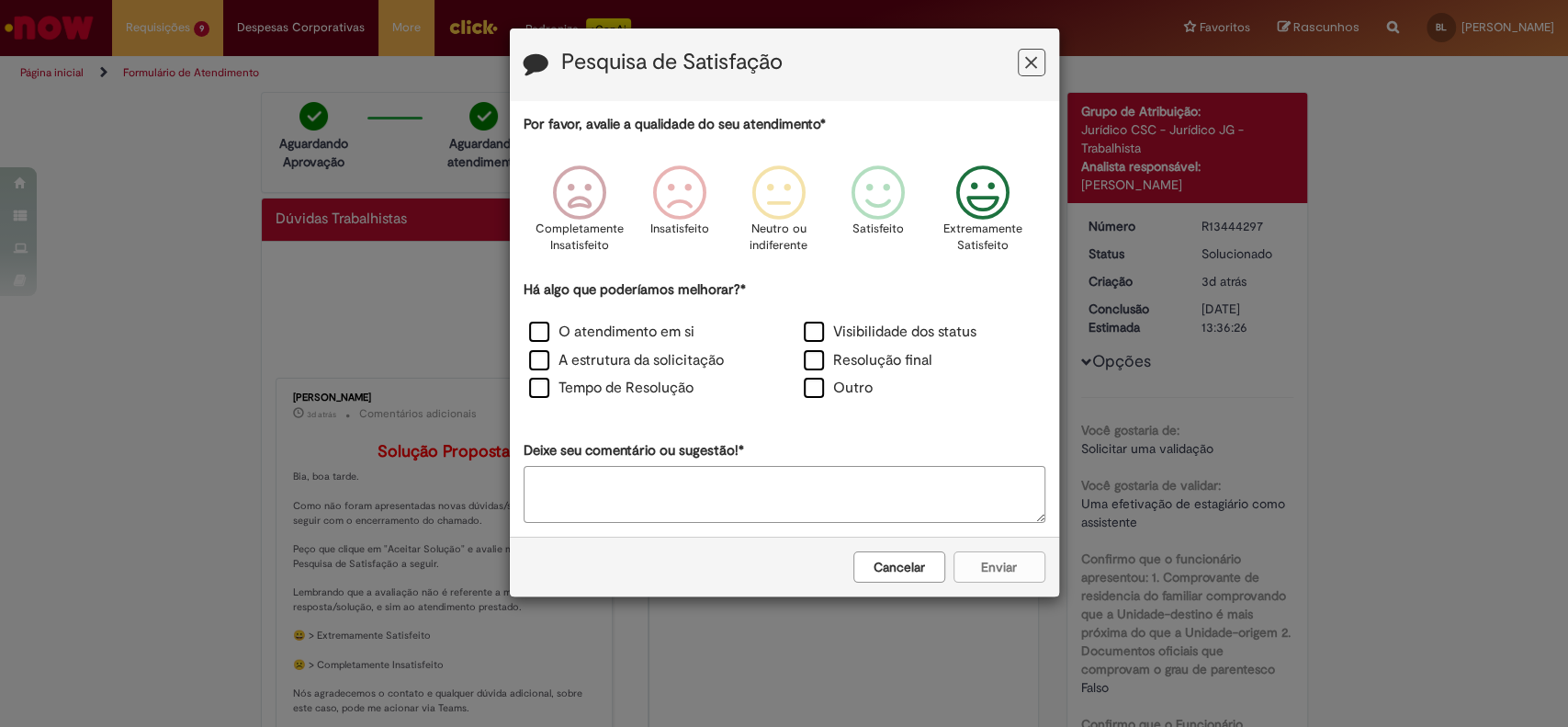
click at [976, 201] on icon "Feedback" at bounding box center [982, 193] width 69 height 55
click at [601, 329] on label "O atendimento em si" at bounding box center [612, 332] width 166 height 21
click at [584, 354] on label "A estrutura da solicitação" at bounding box center [627, 361] width 195 height 21
click at [579, 386] on label "Tempo de Resolução" at bounding box center [612, 388] width 165 height 21
click at [992, 559] on button "Enviar" at bounding box center [999, 566] width 92 height 31
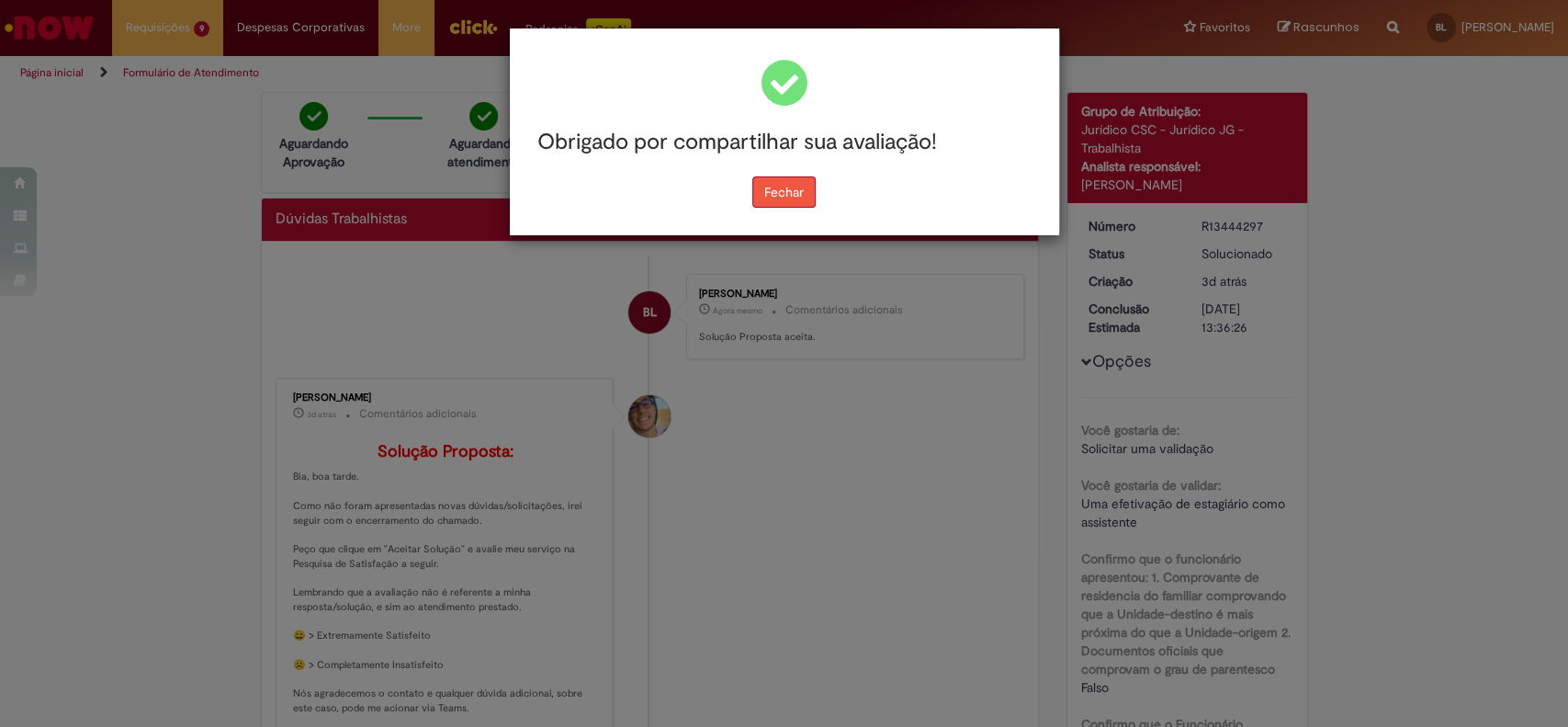
click at [765, 193] on button "Fechar" at bounding box center [784, 191] width 63 height 31
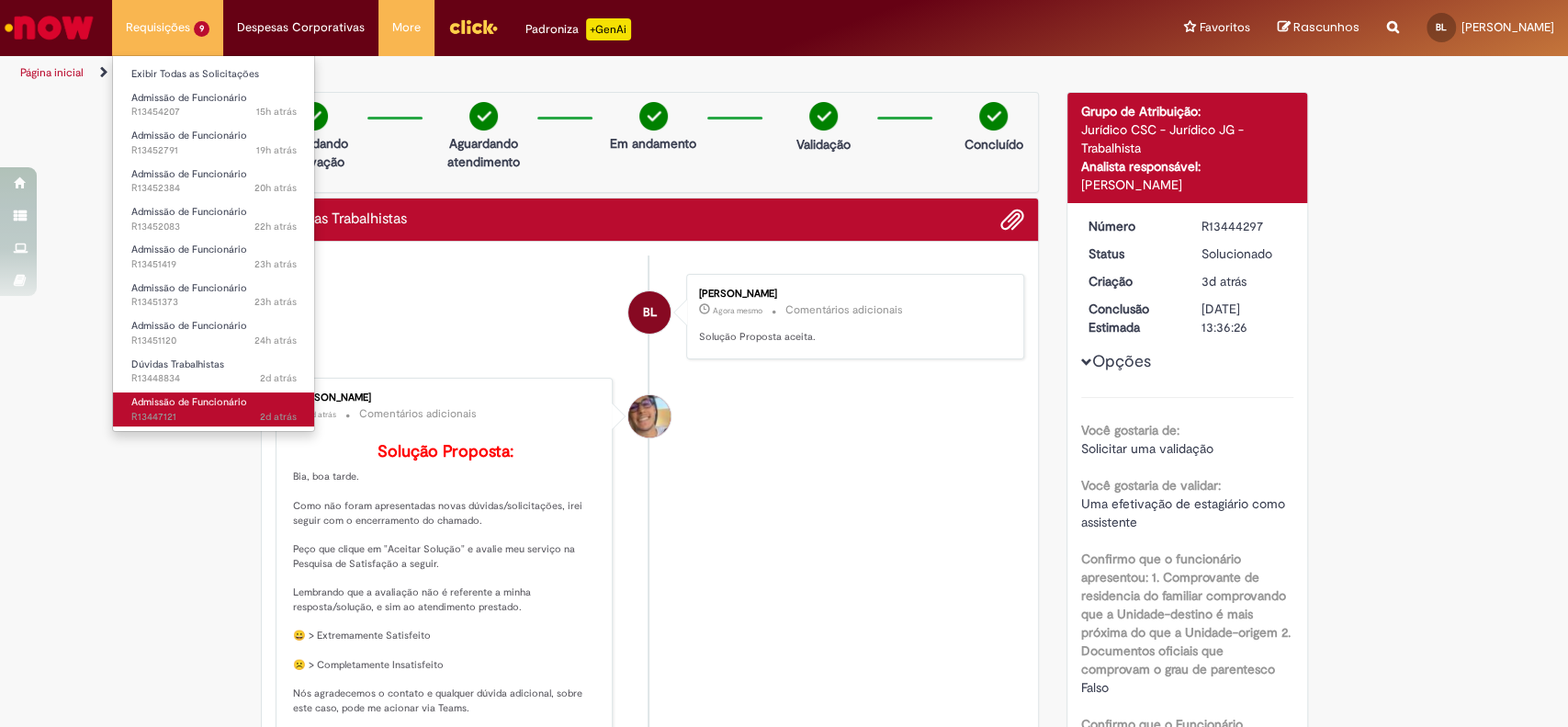
click at [189, 402] on span "Admissão de Funcionário" at bounding box center [189, 401] width 116 height 14
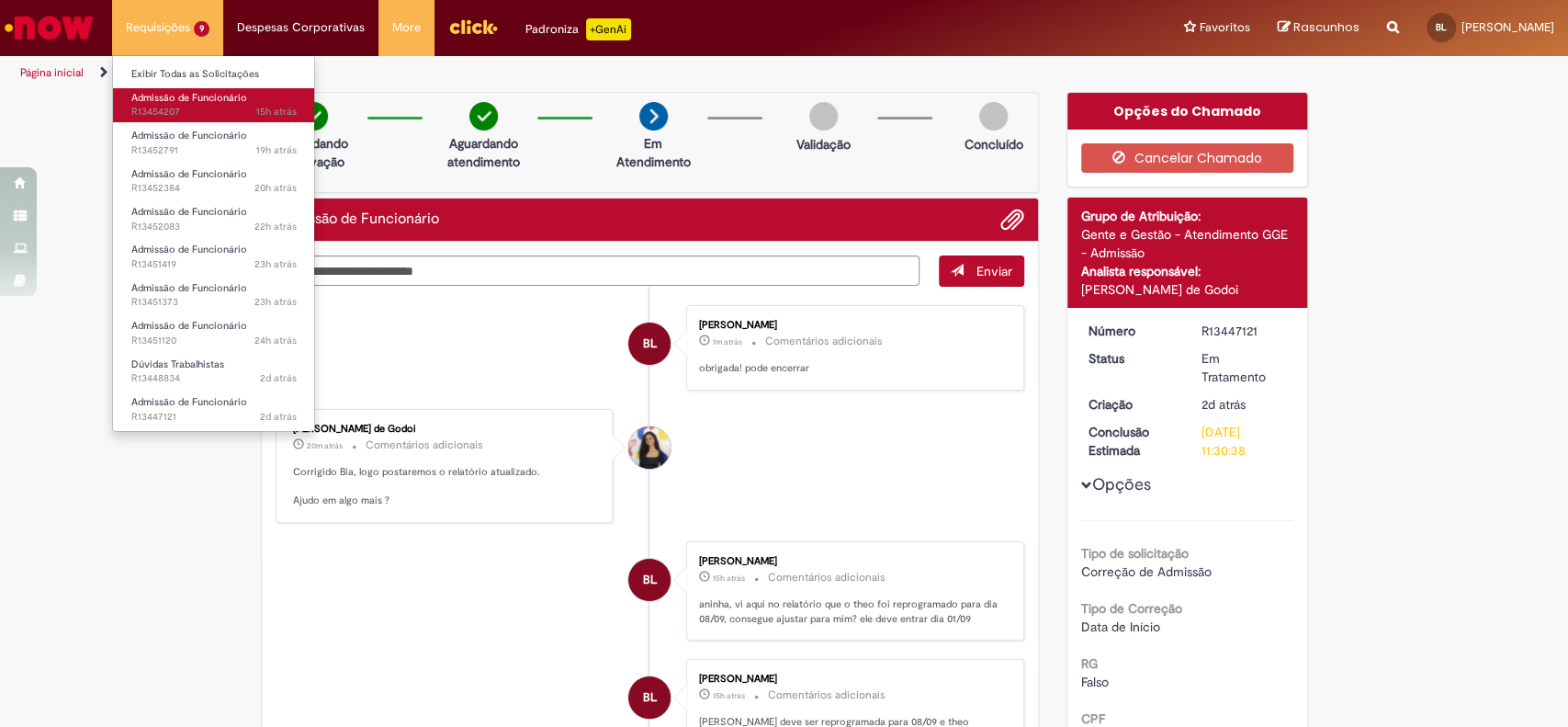
click at [179, 111] on span "15h atrás 15 horas atrás R13454207" at bounding box center [214, 113] width 166 height 15
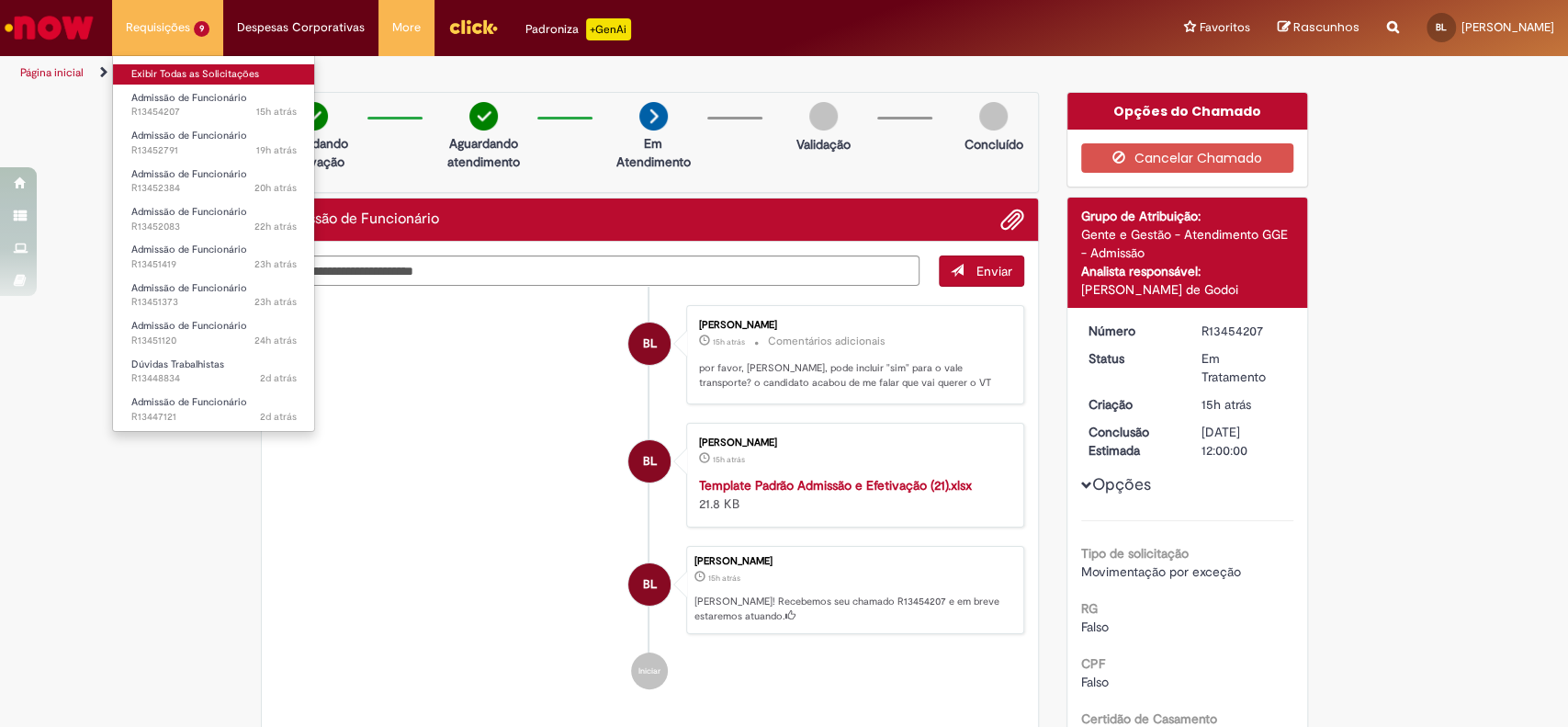
click at [155, 68] on link "Exibir Todas as Solicitações" at bounding box center [213, 74] width 202 height 20
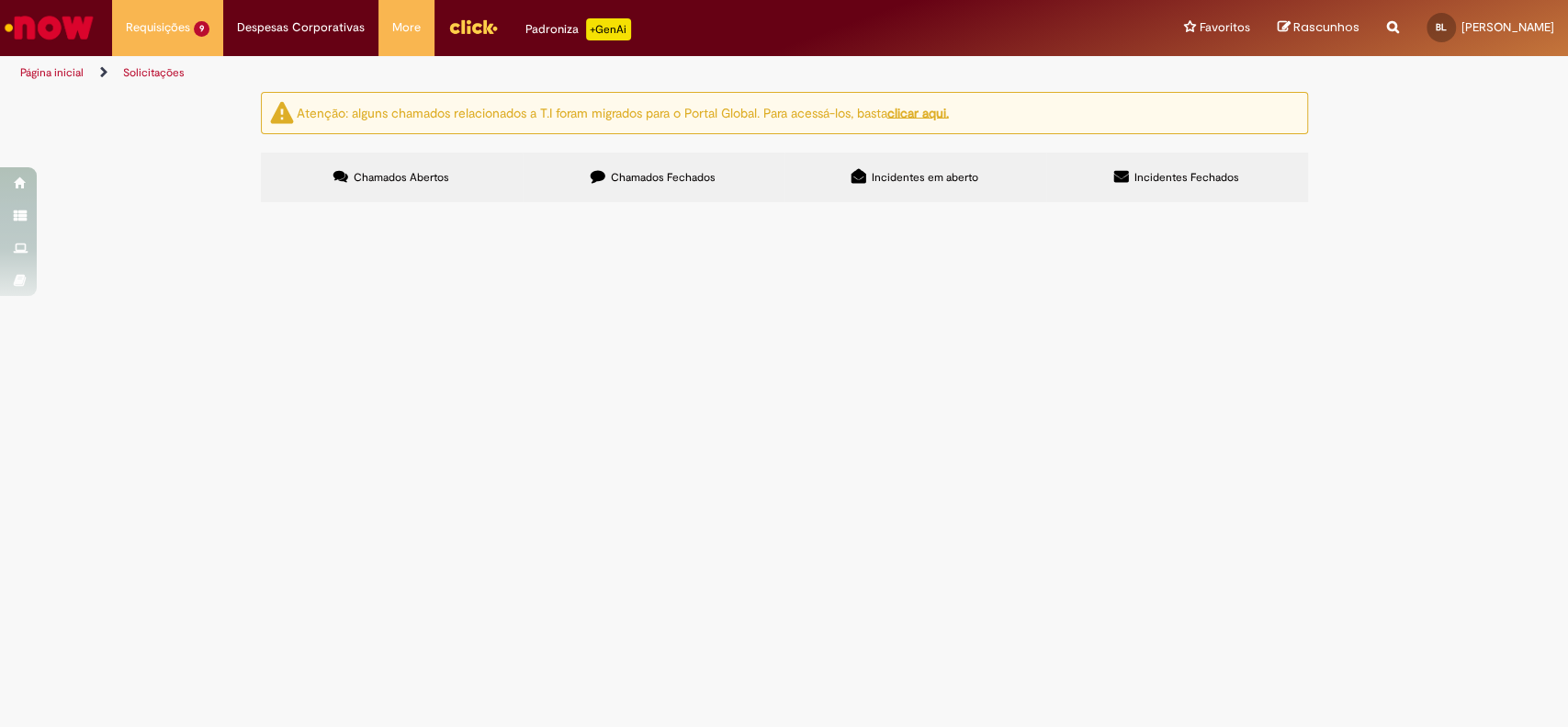
click at [0, 0] on input "Pesquisar" at bounding box center [0, 0] width 0 height 0
paste input "*********"
type input "*********"
drag, startPoint x: 1098, startPoint y: 264, endPoint x: 873, endPoint y: 264, distance: 225.0
click at [0, 0] on div "Itens solicitados Exportar como PDF Exportar como Excel Exportar como CSV Itens…" at bounding box center [0, 0] width 0 height 0
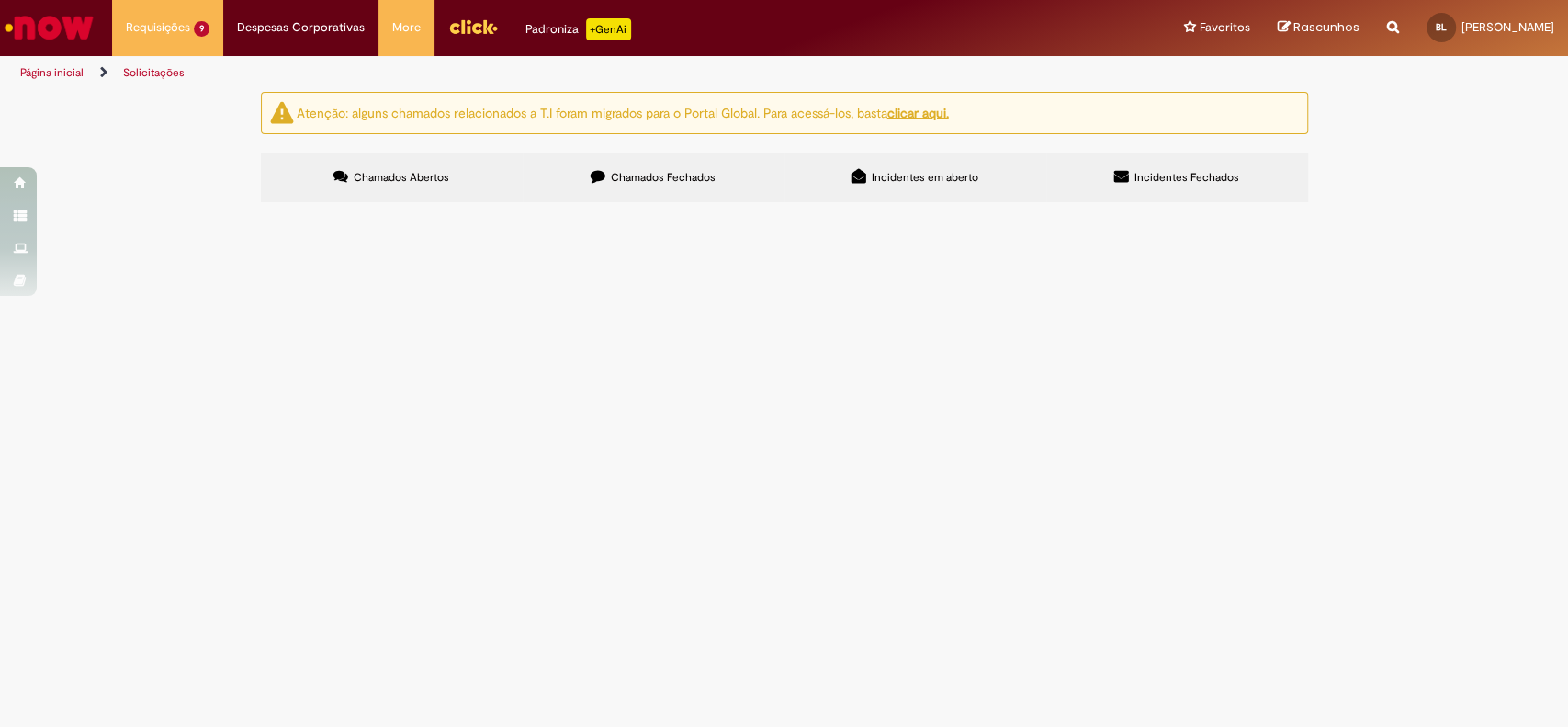
scroll to position [96, 0]
click at [0, 0] on span "Boa tardee, td bem? [PERSON_NAME], vi que a posição da [PERSON_NAME] está nok, …" at bounding box center [0, 0] width 0 height 0
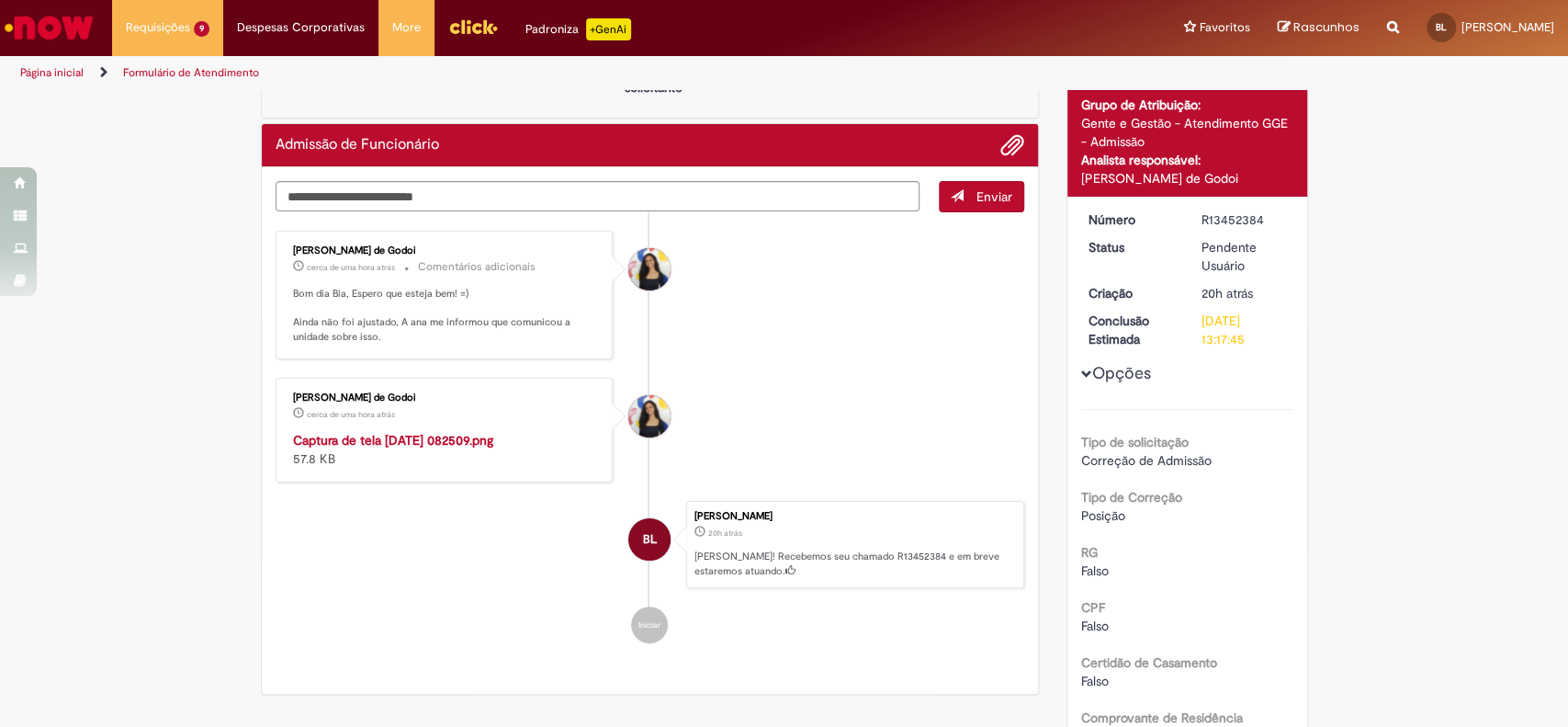
scroll to position [114, 0]
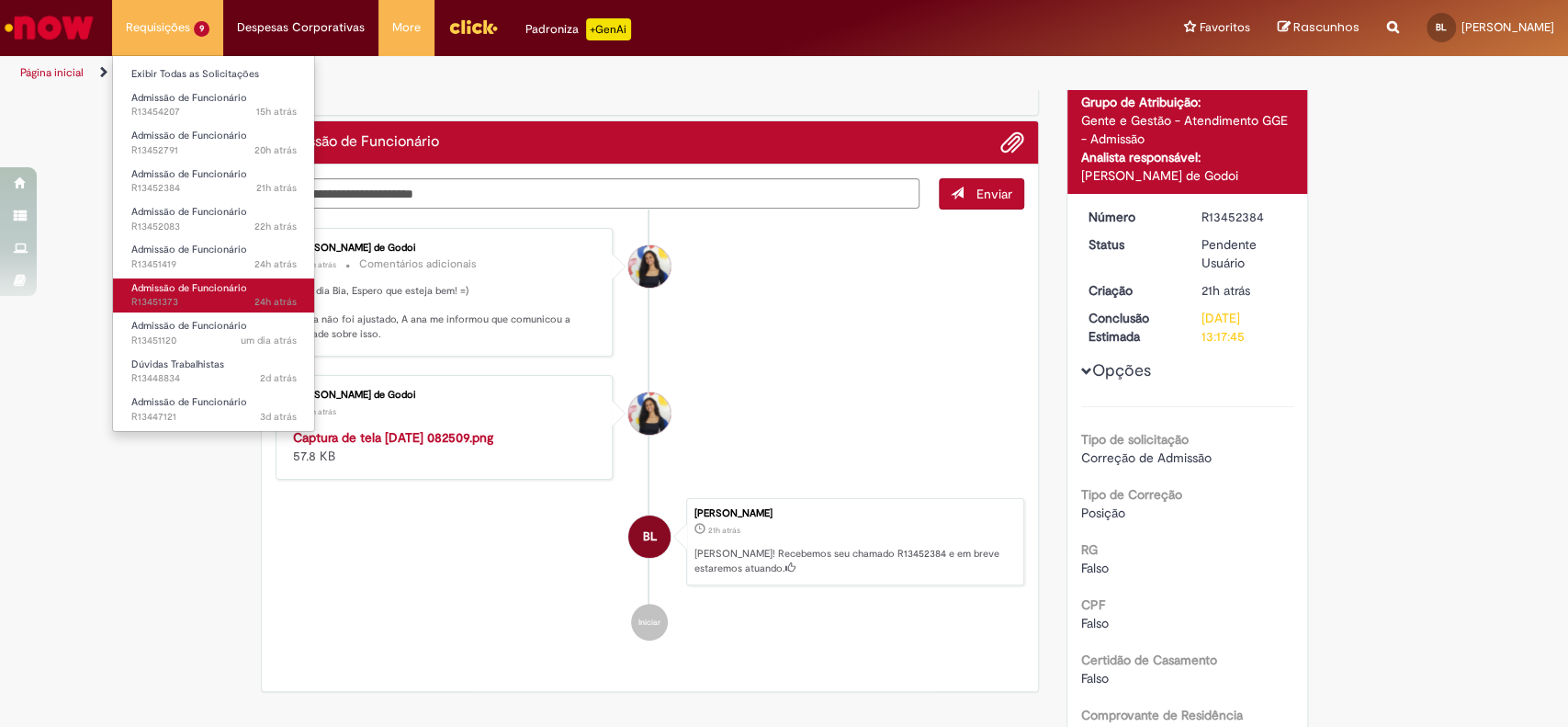
click at [211, 298] on span "24h atrás 24 horas atrás R13451373" at bounding box center [214, 302] width 166 height 15
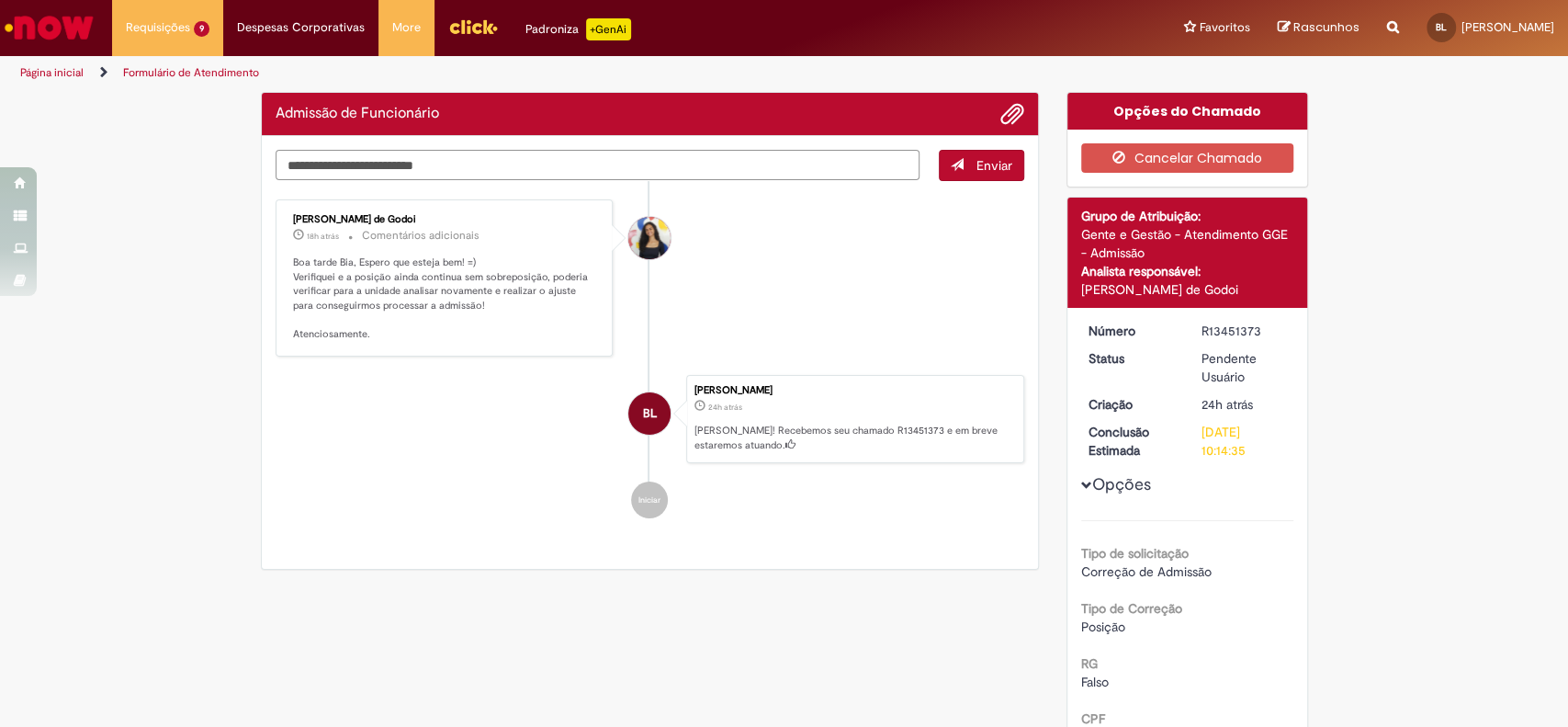
click at [454, 170] on textarea "Digite sua mensagem aqui..." at bounding box center [597, 165] width 645 height 31
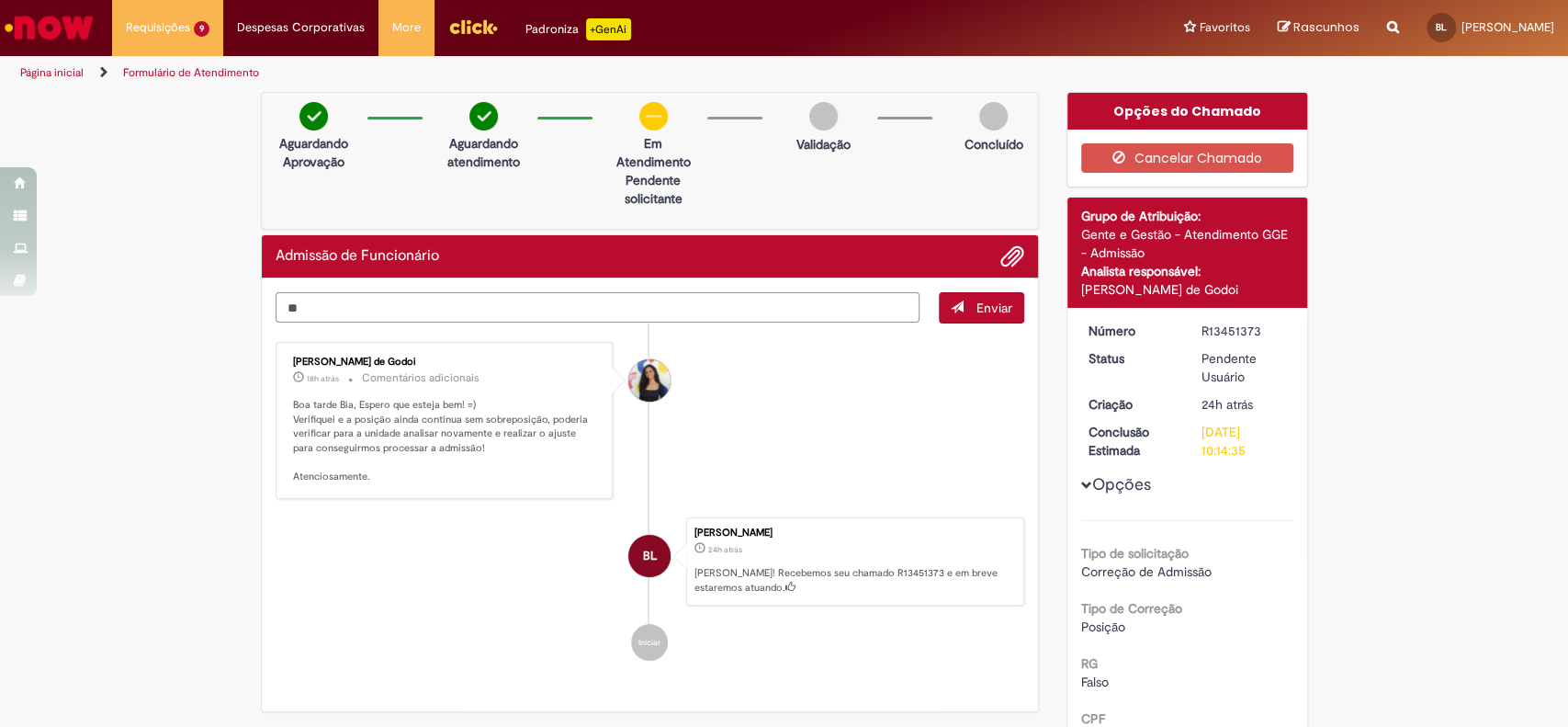
type textarea "*"
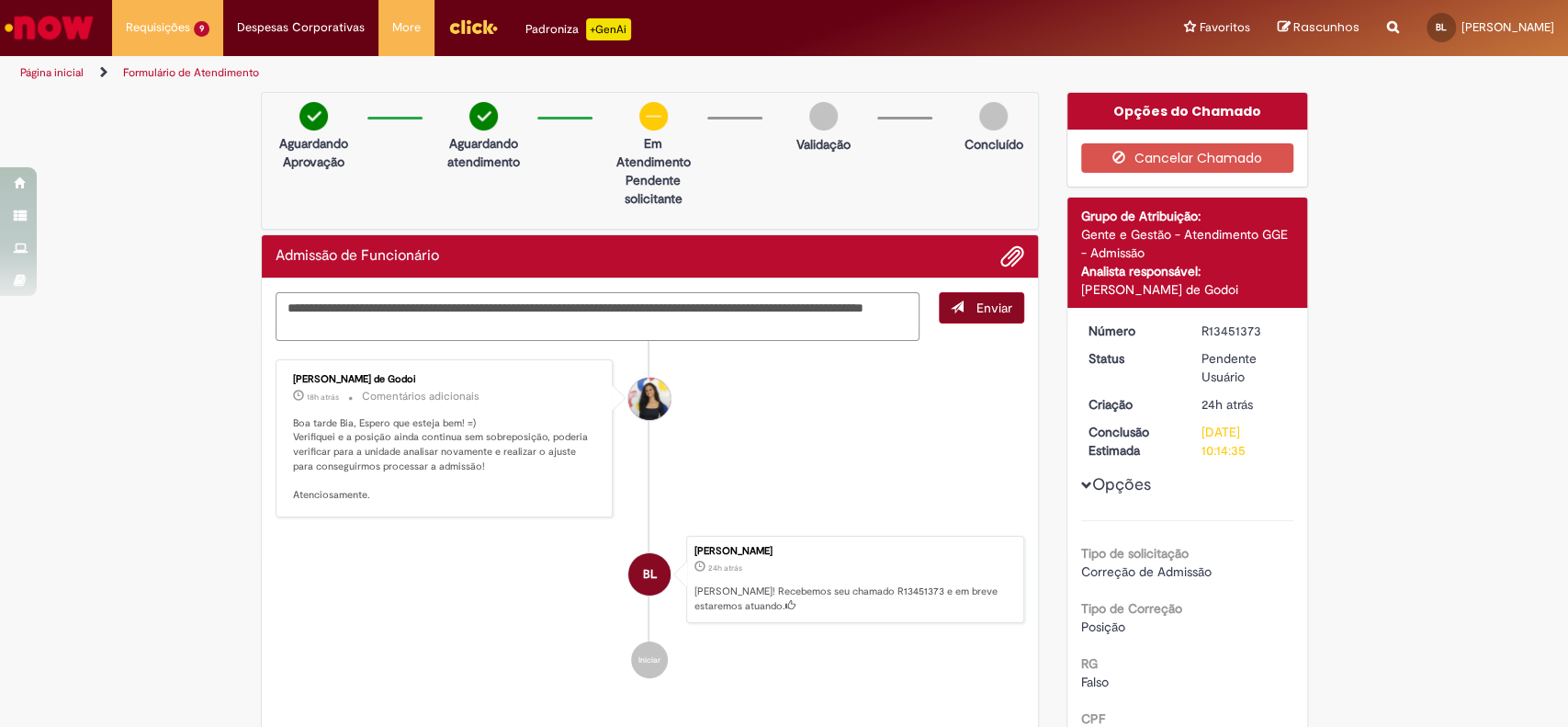
type textarea "**********"
click at [992, 299] on span "Enviar" at bounding box center [995, 307] width 36 height 16
